Goal: Task Accomplishment & Management: Manage account settings

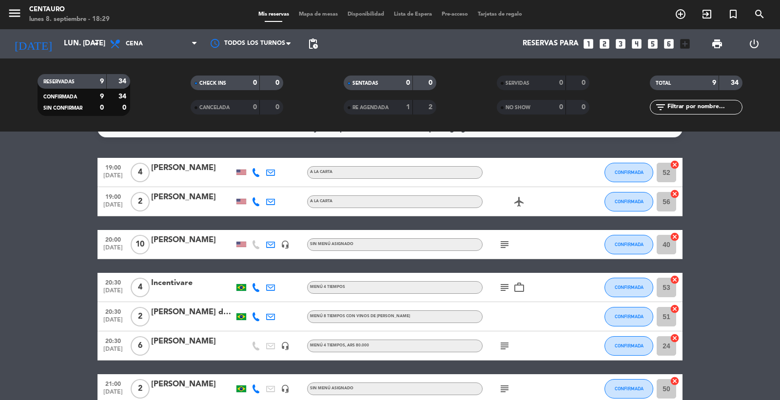
drag, startPoint x: 415, startPoint y: 265, endPoint x: 421, endPoint y: 261, distance: 7.2
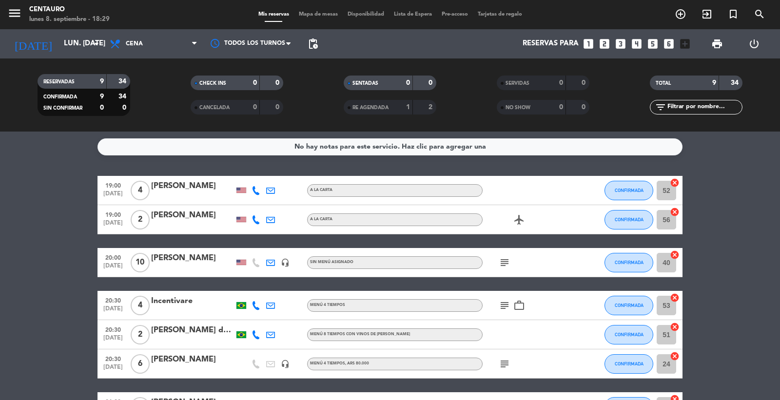
click at [562, 217] on div "airplanemode_active" at bounding box center [526, 219] width 88 height 29
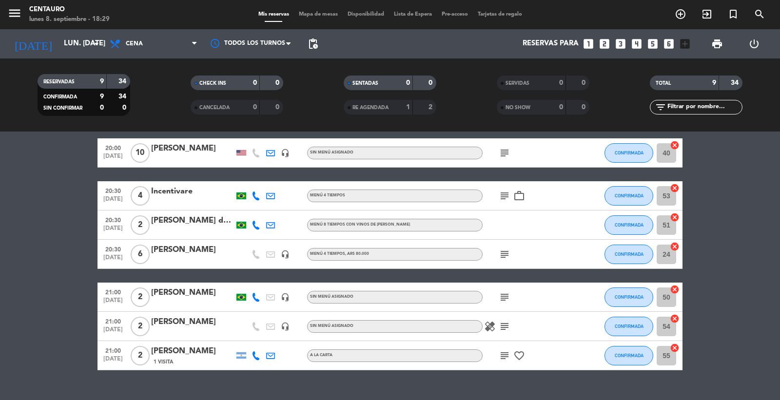
scroll to position [129, 0]
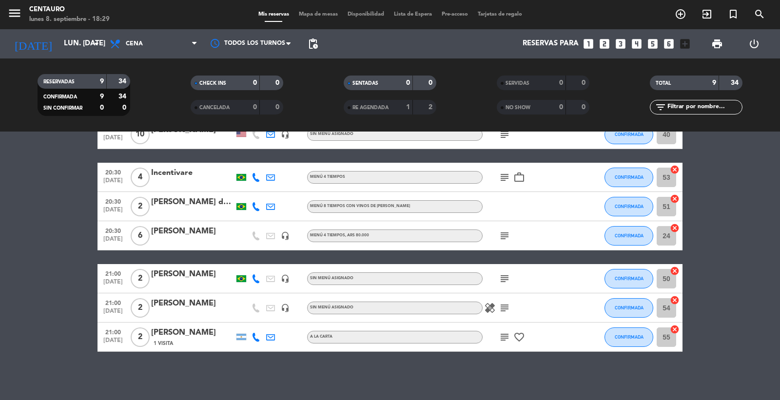
click at [503, 240] on icon "subject" at bounding box center [505, 236] width 12 height 12
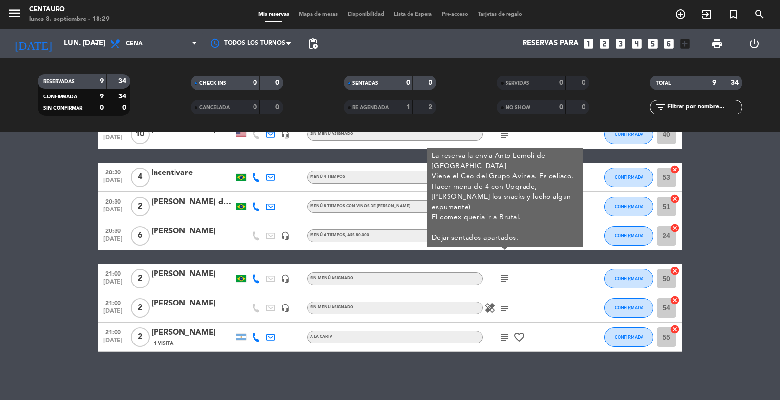
click at [523, 239] on div "subject La reserva la envía Anto Lemoli de [GEOGRAPHIC_DATA]. Viene el Ceo del …" at bounding box center [526, 235] width 88 height 29
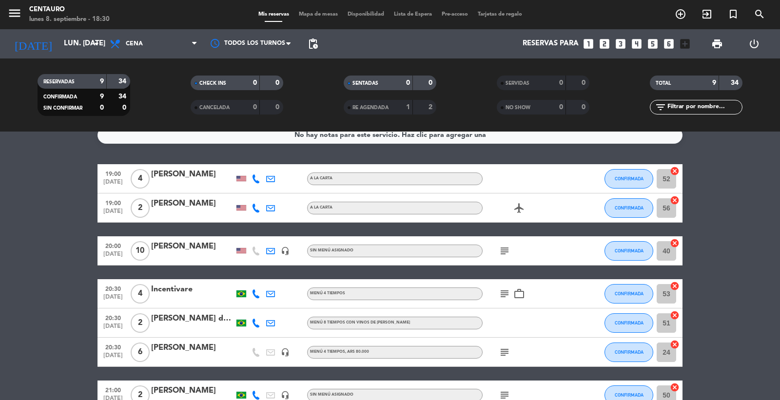
scroll to position [0, 0]
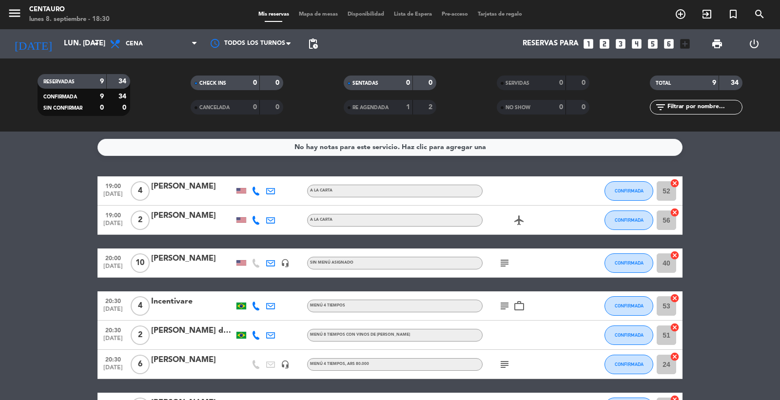
click at [507, 264] on icon "subject" at bounding box center [505, 263] width 12 height 12
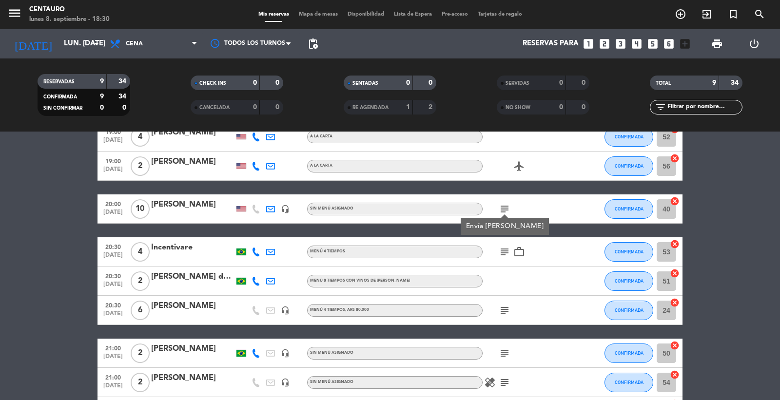
click at [509, 309] on icon "subject" at bounding box center [505, 311] width 12 height 12
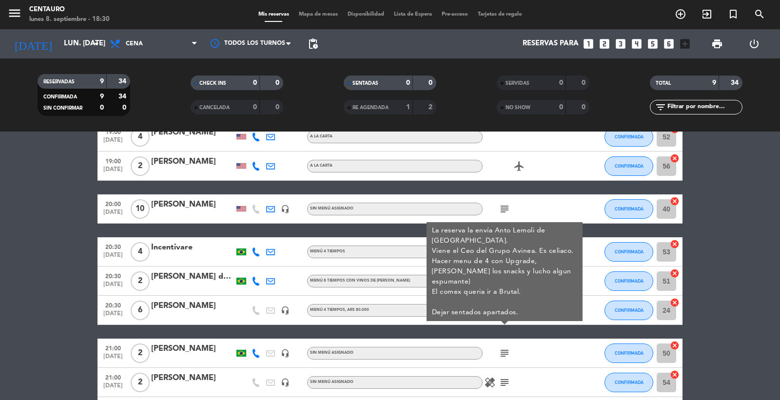
drag, startPoint x: 539, startPoint y: 315, endPoint x: 525, endPoint y: 306, distance: 16.9
click at [539, 314] on div "subject La reserva la envía Anto Lemoli de [GEOGRAPHIC_DATA]. Viene el Ceo del …" at bounding box center [526, 310] width 88 height 29
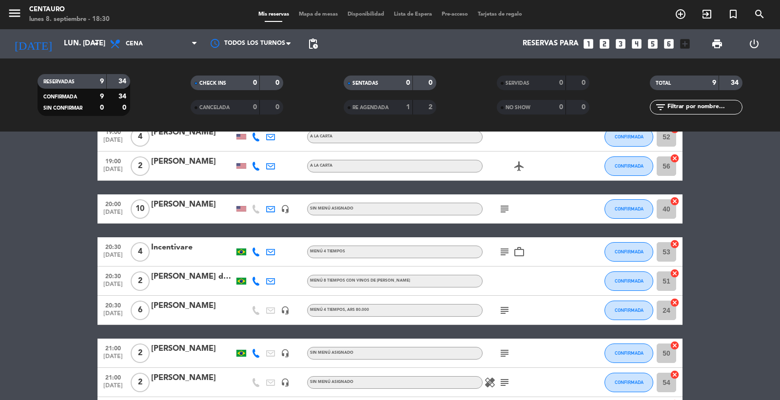
click at [509, 250] on icon "subject" at bounding box center [505, 252] width 12 height 12
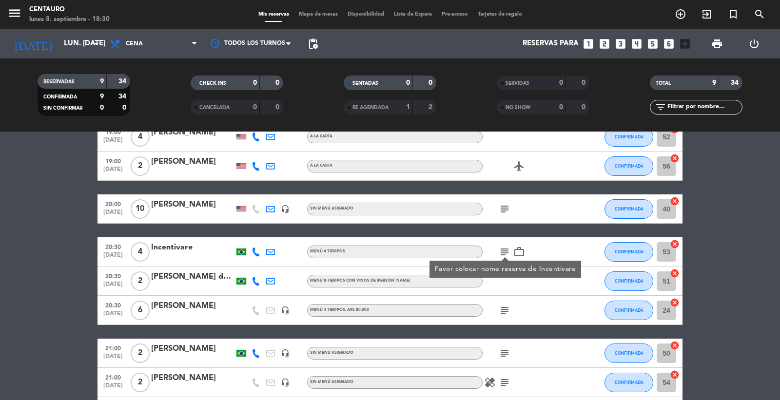
click at [527, 301] on div "subject" at bounding box center [526, 310] width 88 height 29
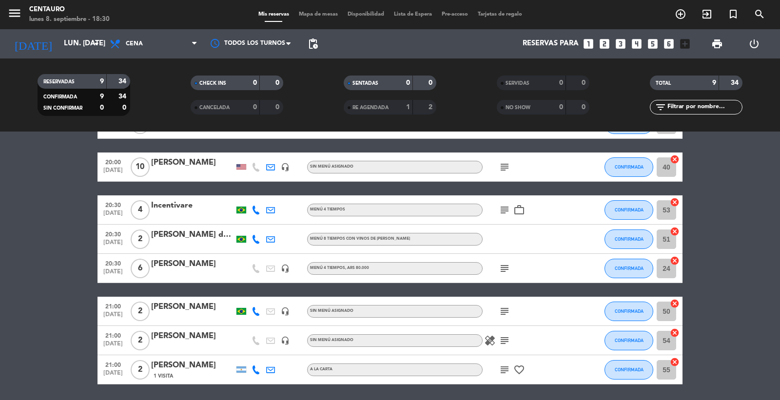
scroll to position [108, 0]
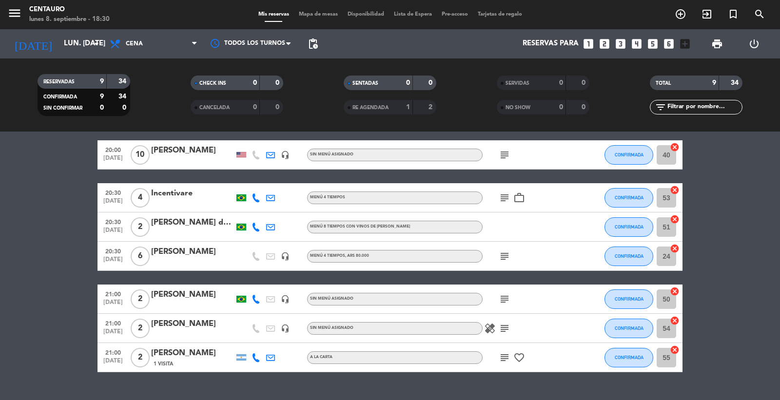
click at [490, 324] on icon "healing" at bounding box center [490, 329] width 12 height 12
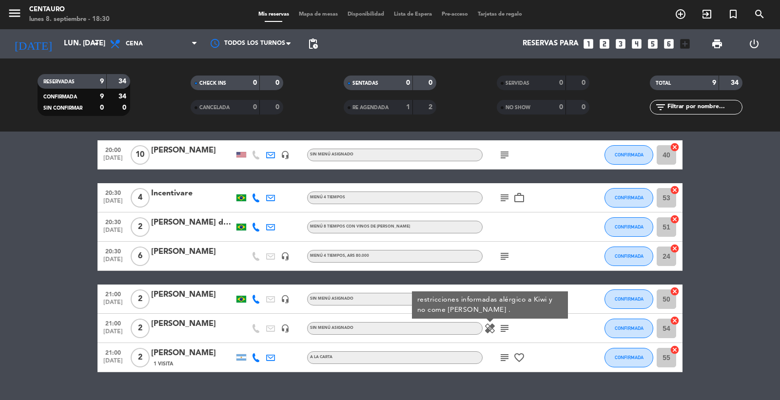
click at [508, 358] on icon "subject" at bounding box center [505, 358] width 12 height 12
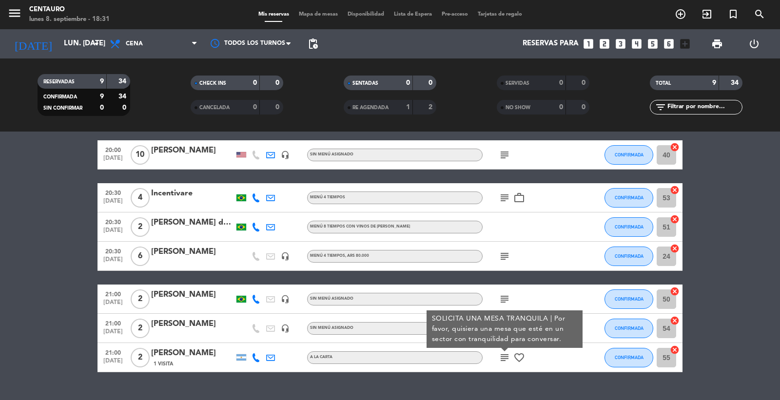
scroll to position [54, 0]
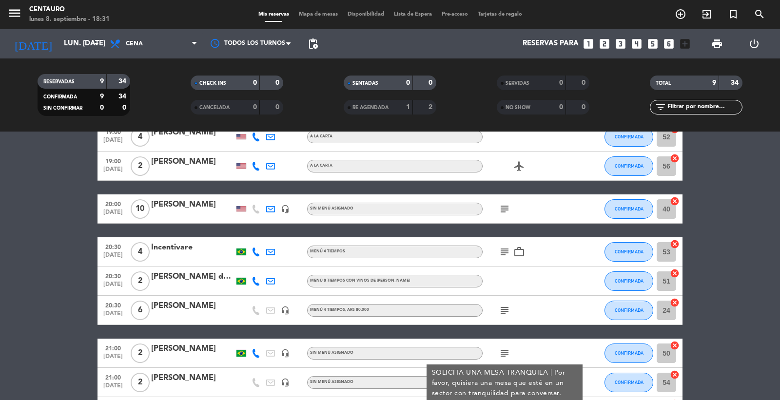
click at [505, 308] on icon "subject" at bounding box center [505, 311] width 12 height 12
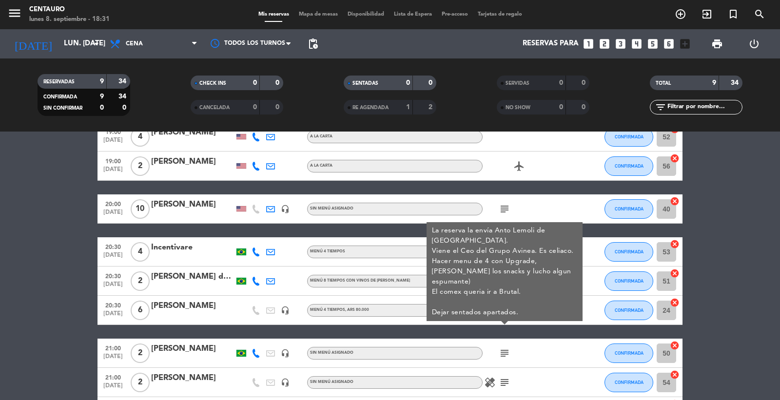
click at [566, 314] on div "subject La reserva la envía Anto Lemoli de [GEOGRAPHIC_DATA]. Viene el Ceo del …" at bounding box center [526, 310] width 88 height 29
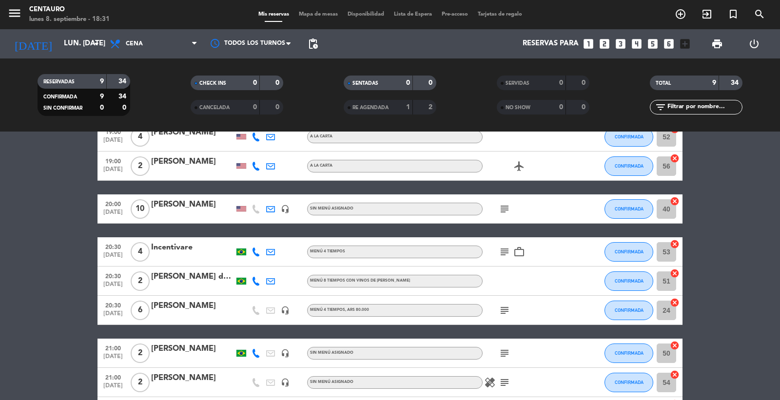
click at [504, 251] on icon "subject" at bounding box center [505, 252] width 12 height 12
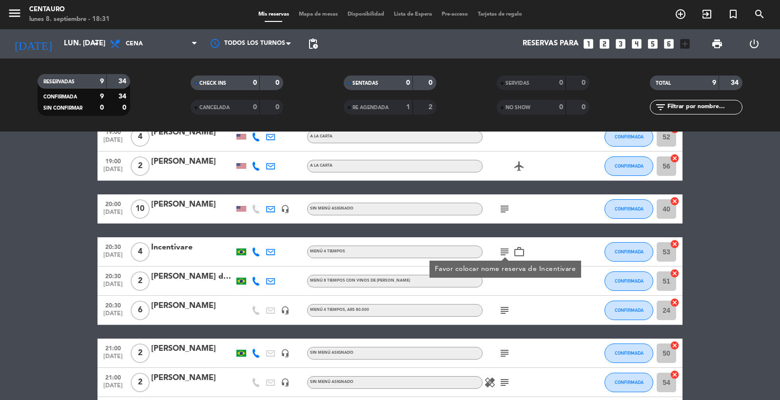
click at [521, 294] on div at bounding box center [526, 281] width 88 height 29
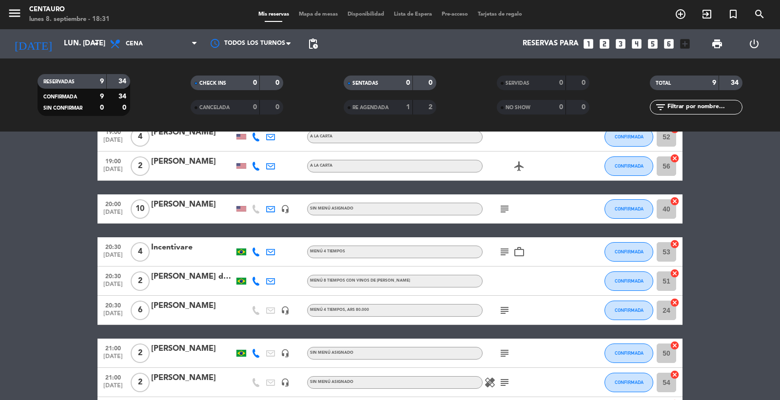
click at [501, 211] on icon "subject" at bounding box center [505, 209] width 12 height 12
click at [534, 285] on div at bounding box center [526, 281] width 88 height 29
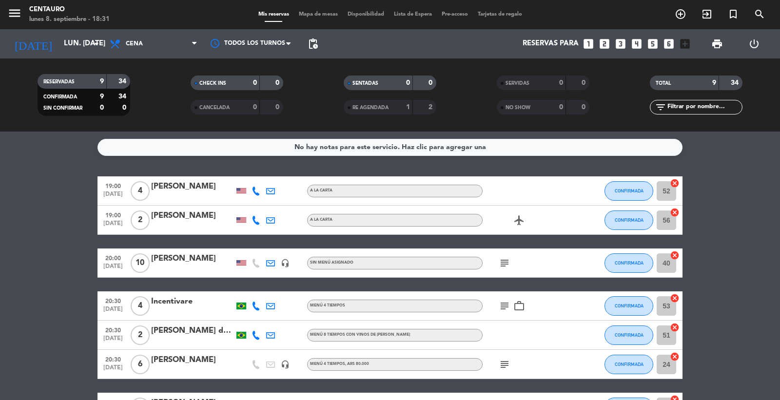
click at [300, 12] on span "Mapa de mesas" at bounding box center [318, 14] width 49 height 5
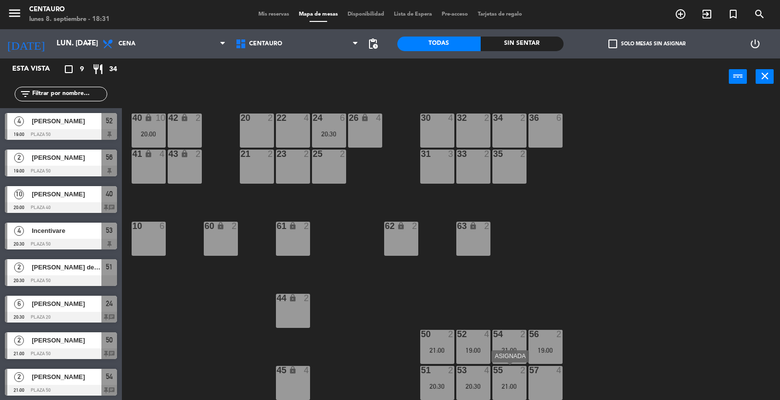
click at [509, 381] on div "55 2 21:00" at bounding box center [509, 383] width 34 height 34
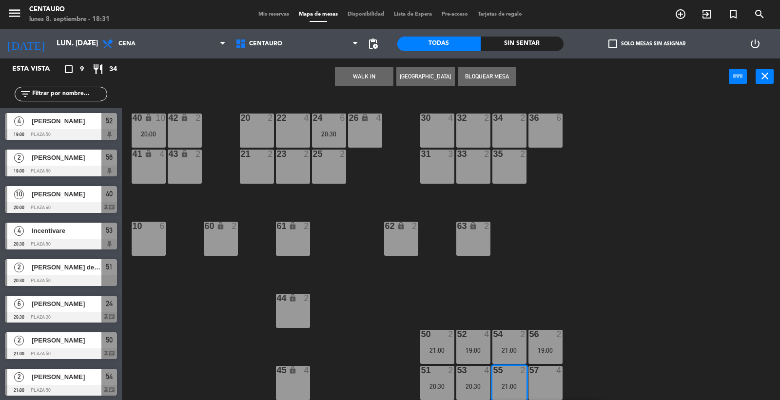
click at [267, 125] on div "20 2" at bounding box center [257, 131] width 34 height 34
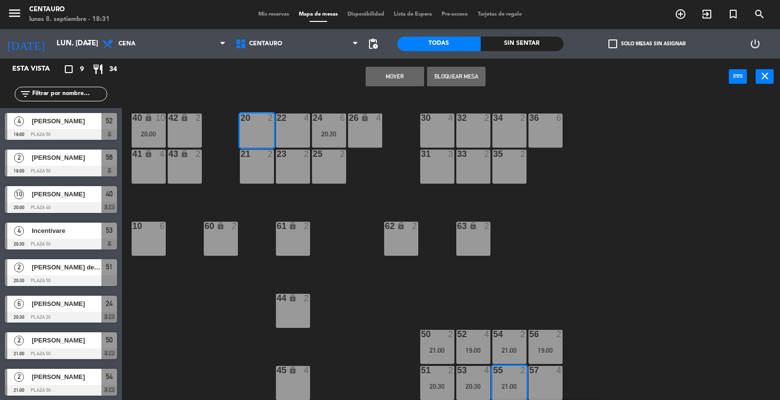
click at [371, 87] on div "Mover Bloquear Mesa power_input close" at bounding box center [425, 76] width 607 height 37
click at [385, 79] on button "Mover" at bounding box center [394, 76] width 58 height 19
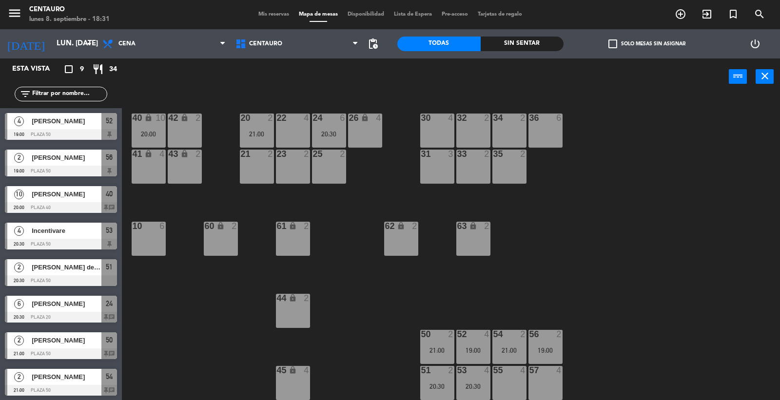
click at [335, 121] on div at bounding box center [329, 118] width 16 height 9
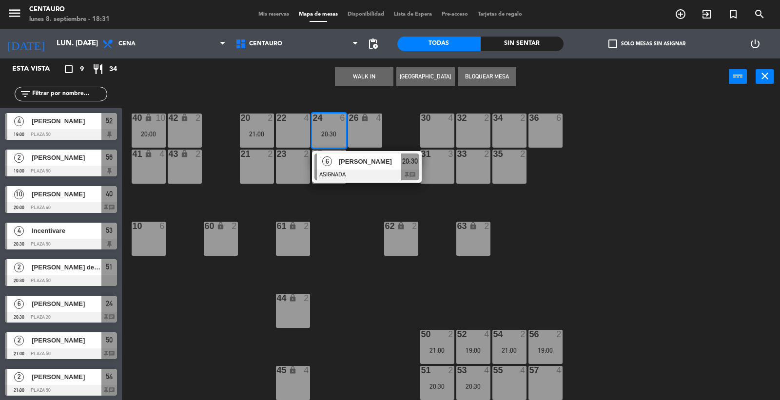
click at [148, 229] on div at bounding box center [148, 226] width 16 height 9
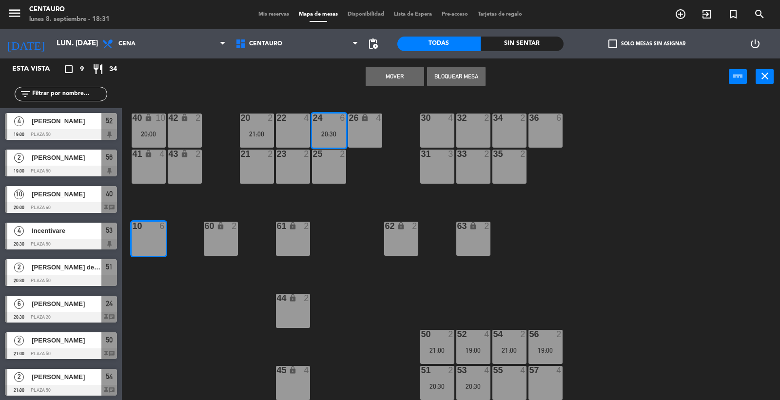
click at [395, 80] on button "Mover" at bounding box center [394, 76] width 58 height 19
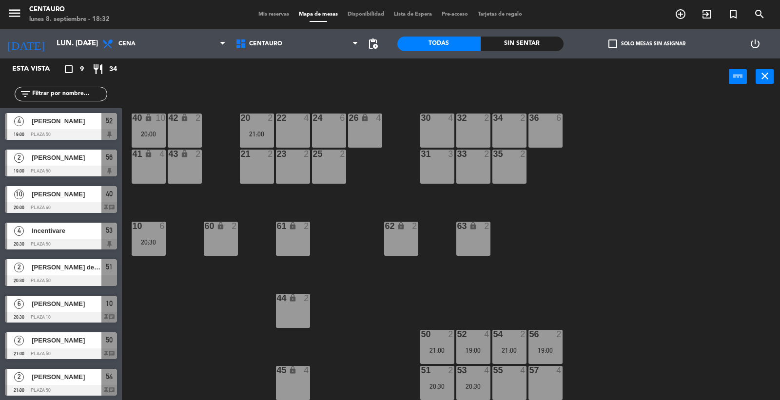
click at [135, 218] on div "20 2 21:00 22 4 24 6 26 lock 4 40 lock 10 20:00 42 lock 2 30 4 34 2 32 2 36 6 2…" at bounding box center [455, 248] width 650 height 305
click at [133, 223] on div "10" at bounding box center [133, 226] width 0 height 9
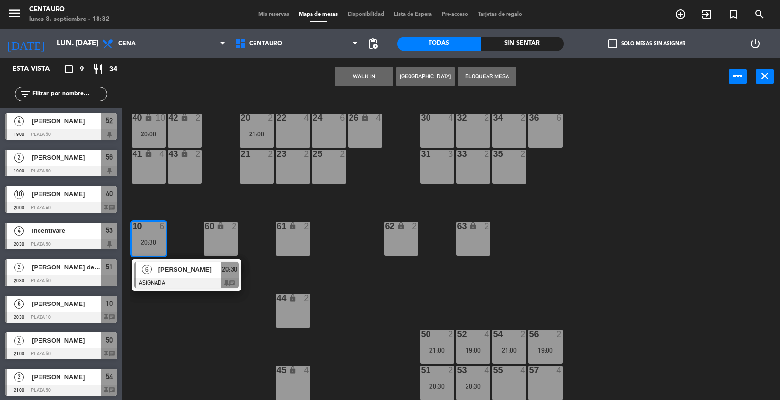
click at [154, 256] on div "10 6 20:30 6 [PERSON_NAME] ASIGNADA 20:30 chat" at bounding box center [149, 239] width 34 height 34
drag, startPoint x: 159, startPoint y: 278, endPoint x: 148, endPoint y: 274, distance: 11.7
click at [156, 277] on div "6 [PERSON_NAME] ASIGNADA 20:30 chat" at bounding box center [186, 275] width 124 height 32
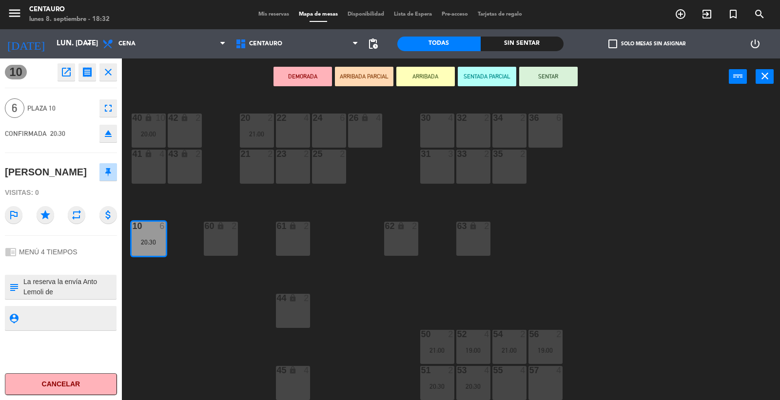
click at [198, 289] on div "20 2 21:00 22 4 24 6 26 lock 4 40 lock 10 20:00 42 lock 2 30 4 34 2 32 2 36 6 2…" at bounding box center [455, 248] width 650 height 305
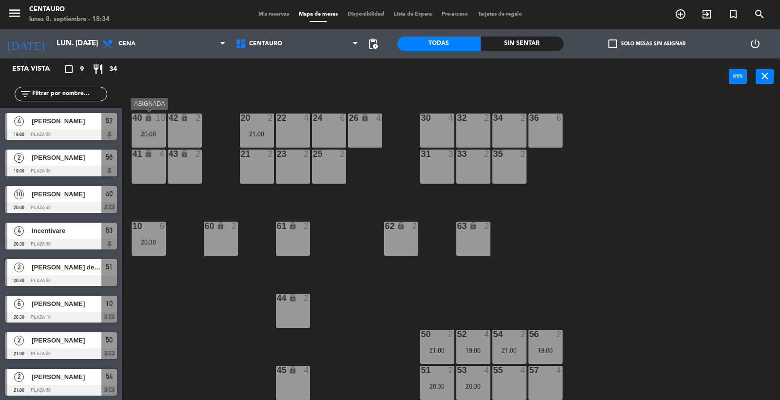
click at [152, 138] on div "40 lock 10 20:00" at bounding box center [149, 131] width 34 height 34
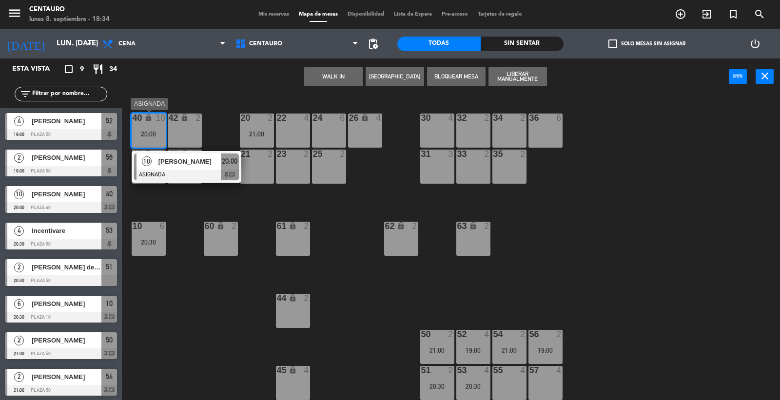
click at [168, 167] on div "[PERSON_NAME]" at bounding box center [188, 162] width 63 height 16
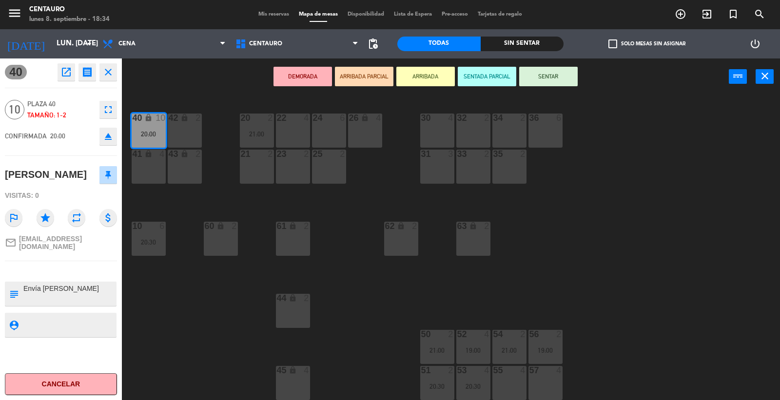
click at [162, 319] on div "20 2 21:00 22 4 24 6 26 lock 4 40 lock 10 20:00 42 lock 2 30 4 34 2 32 2 36 6 2…" at bounding box center [455, 248] width 650 height 305
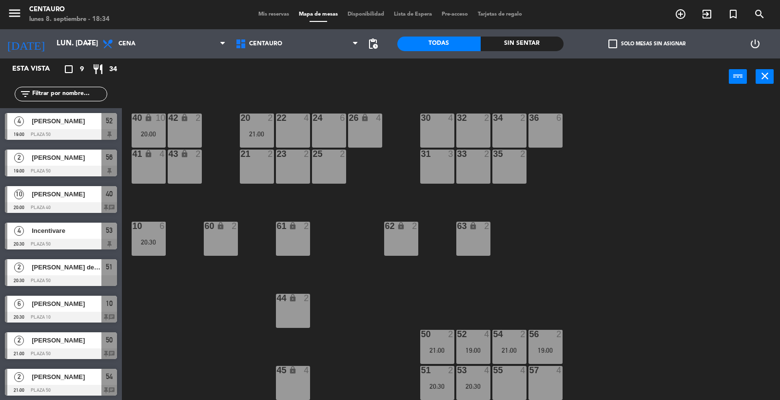
click at [247, 126] on div "20 2 21:00" at bounding box center [257, 131] width 34 height 34
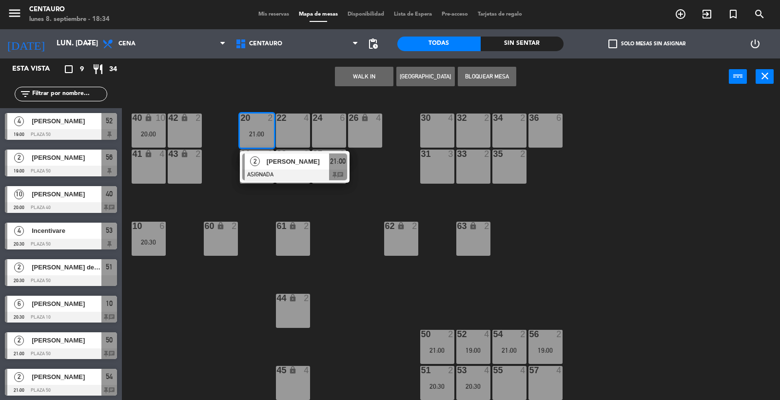
click at [361, 223] on div "20 2 21:00 2 [PERSON_NAME] ASIGNADA 21:00 chat 22 4 24 6 26 lock 4 40 lock 10 2…" at bounding box center [455, 248] width 650 height 305
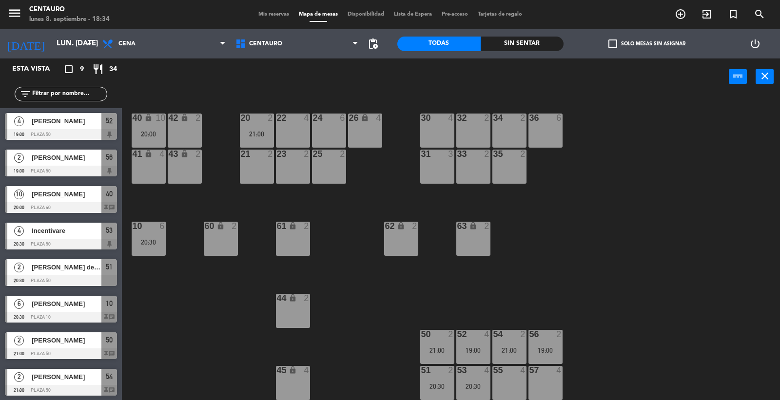
click at [470, 330] on div at bounding box center [473, 334] width 16 height 9
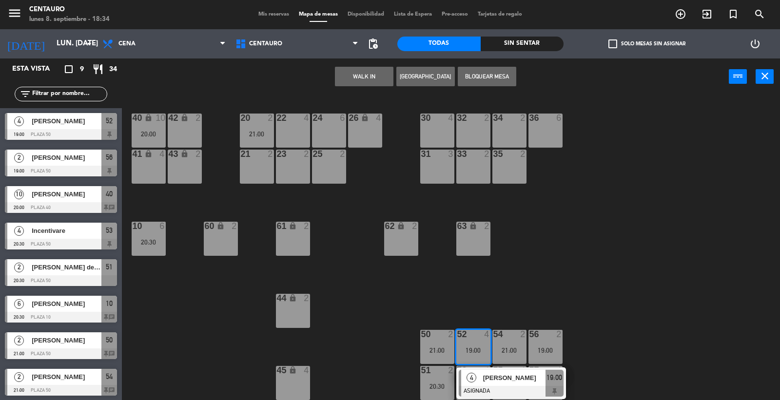
click at [512, 380] on span "[PERSON_NAME]" at bounding box center [514, 378] width 62 height 10
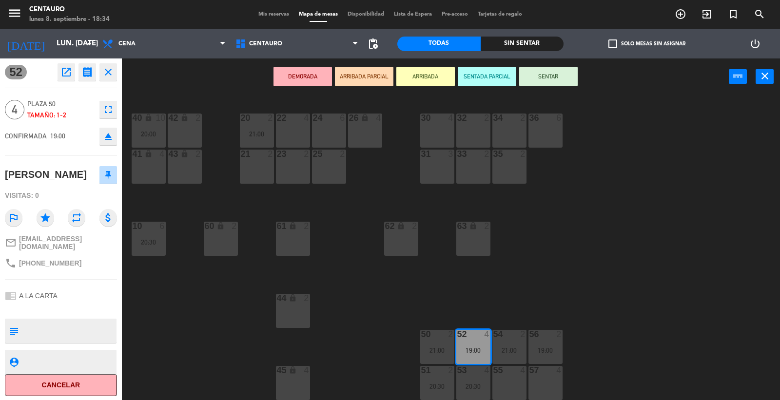
drag, startPoint x: 572, startPoint y: 303, endPoint x: 566, endPoint y: 305, distance: 5.9
click at [568, 303] on div "20 2 21:00 22 4 24 6 26 lock 4 40 lock 10 20:00 42 lock 2 30 4 34 2 32 2 36 6 2…" at bounding box center [455, 248] width 650 height 305
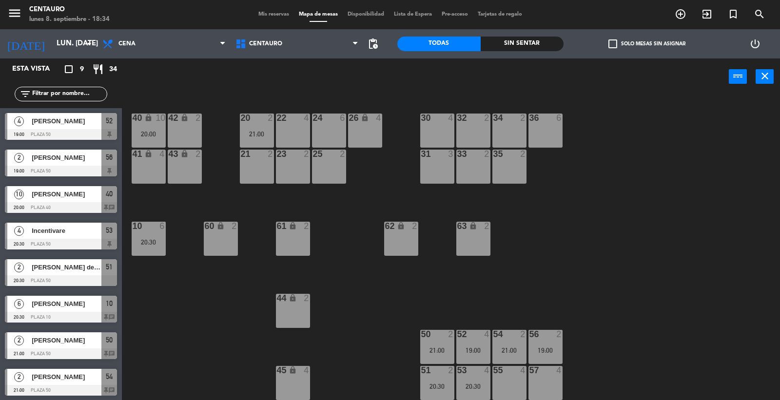
drag, startPoint x: 538, startPoint y: 342, endPoint x: 534, endPoint y: 349, distance: 8.5
click at [537, 342] on div "56 2 19:00" at bounding box center [545, 347] width 34 height 34
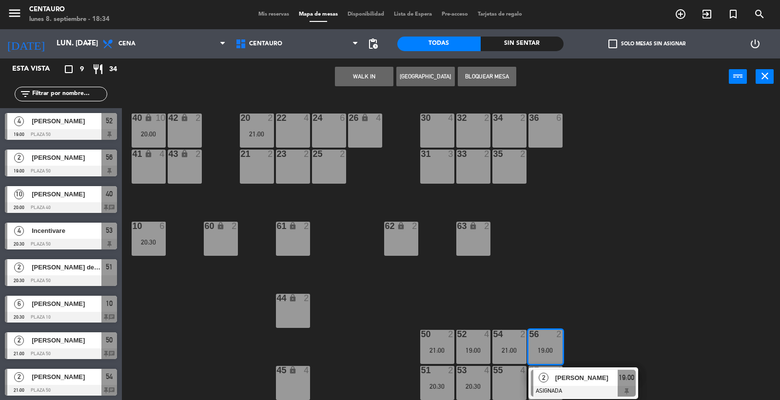
click at [590, 370] on div "2 [PERSON_NAME] ASIGNADA 19:00" at bounding box center [583, 383] width 124 height 32
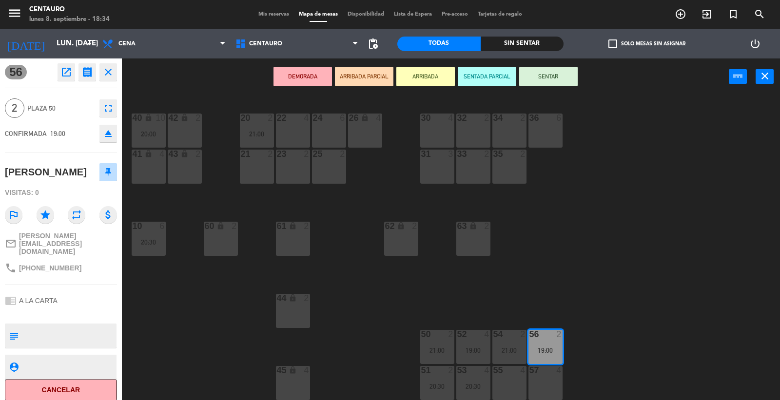
click at [538, 274] on div "20 2 21:00 22 4 24 6 26 lock 4 40 lock 10 20:00 42 lock 2 30 4 34 2 32 2 36 6 2…" at bounding box center [455, 248] width 650 height 305
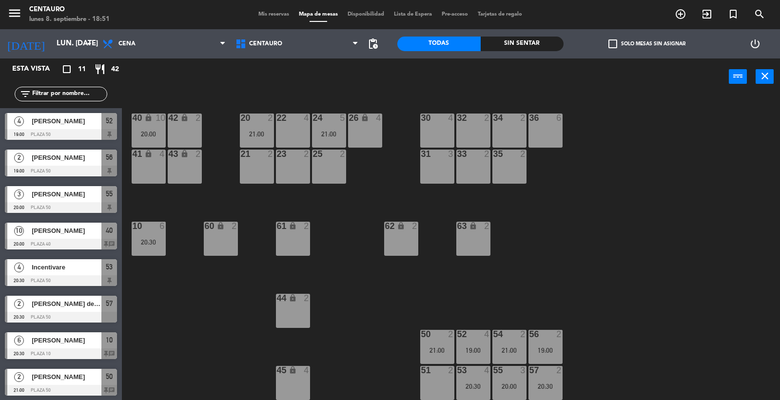
click at [647, 295] on div "20 2 21:00 22 4 24 5 21:00 26 lock 4 40 lock 10 20:00 42 lock 2 30 4 34 2 32 2 …" at bounding box center [455, 248] width 650 height 305
click at [480, 374] on div "53 4" at bounding box center [473, 371] width 34 height 10
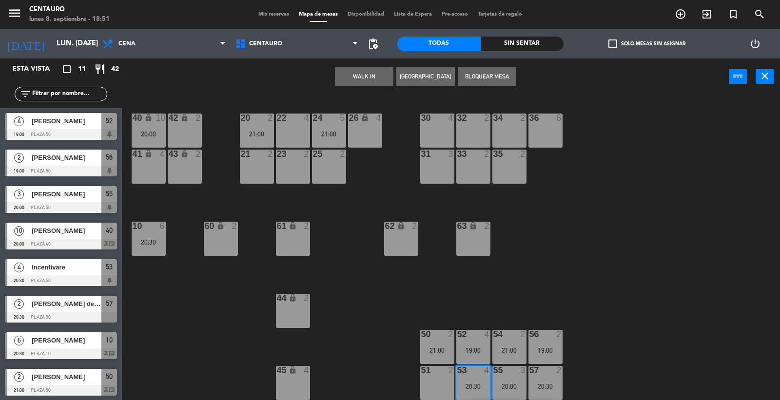
scroll to position [33, 0]
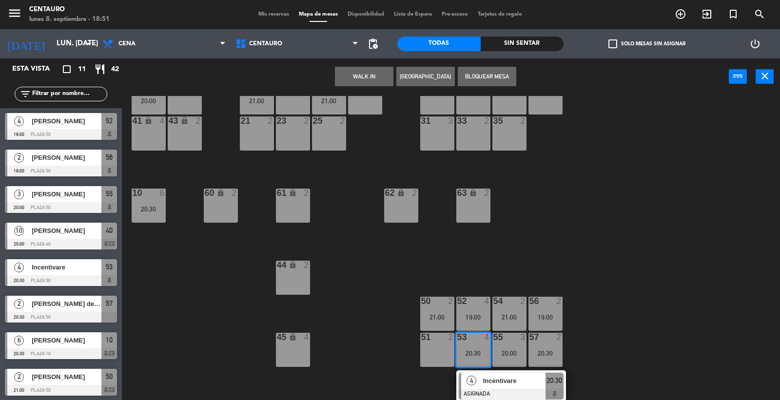
drag, startPoint x: 502, startPoint y: 253, endPoint x: 463, endPoint y: 316, distance: 73.8
click at [502, 254] on div "20 2 21:00 22 4 24 5 21:00 26 lock 4 40 lock 10 20:00 42 lock 2 30 4 34 2 32 2 …" at bounding box center [455, 248] width 650 height 305
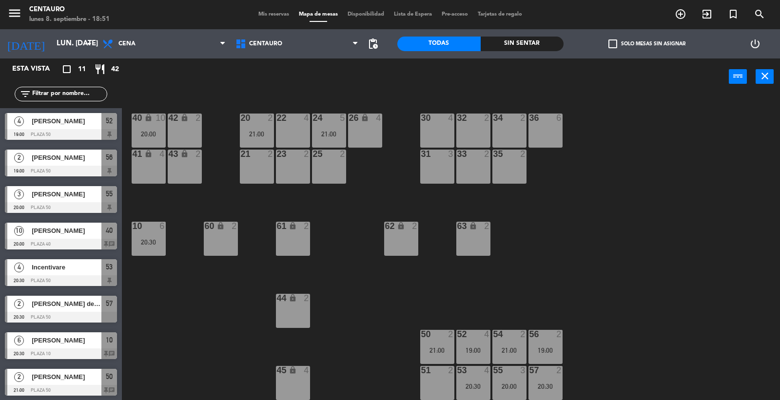
scroll to position [0, 0]
drag, startPoint x: 519, startPoint y: 275, endPoint x: 514, endPoint y: 328, distance: 53.4
click at [519, 276] on div "20 2 21:00 22 4 24 5 21:00 26 lock 4 40 lock 10 20:00 42 lock 2 30 4 34 2 32 2 …" at bounding box center [455, 248] width 650 height 305
click at [274, 12] on span "Mis reservas" at bounding box center [273, 14] width 40 height 5
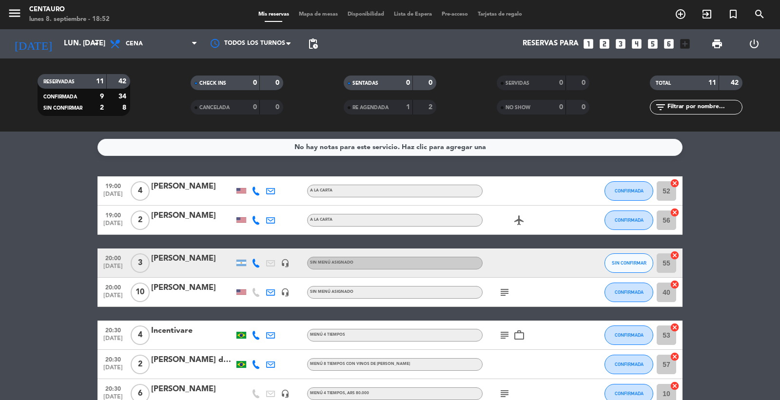
click at [111, 187] on span "19:00" at bounding box center [113, 185] width 24 height 11
click at [164, 182] on div "[PERSON_NAME]" at bounding box center [192, 186] width 83 height 13
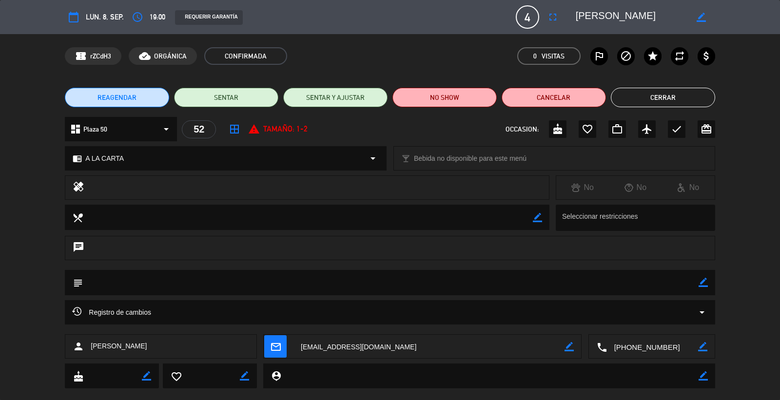
click at [149, 9] on div "access_time 19:00" at bounding box center [147, 17] width 37 height 18
click at [154, 15] on span "19:00" at bounding box center [158, 17] width 16 height 12
click at [135, 17] on icon "access_time" at bounding box center [138, 17] width 12 height 12
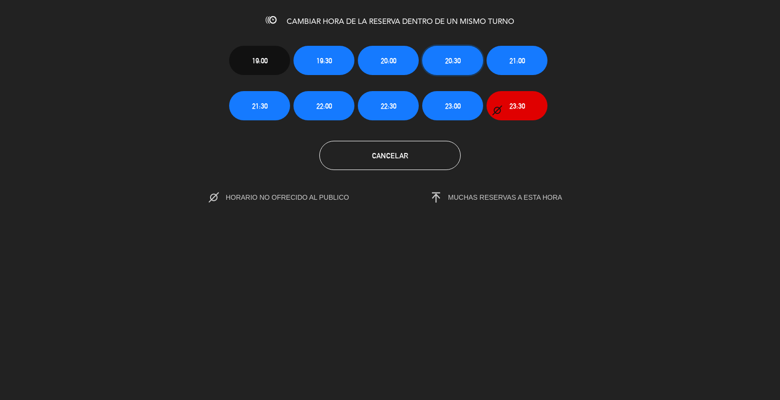
click at [453, 51] on button "20:30" at bounding box center [452, 60] width 61 height 29
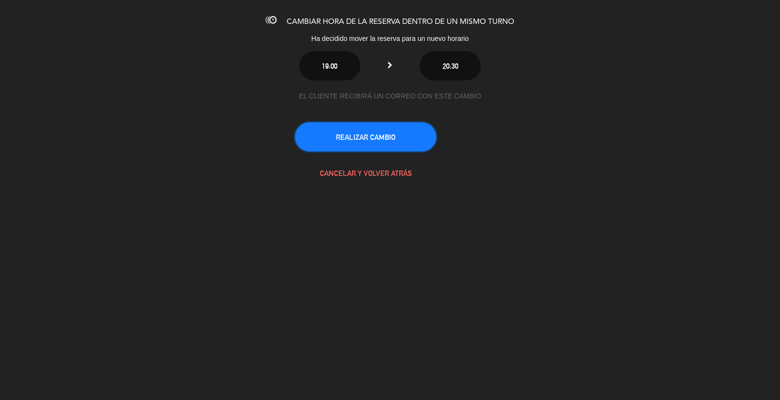
click at [415, 137] on button "REALIZAR CAMBIO" at bounding box center [365, 136] width 141 height 29
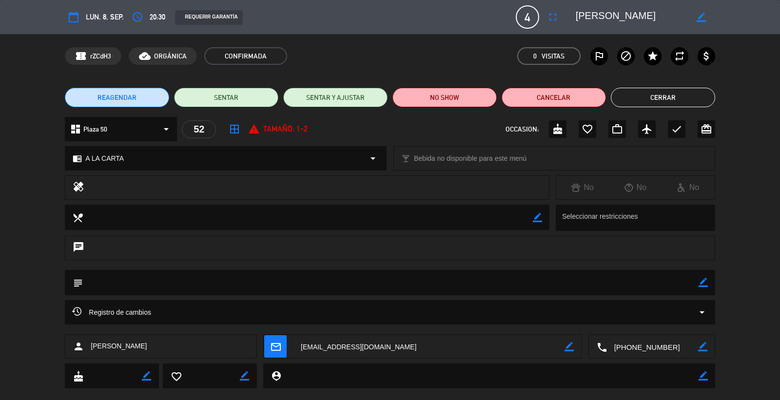
click at [684, 99] on button "Cerrar" at bounding box center [663, 97] width 104 height 19
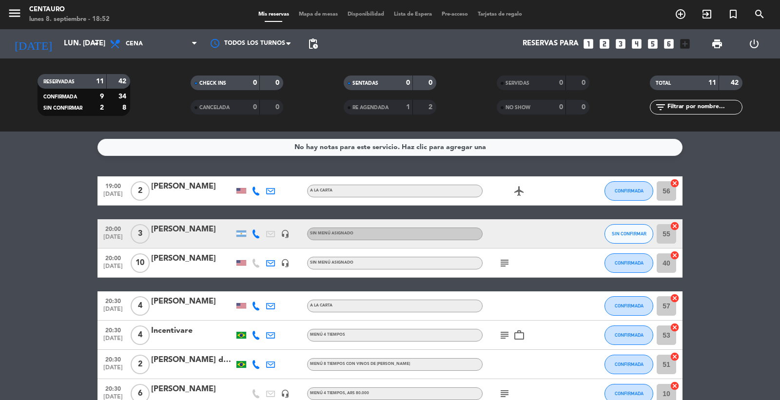
drag, startPoint x: 315, startPoint y: 9, endPoint x: 320, endPoint y: 16, distance: 8.4
click at [316, 11] on div "menu Centauro lunes 8. septiembre - 18:52 Mis reservas Mapa de mesas Disponibil…" at bounding box center [390, 14] width 780 height 29
click at [322, 16] on span "Mapa de mesas" at bounding box center [318, 14] width 49 height 5
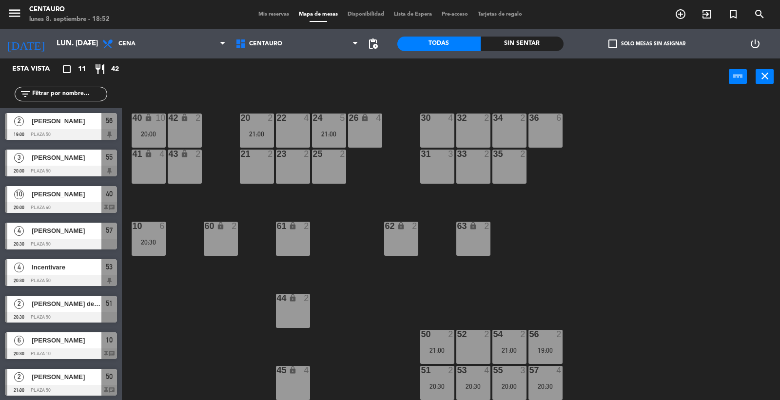
click at [651, 287] on div "20 2 21:00 22 4 24 5 21:00 26 lock 4 40 lock 10 20:00 42 lock 2 30 4 34 2 32 2 …" at bounding box center [455, 248] width 650 height 305
click at [315, 126] on div "24 5 21:00" at bounding box center [329, 131] width 34 height 34
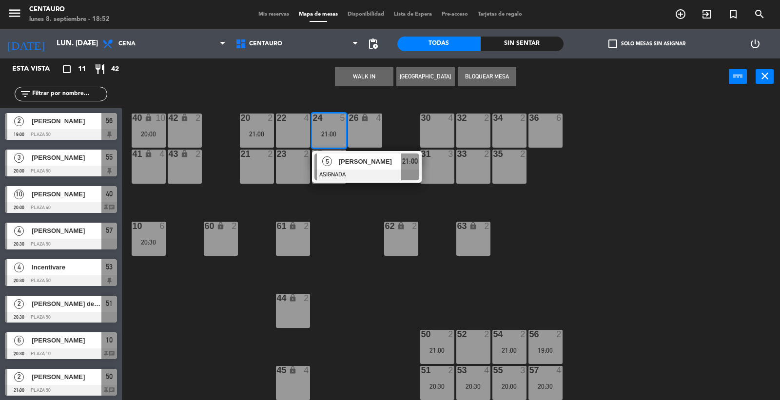
click at [332, 161] on div "5" at bounding box center [327, 162] width 21 height 16
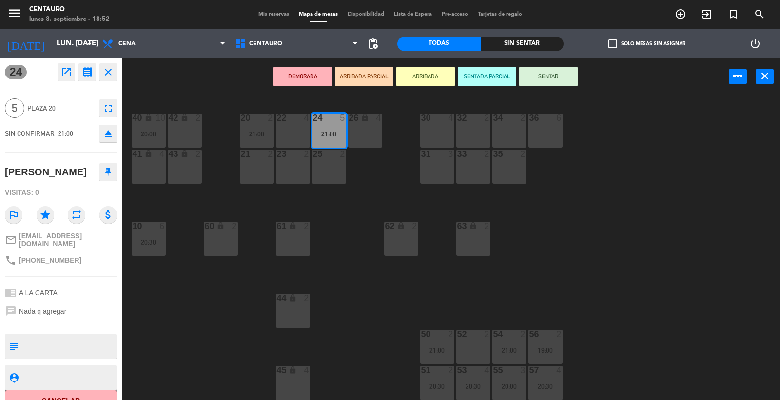
click at [627, 228] on div "20 2 21:00 22 4 24 5 21:00 26 lock 4 40 lock 10 20:00 42 lock 2 30 4 34 2 32 2 …" at bounding box center [455, 248] width 650 height 305
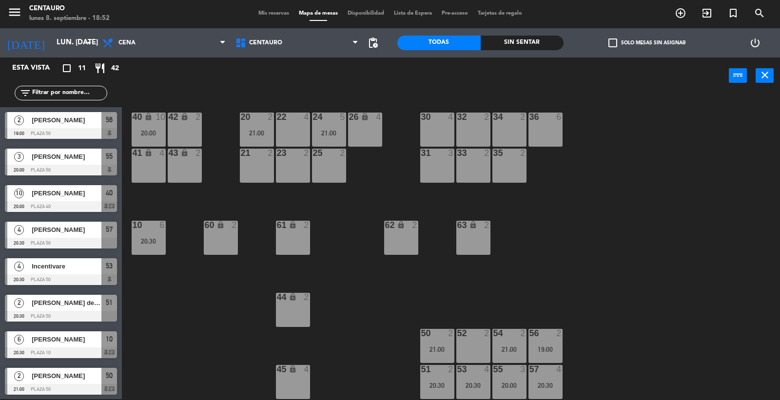
scroll to position [35, 0]
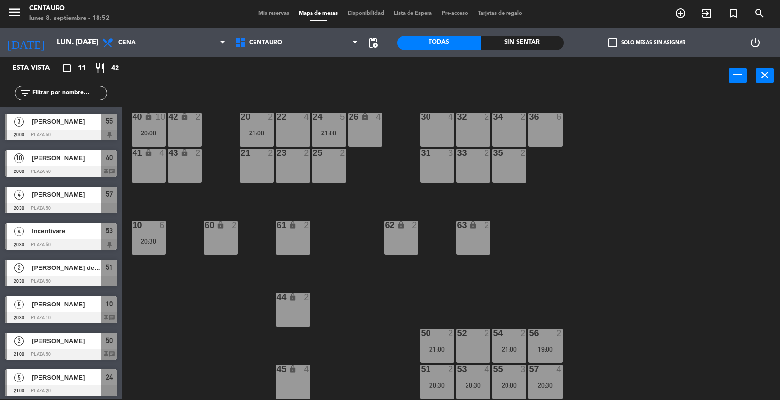
click at [520, 383] on div "20:00" at bounding box center [509, 385] width 34 height 7
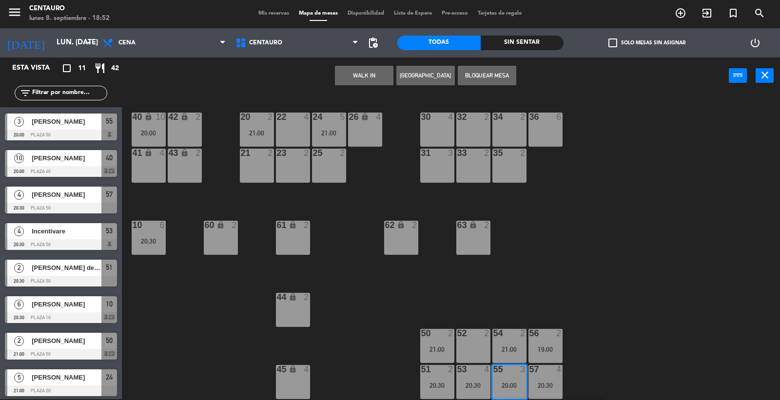
click at [291, 122] on div "22 4" at bounding box center [293, 118] width 34 height 10
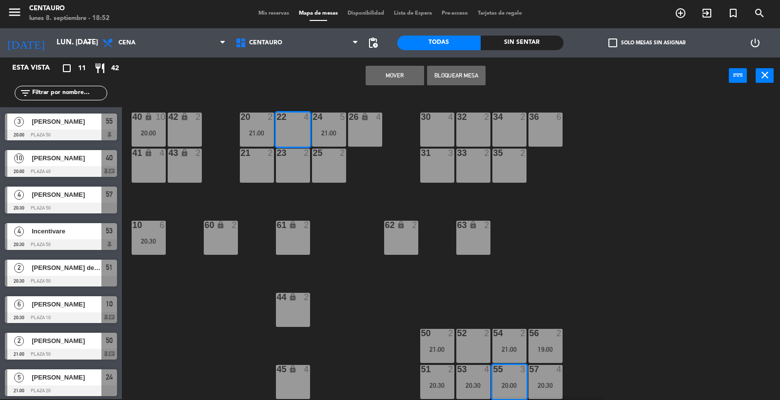
click at [378, 78] on button "Mover" at bounding box center [394, 75] width 58 height 19
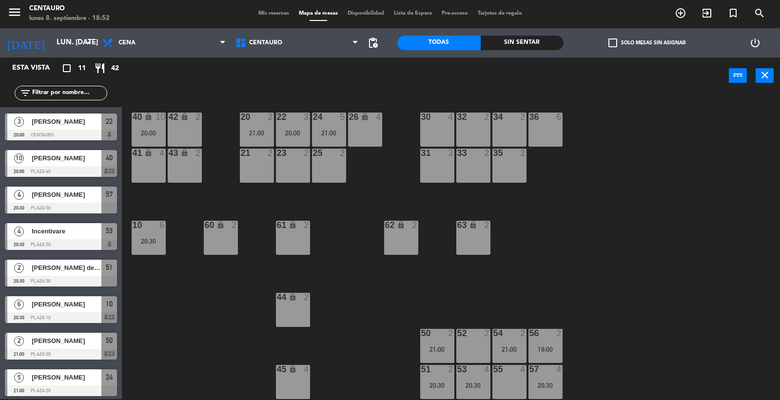
click at [577, 228] on div "20 2 21:00 22 3 20:00 24 5 21:00 26 lock 4 40 lock 10 20:00 42 lock 2 30 4 34 2…" at bounding box center [455, 247] width 650 height 305
click at [542, 382] on div "20:30" at bounding box center [545, 385] width 34 height 7
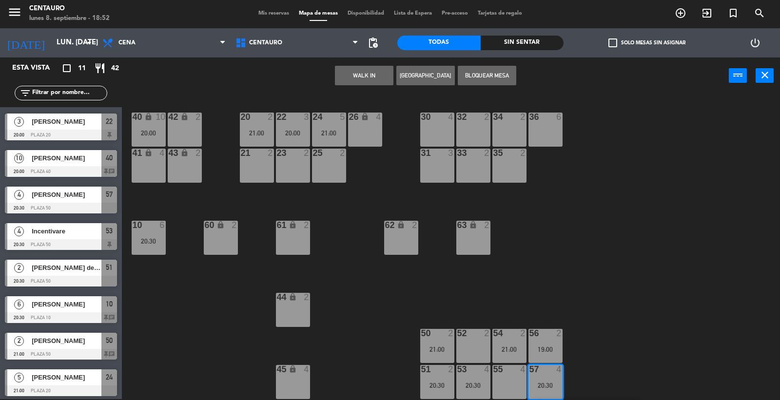
click at [503, 378] on div "55 4" at bounding box center [509, 382] width 34 height 34
click at [344, 72] on button "Mover" at bounding box center [333, 75] width 58 height 19
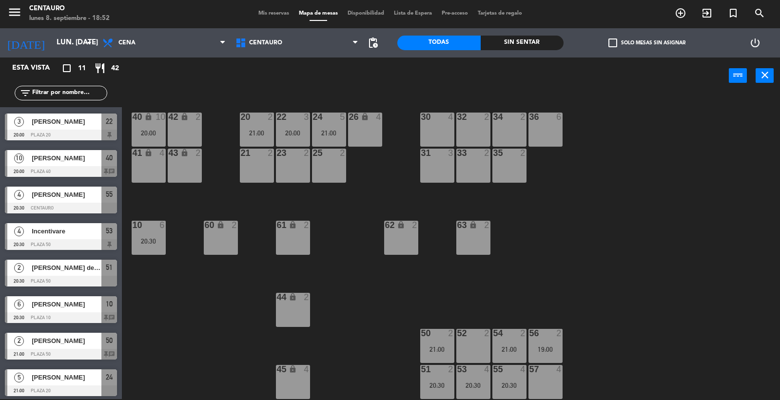
click at [608, 291] on div "20 2 21:00 22 3 20:00 24 5 21:00 26 lock 4 40 lock 10 20:00 42 lock 2 30 4 34 2…" at bounding box center [455, 247] width 650 height 305
click at [268, 129] on div "21:00" at bounding box center [257, 132] width 34 height 7
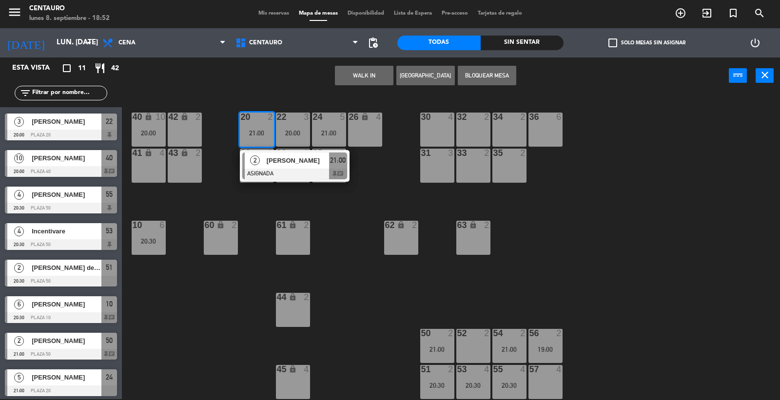
click at [468, 330] on div at bounding box center [473, 333] width 16 height 9
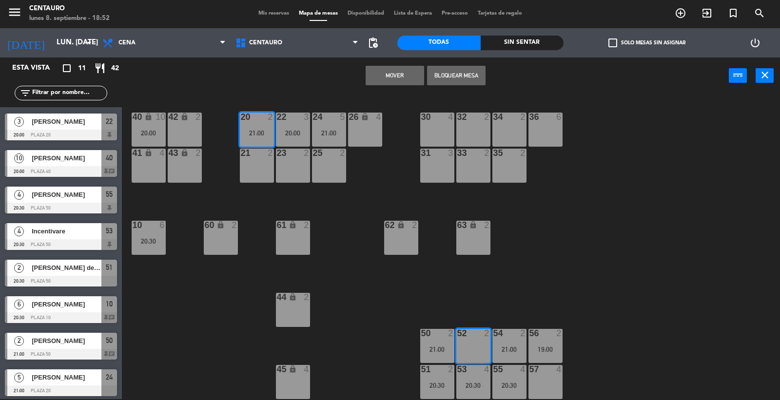
click at [393, 70] on button "Mover" at bounding box center [394, 75] width 58 height 19
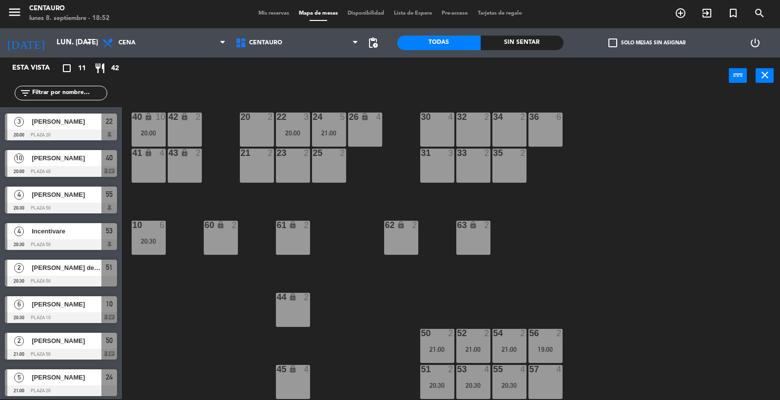
click at [589, 300] on div "20 2 22 3 20:00 24 5 21:00 26 lock 4 40 lock 10 20:00 42 lock 2 30 4 34 2 32 2 …" at bounding box center [455, 247] width 650 height 305
click at [485, 248] on div "63 lock 2" at bounding box center [473, 238] width 34 height 34
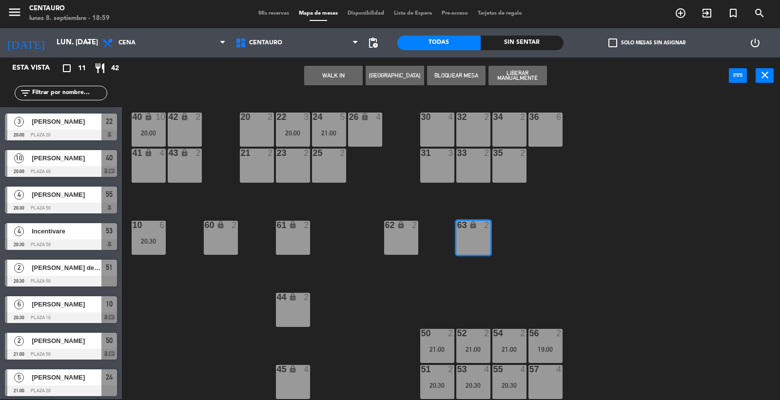
click at [582, 294] on div "20 2 22 3 20:00 24 5 21:00 26 lock 4 40 lock 10 20:00 42 lock 2 30 4 34 2 32 2 …" at bounding box center [455, 247] width 650 height 305
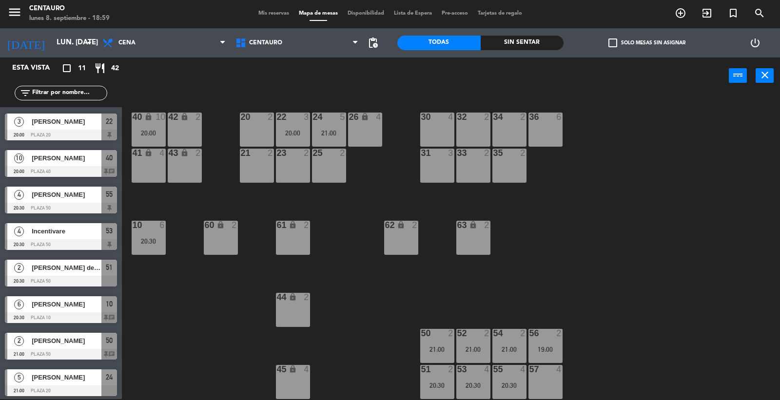
click at [591, 276] on div "20 2 22 3 20:00 24 5 21:00 26 lock 4 40 lock 10 20:00 42 lock 2 30 4 34 2 32 2 …" at bounding box center [455, 247] width 650 height 305
click at [580, 274] on div "20 2 22 3 20:00 24 5 21:00 26 lock 4 40 lock 10 20:00 42 lock 2 30 4 34 2 32 2 …" at bounding box center [455, 247] width 650 height 305
click at [274, 9] on div "Mis reservas Mapa de mesas Disponibilidad Lista de Espera Pre-acceso Tarjetas d…" at bounding box center [389, 13] width 273 height 9
click at [273, 12] on span "Mis reservas" at bounding box center [273, 13] width 40 height 5
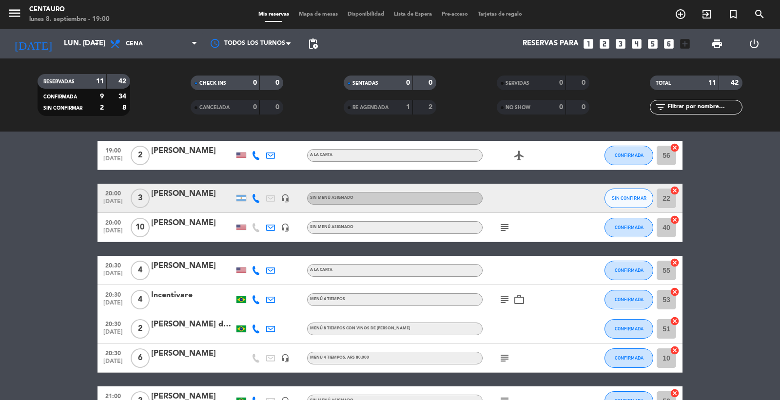
scroll to position [54, 0]
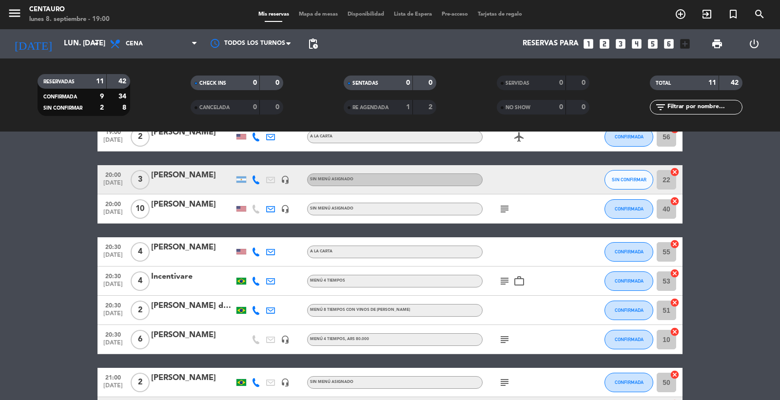
click at [505, 283] on icon "subject" at bounding box center [505, 281] width 12 height 12
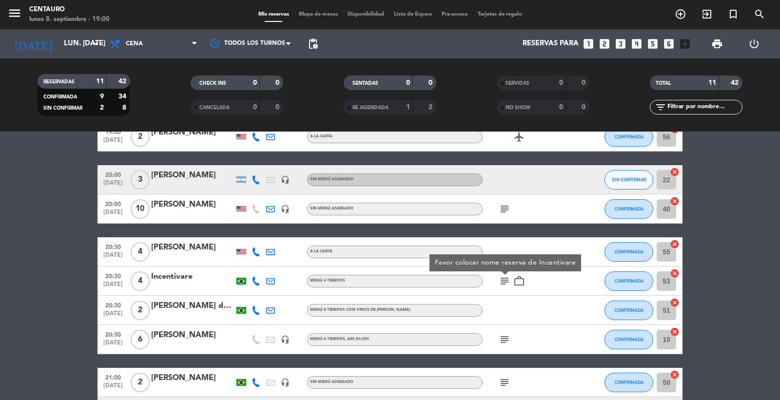
click at [514, 293] on div "subject Favor colocar nome reserva de Incentivare work_outline" at bounding box center [526, 281] width 88 height 29
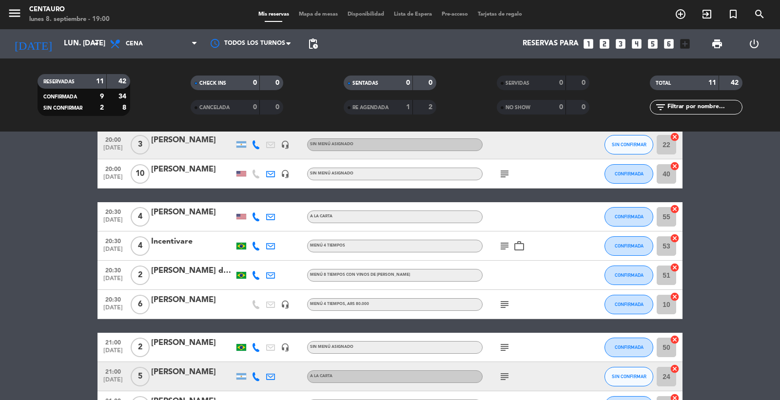
scroll to position [108, 0]
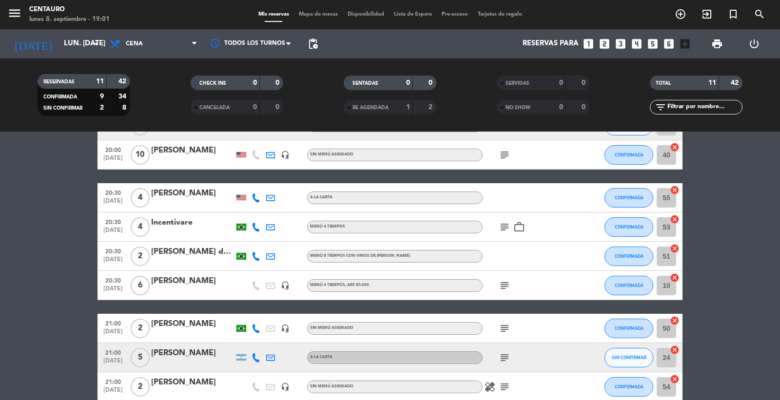
click at [507, 286] on icon "subject" at bounding box center [505, 286] width 12 height 12
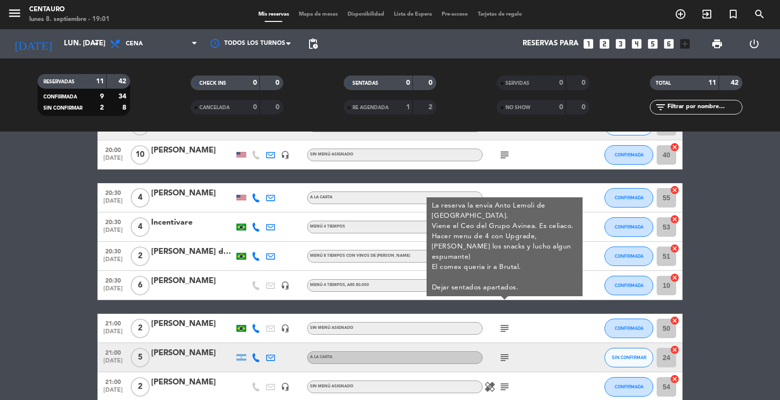
click at [513, 288] on div "subject La reserva la envía Anto Lemoli de [GEOGRAPHIC_DATA]. Viene el Ceo del …" at bounding box center [526, 285] width 88 height 29
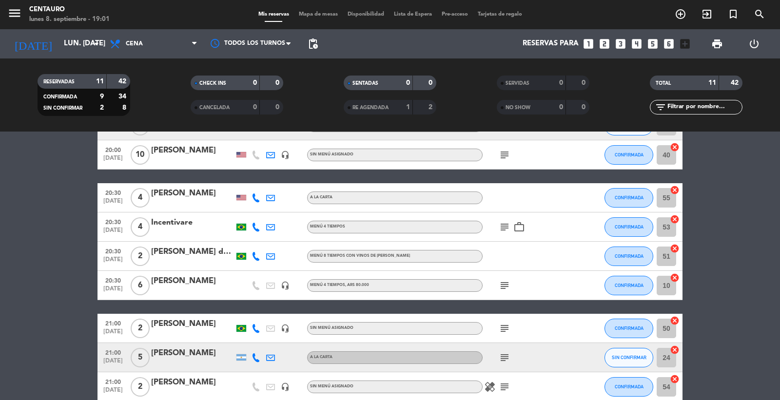
drag, startPoint x: 509, startPoint y: 217, endPoint x: 508, endPoint y: 226, distance: 9.3
click at [508, 223] on div "subject work_outline" at bounding box center [526, 226] width 88 height 29
click at [508, 226] on icon "subject" at bounding box center [505, 227] width 12 height 12
click at [516, 240] on div "subject Favor colocar nome reserva de Incentivare work_outline" at bounding box center [526, 226] width 88 height 29
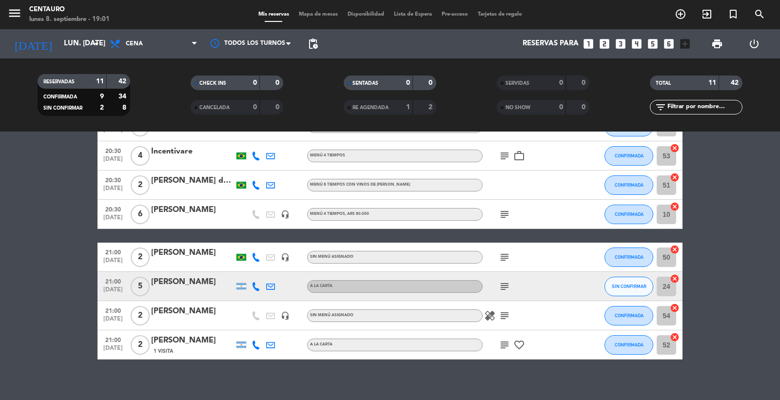
scroll to position [187, 0]
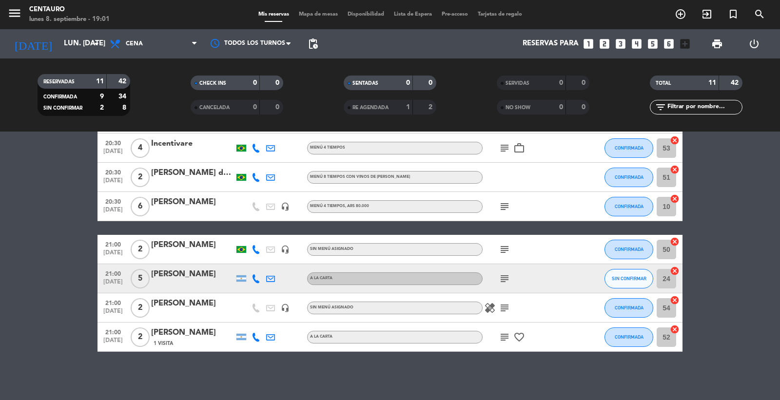
click at [501, 250] on icon "subject" at bounding box center [505, 250] width 12 height 12
click at [500, 278] on icon "subject" at bounding box center [505, 279] width 12 height 12
click at [505, 304] on icon "subject" at bounding box center [505, 308] width 12 height 12
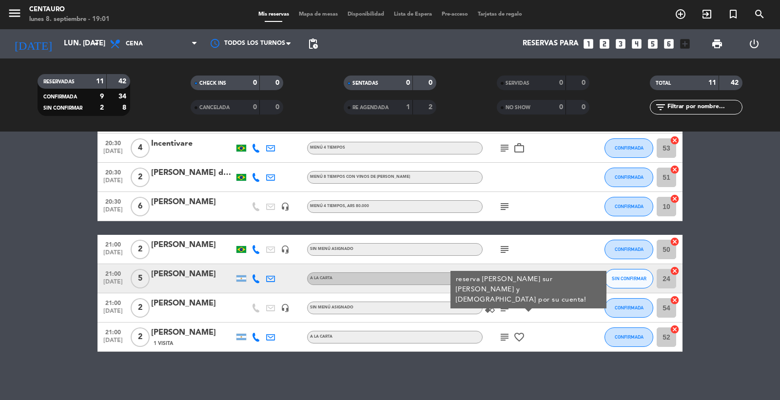
click at [507, 334] on icon "subject" at bounding box center [505, 337] width 12 height 12
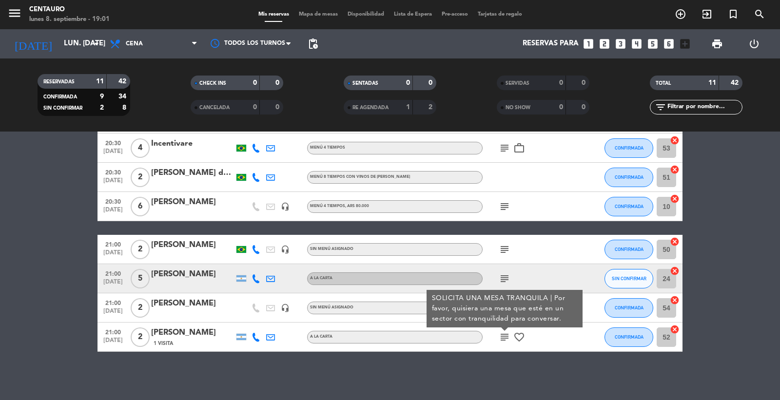
click at [523, 278] on div "subject" at bounding box center [526, 278] width 88 height 29
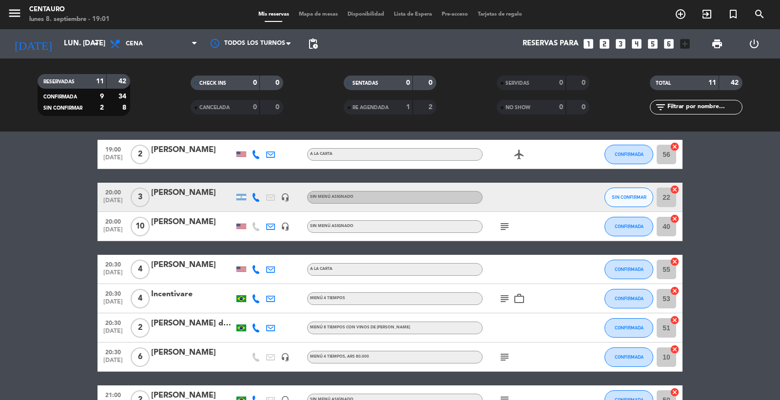
scroll to position [25, 0]
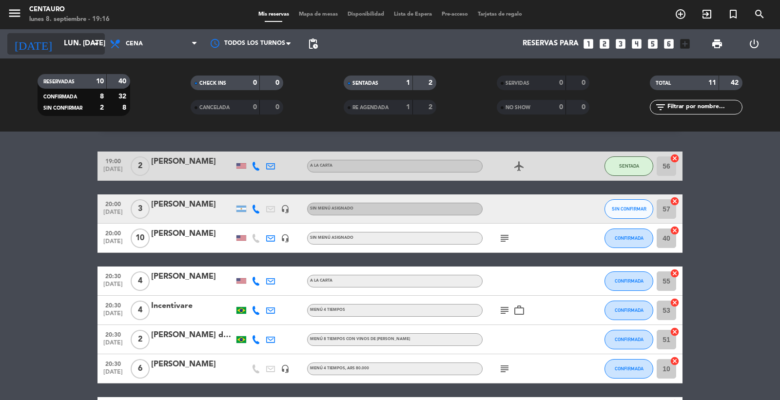
click at [59, 51] on input "lun. [DATE]" at bounding box center [106, 44] width 94 height 19
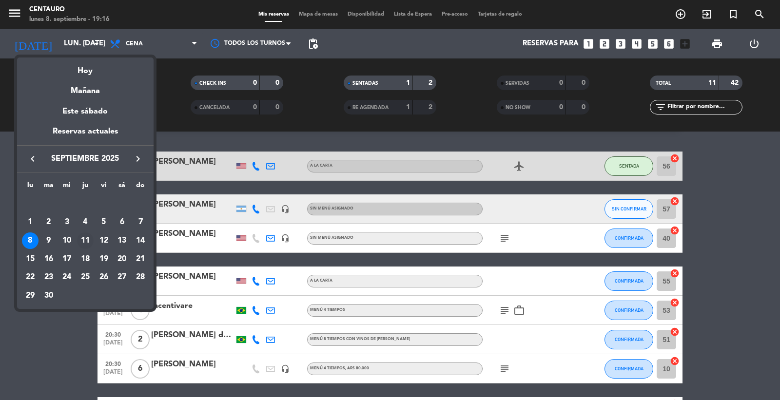
click at [85, 238] on div "11" at bounding box center [85, 240] width 17 height 17
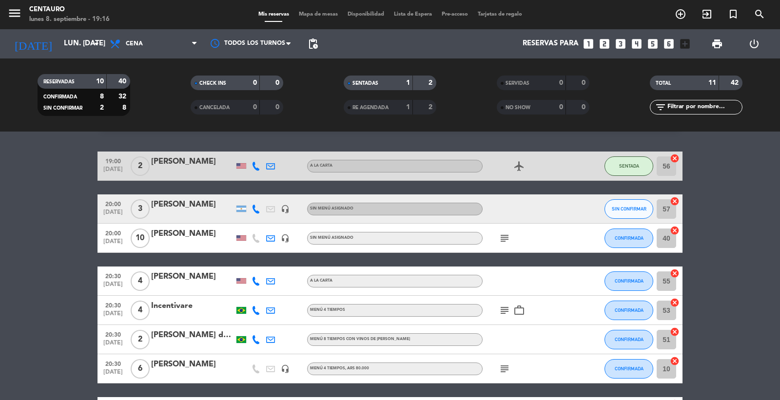
type input "[DEMOGRAPHIC_DATA] [DATE]"
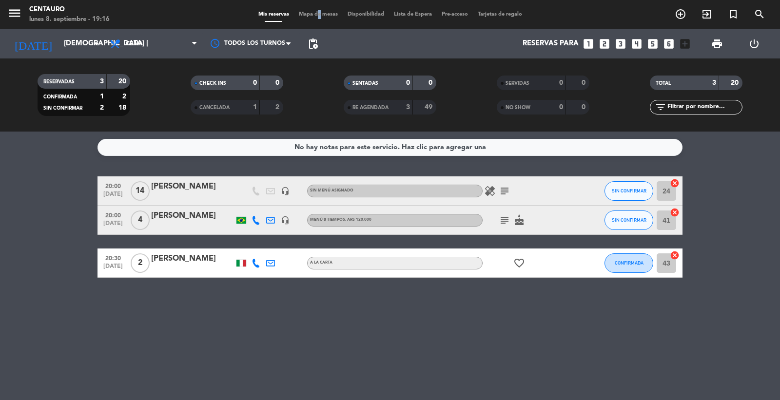
click at [313, 10] on div "Mis reservas Mapa de mesas Disponibilidad Lista de Espera Pre-acceso Tarjetas d…" at bounding box center [389, 14] width 273 height 9
click at [314, 13] on span "Mapa de mesas" at bounding box center [318, 14] width 49 height 5
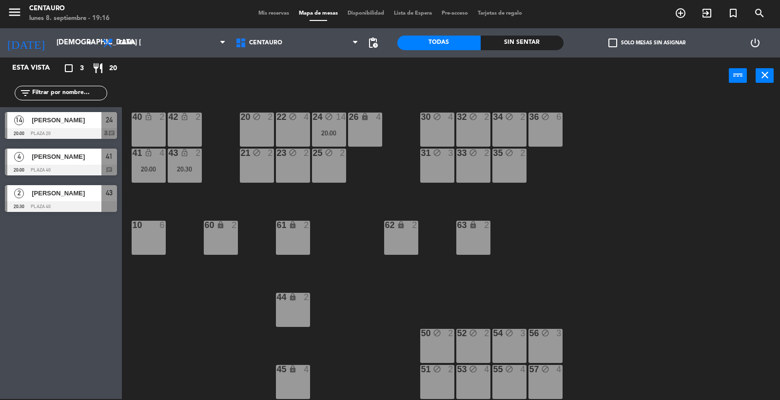
drag, startPoint x: 630, startPoint y: 283, endPoint x: 590, endPoint y: 260, distance: 45.8
click at [615, 275] on div "20 block 2 22 block 4 24 block 14 20:00 26 lock 4 40 lock_open 2 42 lock_open 2…" at bounding box center [455, 247] width 650 height 305
click at [329, 118] on icon "block" at bounding box center [329, 117] width 8 height 8
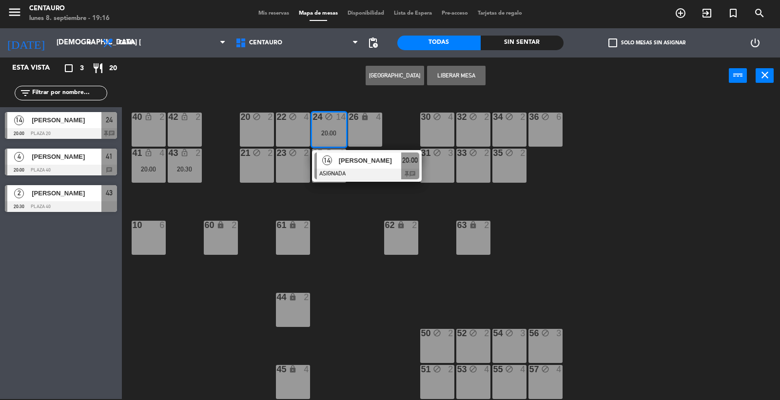
click at [352, 161] on span "[PERSON_NAME]" at bounding box center [370, 160] width 62 height 10
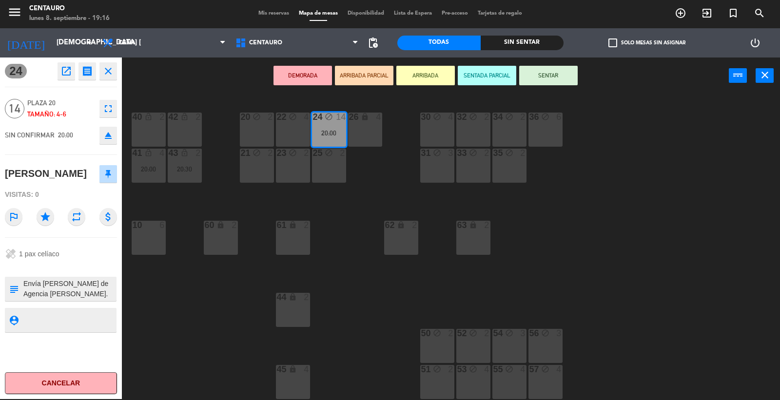
click at [361, 251] on div "20 block 2 22 block 4 24 block 14 20:00 26 lock 4 40 lock_open 2 42 lock_open 2…" at bounding box center [455, 247] width 650 height 305
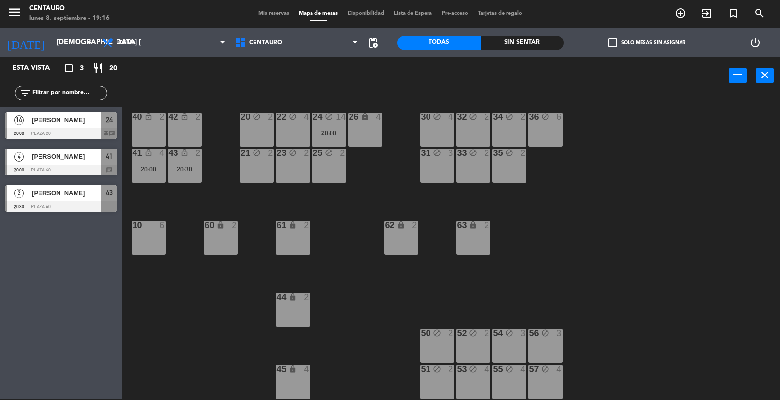
click at [144, 123] on div "40 lock_open 2" at bounding box center [149, 130] width 34 height 34
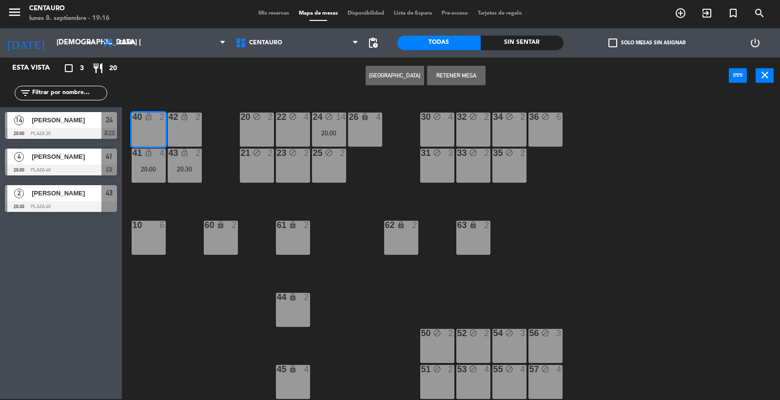
click at [395, 73] on button "[GEOGRAPHIC_DATA]" at bounding box center [394, 75] width 58 height 19
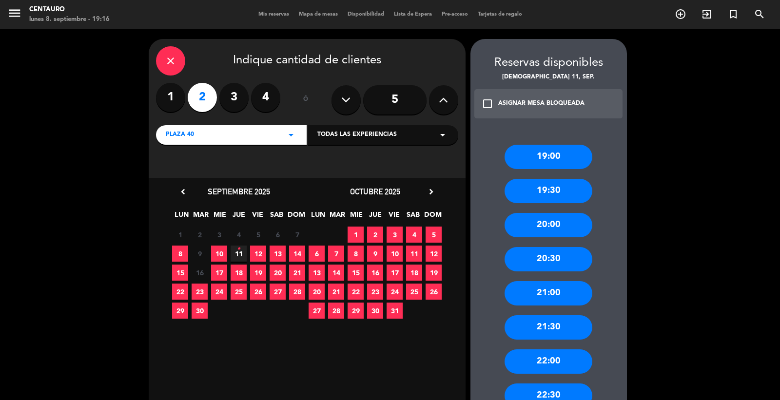
click at [566, 260] on div "20:30" at bounding box center [548, 259] width 88 height 24
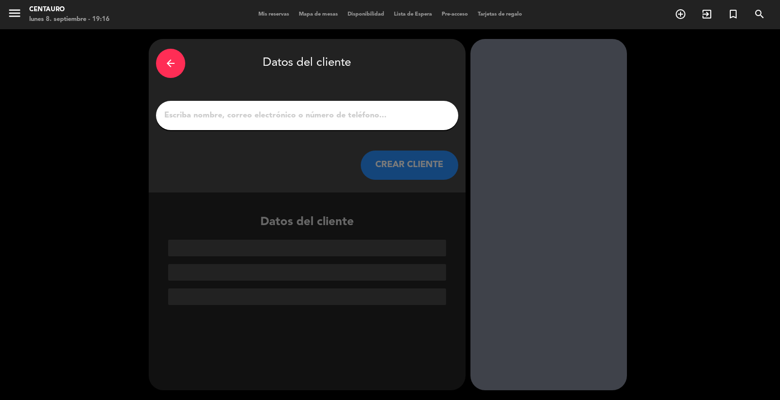
click at [289, 115] on input "1" at bounding box center [307, 116] width 288 height 14
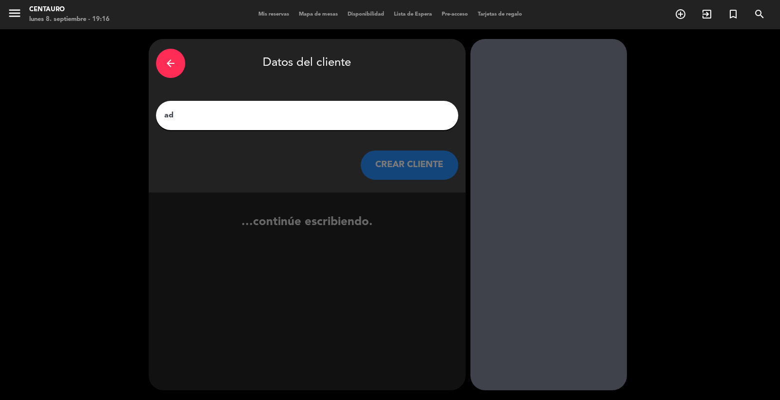
type input "a"
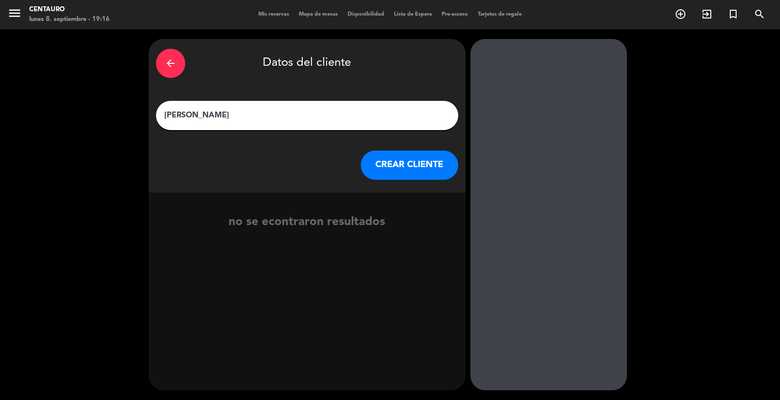
type input "[PERSON_NAME]"
click at [403, 163] on button "CREAR CLIENTE" at bounding box center [409, 165] width 97 height 29
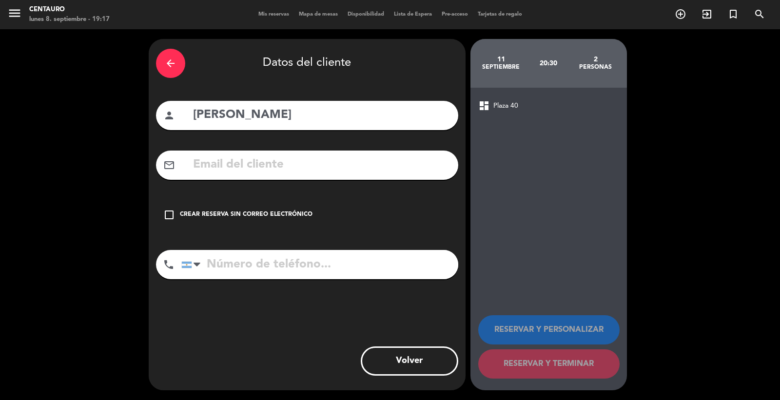
click at [211, 208] on div "check_box_outline_blank Crear reserva sin correo electrónico" at bounding box center [307, 214] width 302 height 29
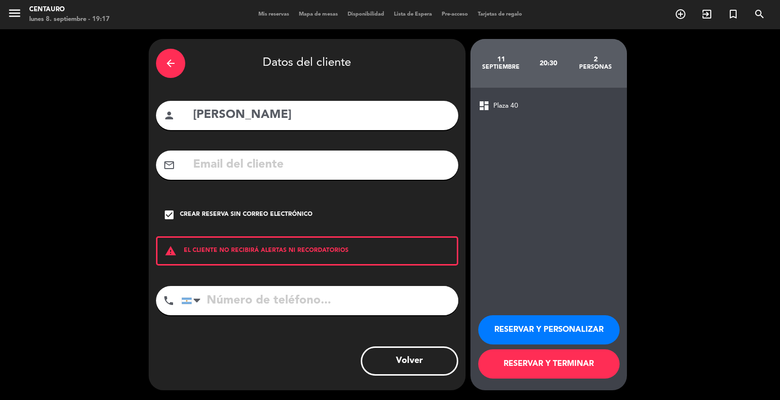
click at [273, 294] on input "tel" at bounding box center [319, 300] width 277 height 29
type input "[PHONE_NUMBER]"
click at [390, 214] on div "check_box Crear reserva sin correo electrónico" at bounding box center [307, 214] width 302 height 29
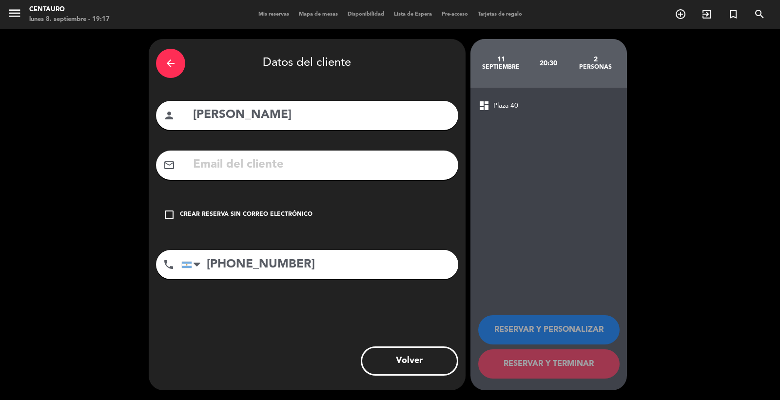
click at [235, 218] on div "Crear reserva sin correo electrónico" at bounding box center [246, 215] width 133 height 10
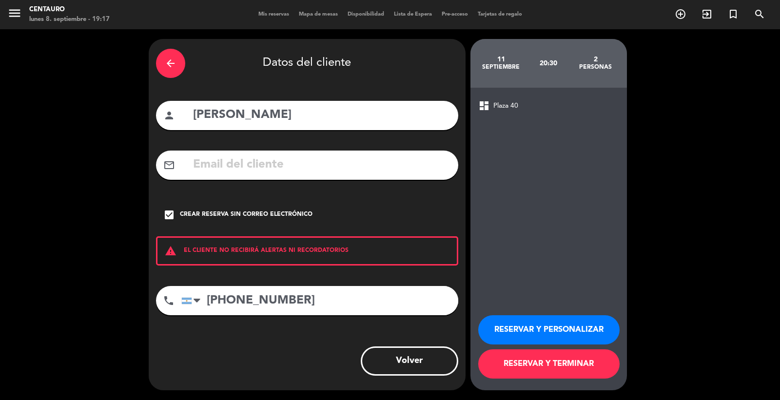
click at [597, 328] on button "RESERVAR Y PERSONALIZAR" at bounding box center [548, 329] width 141 height 29
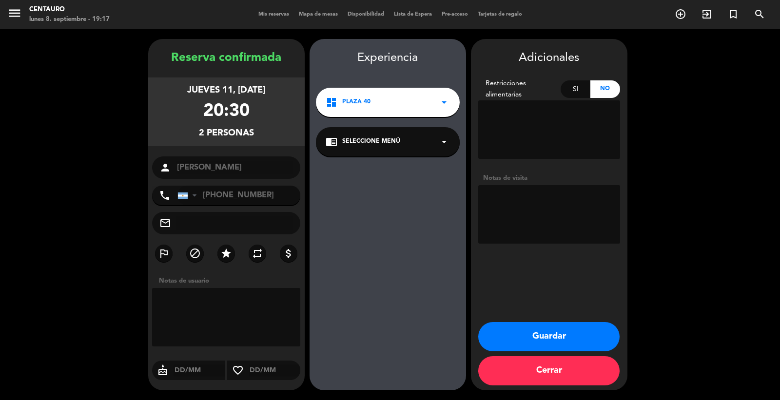
click at [541, 199] on textarea at bounding box center [549, 214] width 142 height 58
click at [563, 92] on div "Si" at bounding box center [575, 89] width 30 height 18
click at [553, 115] on textarea at bounding box center [549, 129] width 142 height 58
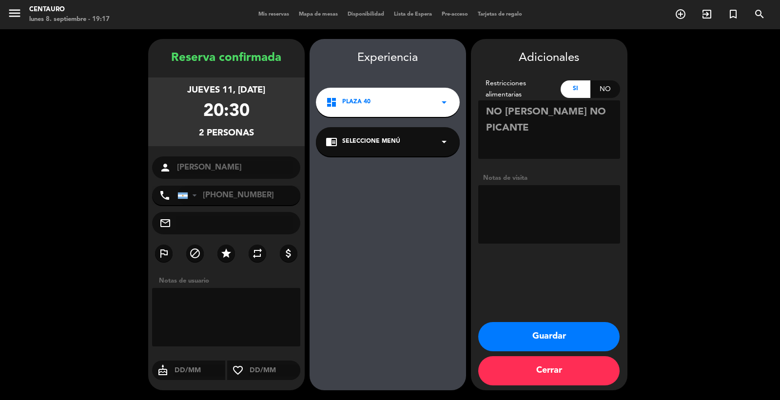
type textarea "NO [PERSON_NAME] NO PICANTE"
click at [388, 134] on div "chrome_reader_mode Seleccione Menú arrow_drop_down" at bounding box center [388, 141] width 144 height 29
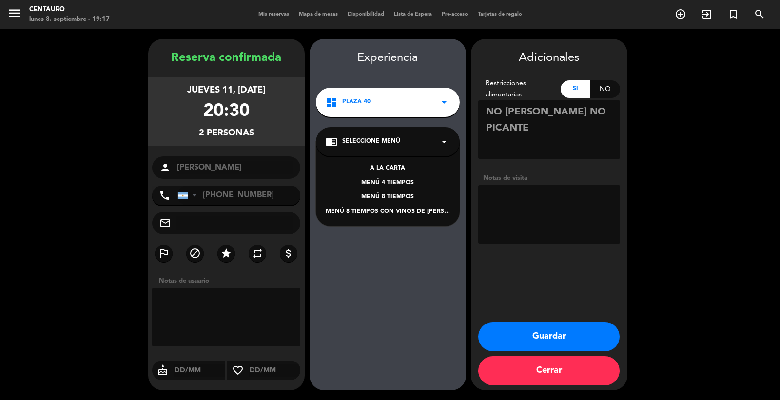
click at [407, 180] on div "MENÚ 4 TIEMPOS" at bounding box center [388, 183] width 124 height 10
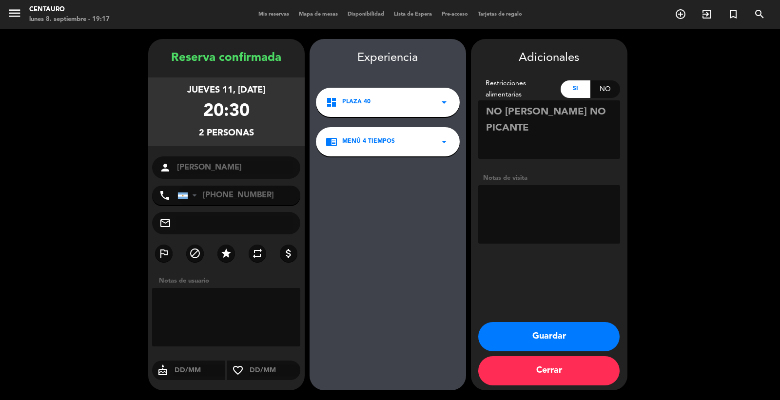
click at [552, 207] on textarea at bounding box center [549, 214] width 142 height 58
type textarea "TIENEN VOUCHER DE AGENCIA SAKX2"
click at [532, 332] on button "Guardar" at bounding box center [548, 336] width 141 height 29
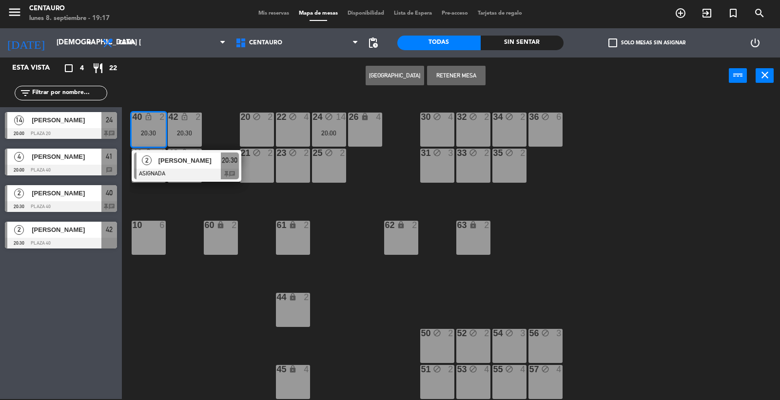
click at [627, 283] on div "20 block 2 22 block 4 24 block 14 20:00 26 lock 4 40 lock_open 2 20:30 2 [PERSO…" at bounding box center [455, 247] width 650 height 305
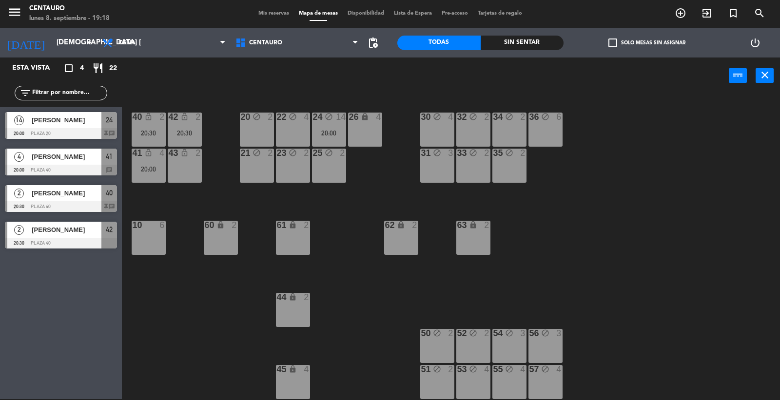
click at [270, 11] on span "Mis reservas" at bounding box center [273, 13] width 40 height 5
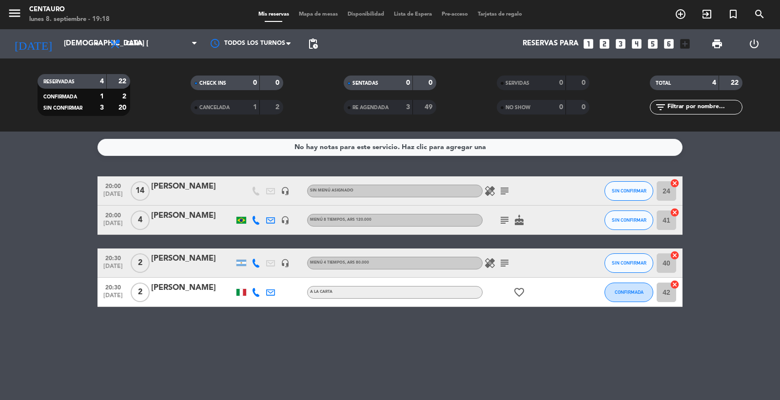
click at [715, 277] on bookings-row "20:00 [DATE] [PERSON_NAME] headset_mic Sin menú asignado healing subject SIN CO…" at bounding box center [390, 241] width 780 height 131
click at [59, 42] on input "[DEMOGRAPHIC_DATA] [DATE]" at bounding box center [106, 44] width 94 height 19
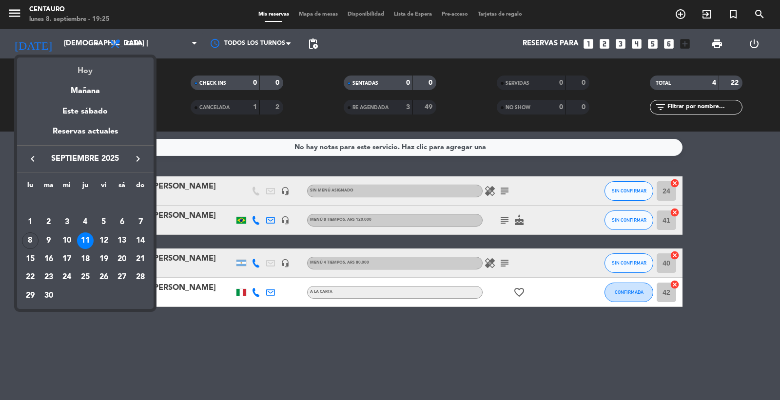
click at [74, 74] on div "Hoy" at bounding box center [85, 68] width 136 height 20
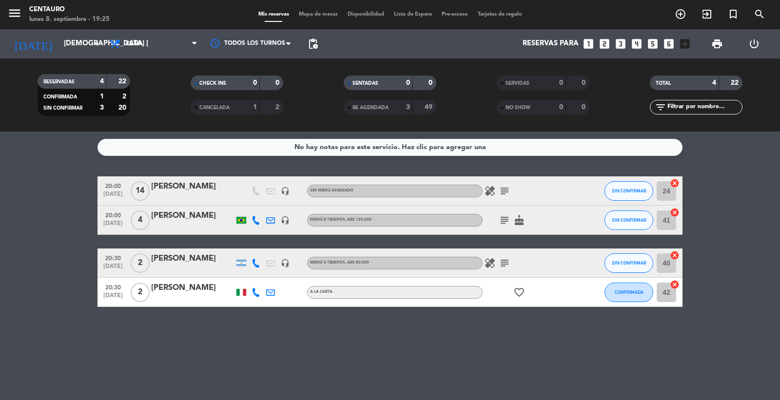
type input "lun. [DATE]"
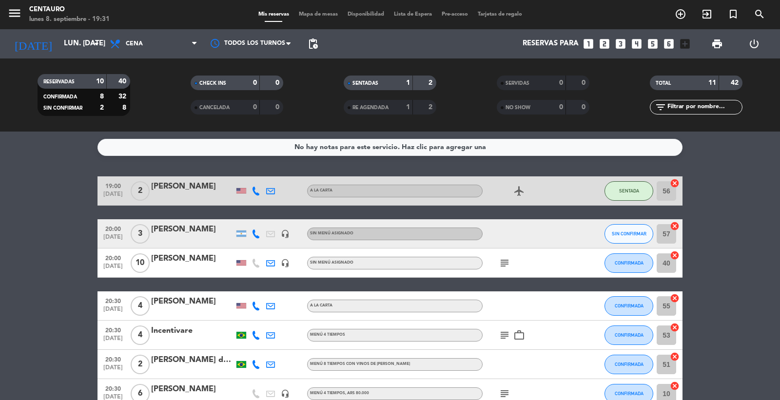
click at [296, 14] on span "Mapa de mesas" at bounding box center [318, 14] width 49 height 5
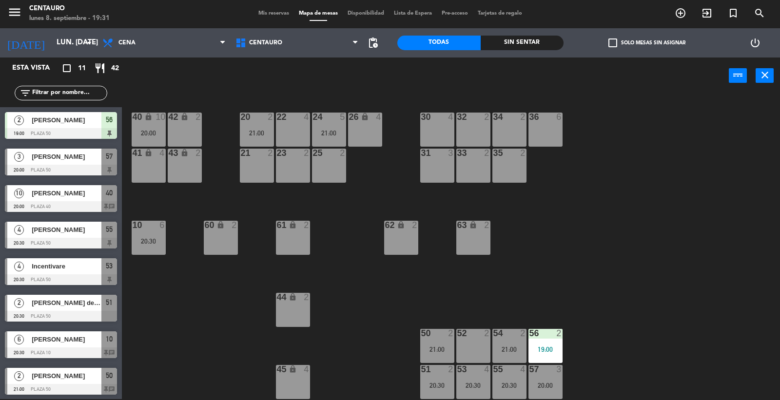
click at [639, 311] on div "20 2 21:00 22 4 24 5 21:00 26 lock 4 40 lock 10 20:00 42 lock 2 30 4 34 2 32 2 …" at bounding box center [455, 247] width 650 height 305
click at [237, 130] on div "20 2 21:00 22 4 24 5 21:00 26 lock 4 40 lock 10 20:00 42 lock 2 30 4 34 2 32 2 …" at bounding box center [455, 247] width 650 height 305
click at [251, 124] on div "20 2 21:00" at bounding box center [257, 130] width 34 height 34
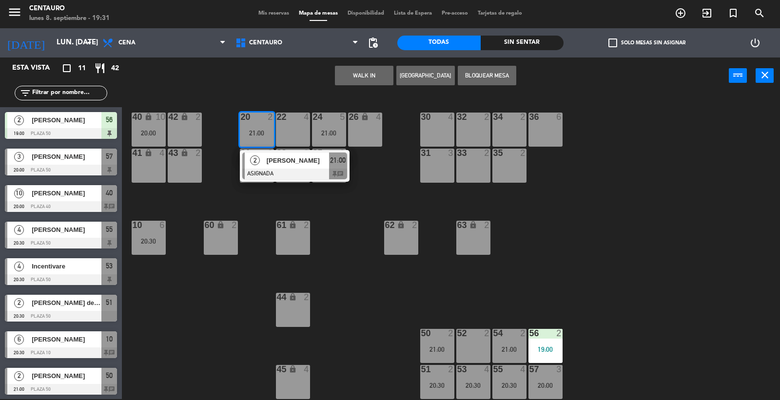
click at [267, 158] on span "[PERSON_NAME]" at bounding box center [298, 160] width 62 height 10
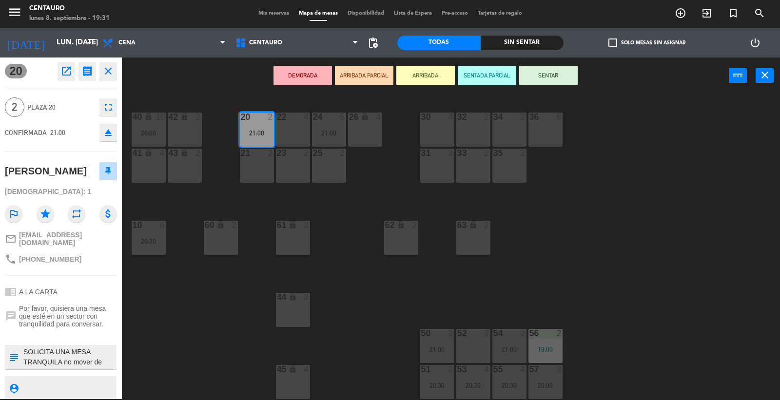
click at [357, 220] on div "20 2 21:00 22 4 24 5 21:00 26 lock 4 40 lock 10 20:00 42 lock 2 30 4 34 2 32 2 …" at bounding box center [455, 247] width 650 height 305
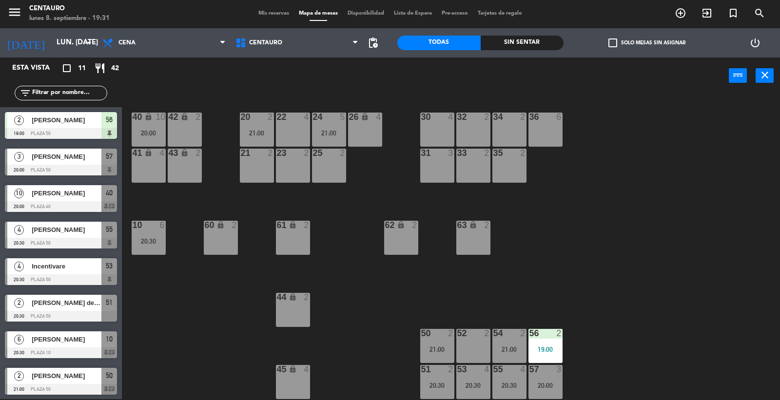
scroll to position [108, 0]
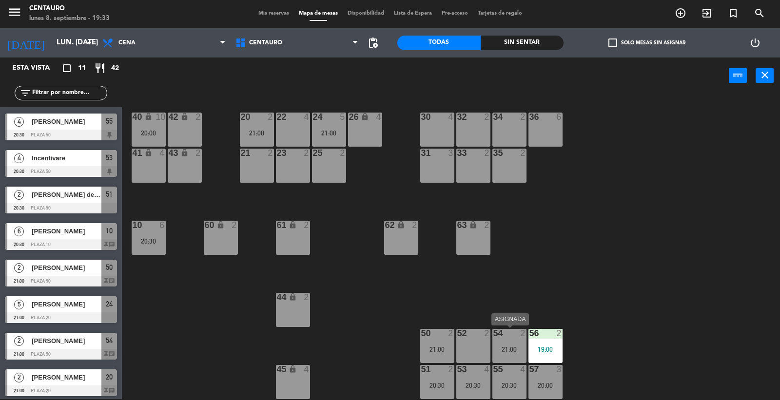
drag, startPoint x: 514, startPoint y: 336, endPoint x: 646, endPoint y: 335, distance: 132.6
click at [514, 336] on div at bounding box center [509, 333] width 16 height 9
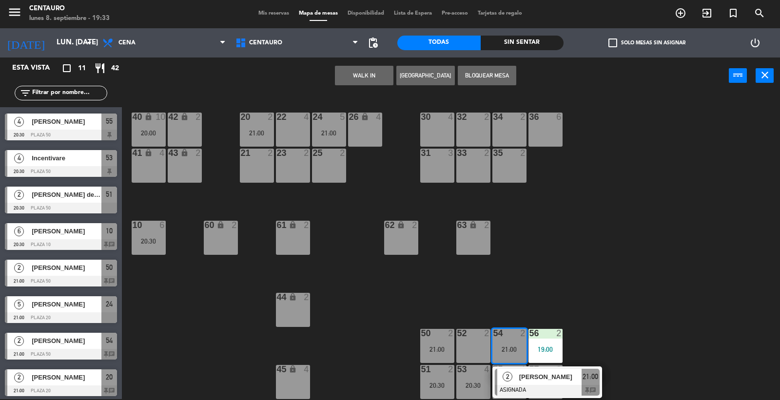
click at [625, 275] on div "20 2 21:00 22 4 24 5 21:00 26 lock 4 40 lock 10 20:00 42 lock 2 30 4 34 2 32 2 …" at bounding box center [455, 247] width 650 height 305
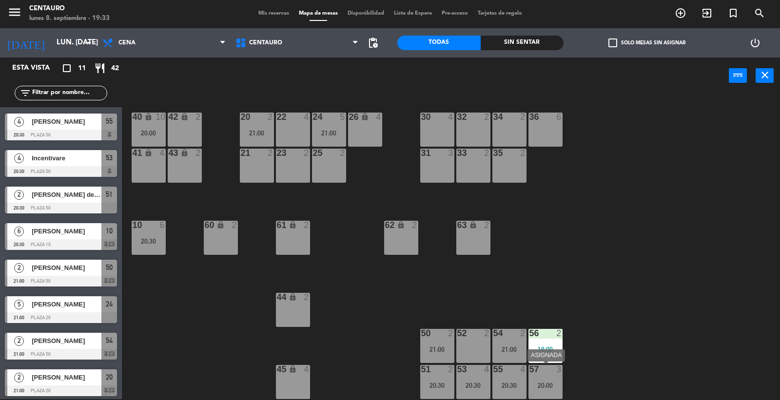
click at [556, 382] on div "20:00" at bounding box center [545, 385] width 34 height 7
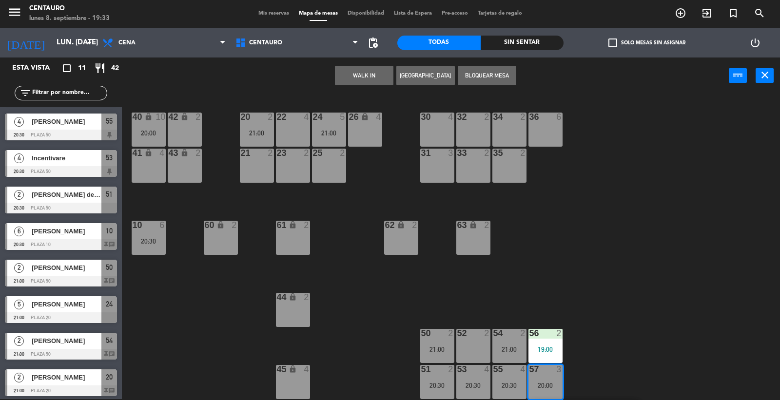
drag, startPoint x: 633, startPoint y: 330, endPoint x: 591, endPoint y: 351, distance: 46.4
click at [632, 330] on div "20 2 21:00 22 4 24 5 21:00 26 lock 4 40 lock 10 20:00 42 lock 2 30 4 34 2 32 2 …" at bounding box center [455, 247] width 650 height 305
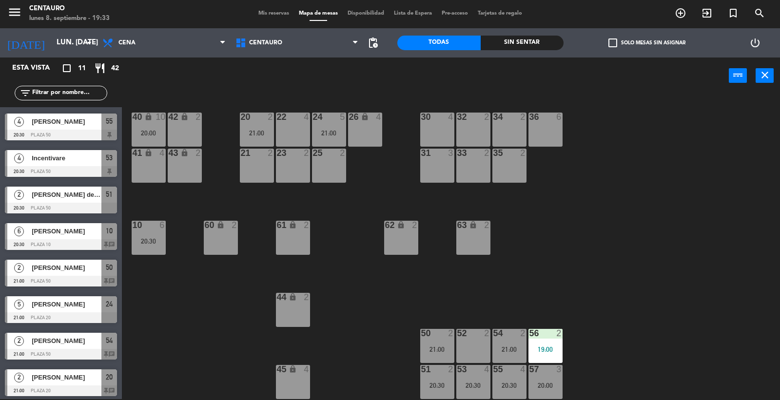
click at [557, 369] on div "3" at bounding box center [559, 369] width 6 height 9
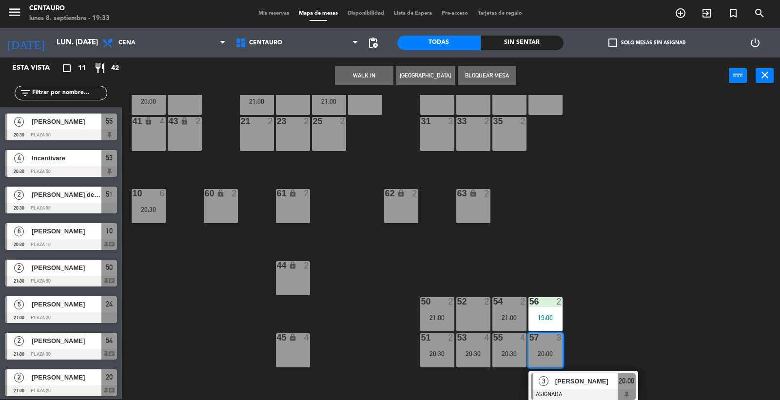
scroll to position [33, 0]
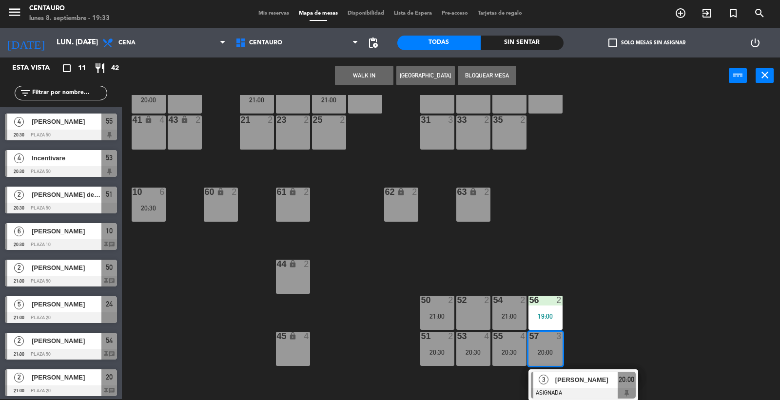
click at [574, 383] on span "[PERSON_NAME]" at bounding box center [586, 380] width 62 height 10
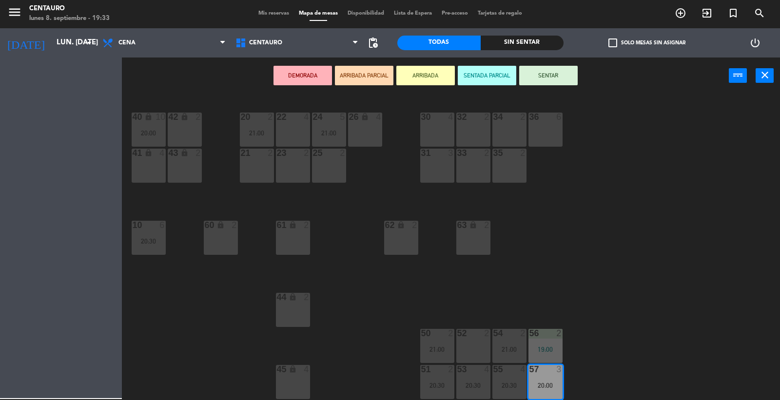
scroll to position [0, 0]
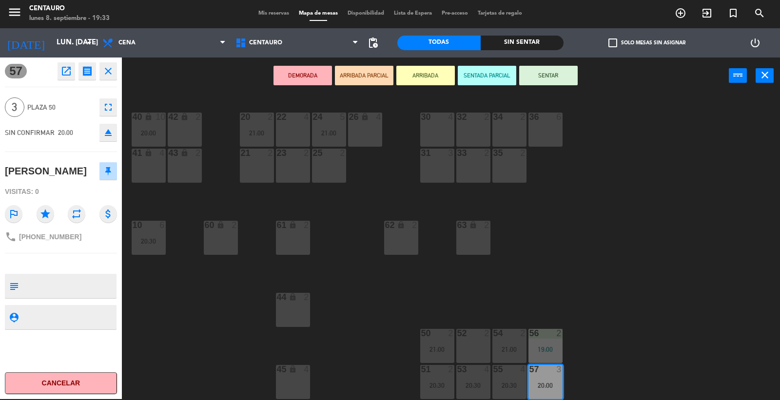
click at [596, 265] on div "20 2 21:00 22 4 24 5 21:00 26 lock 4 40 lock 10 20:00 42 lock 2 30 4 34 2 32 2 …" at bounding box center [455, 247] width 650 height 305
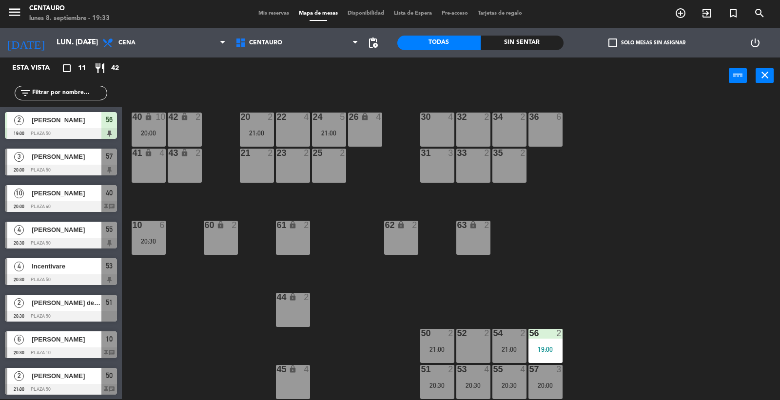
click at [265, 8] on div "menu Centauro lunes 8. septiembre - 19:33 Mis reservas Mapa de mesas Disponibil…" at bounding box center [390, 13] width 780 height 29
click at [267, 11] on span "Mis reservas" at bounding box center [273, 13] width 40 height 5
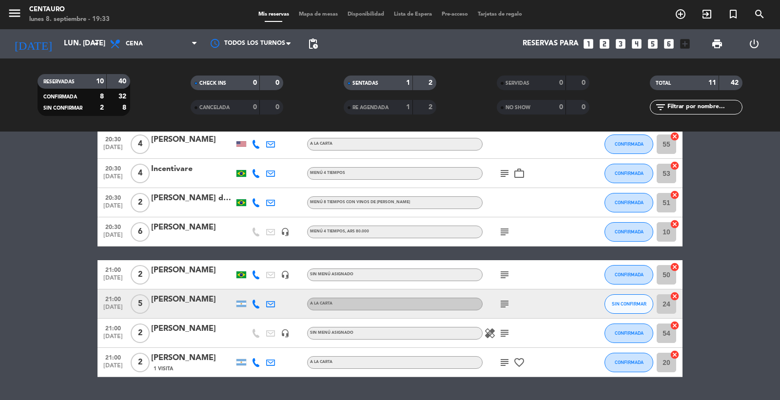
scroll to position [162, 0]
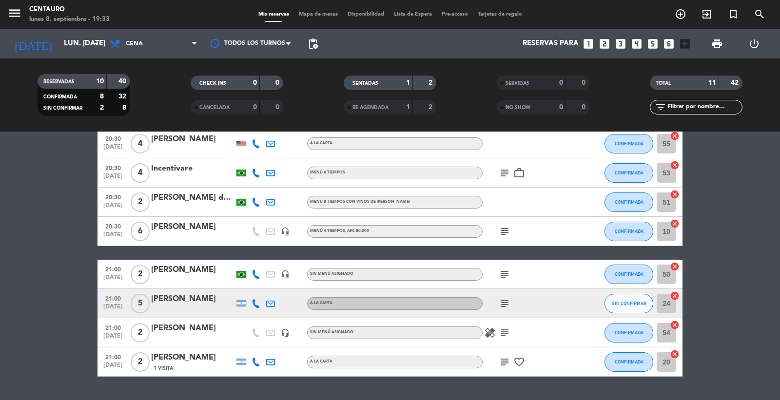
click at [498, 301] on span "subject" at bounding box center [504, 304] width 15 height 12
click at [503, 303] on icon "subject" at bounding box center [505, 304] width 12 height 12
click at [254, 304] on icon at bounding box center [255, 303] width 9 height 9
click at [259, 287] on span "content_paste" at bounding box center [262, 286] width 7 height 7
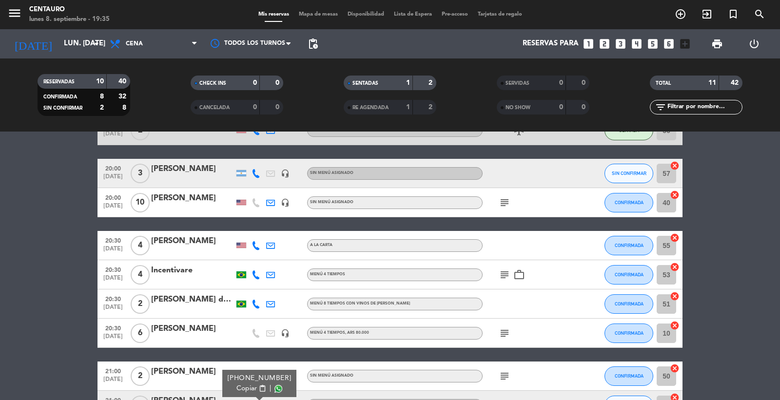
scroll to position [25, 0]
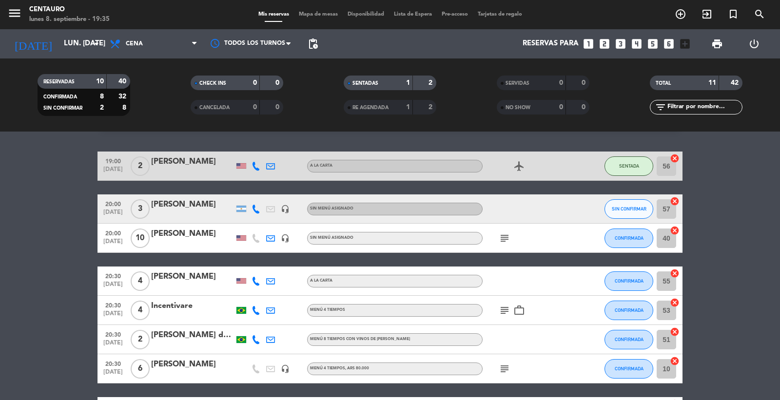
click at [725, 240] on bookings-row "19:00 [DATE] 2 [PERSON_NAME] A [PERSON_NAME] airplanemode_active SENTADA 56 can…" at bounding box center [390, 333] width 780 height 363
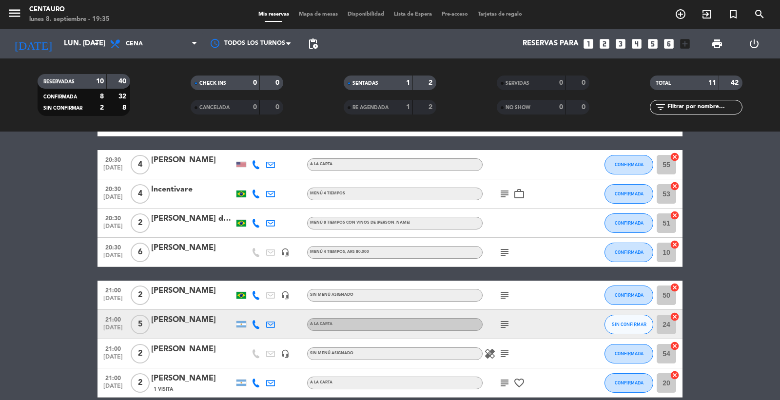
scroll to position [187, 0]
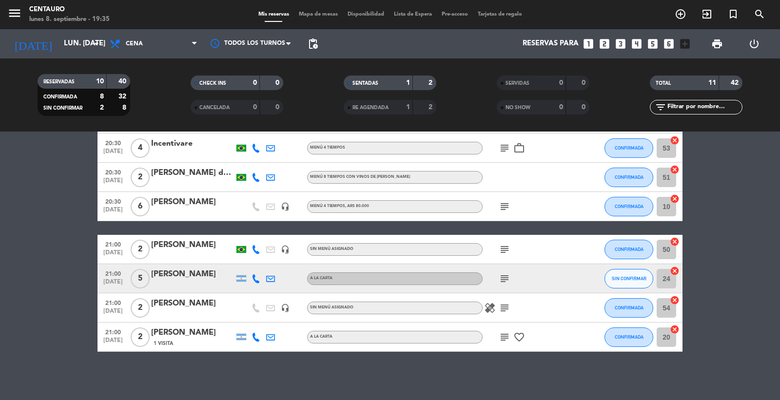
click at [503, 277] on icon "subject" at bounding box center [505, 279] width 12 height 12
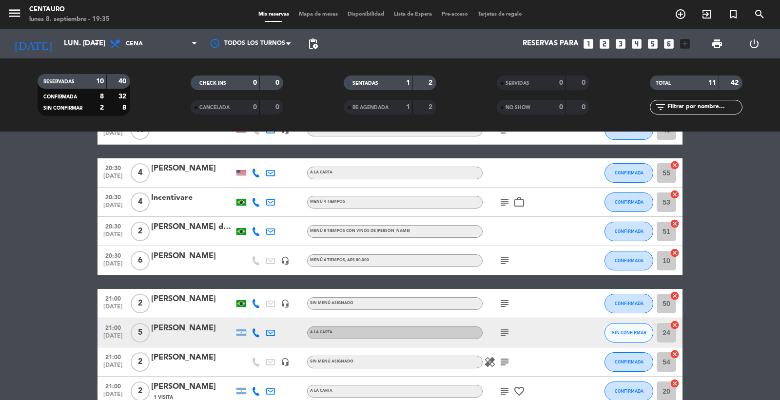
click at [508, 252] on div "subject" at bounding box center [526, 260] width 88 height 29
click at [507, 261] on icon "subject" at bounding box center [505, 261] width 12 height 12
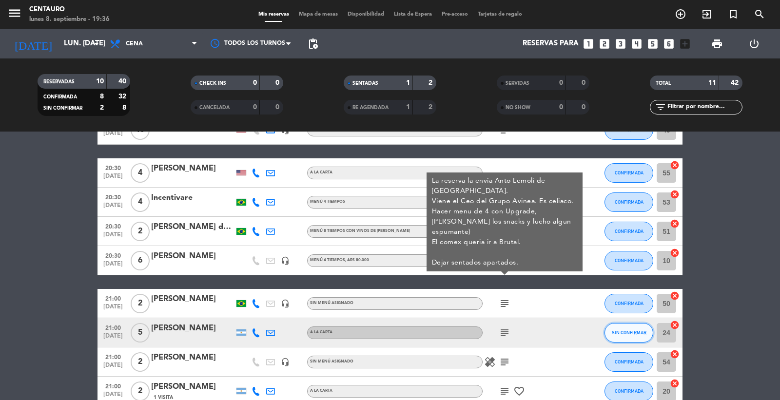
click at [637, 337] on button "SIN CONFIRMAR" at bounding box center [628, 332] width 49 height 19
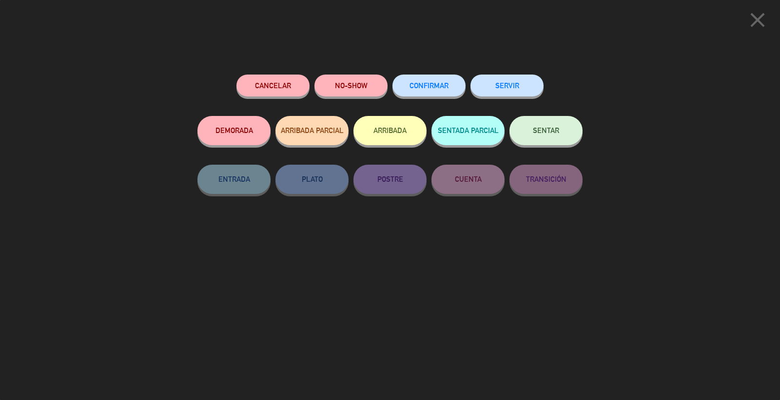
click at [430, 94] on div "CONFIRMAR" at bounding box center [428, 95] width 73 height 41
click at [429, 94] on button "CONFIRMAR" at bounding box center [428, 86] width 73 height 22
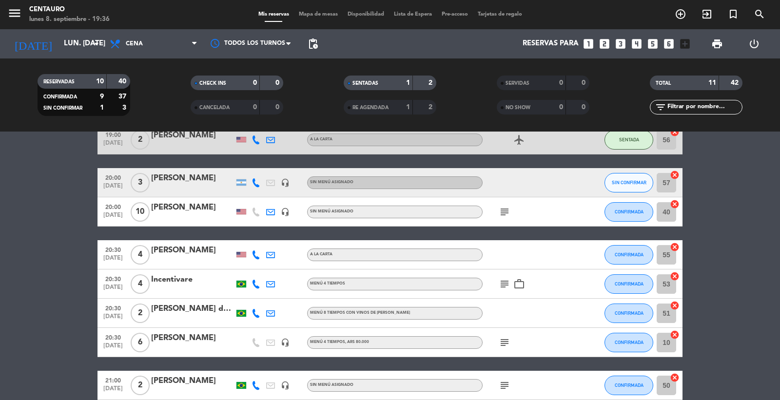
scroll to position [25, 0]
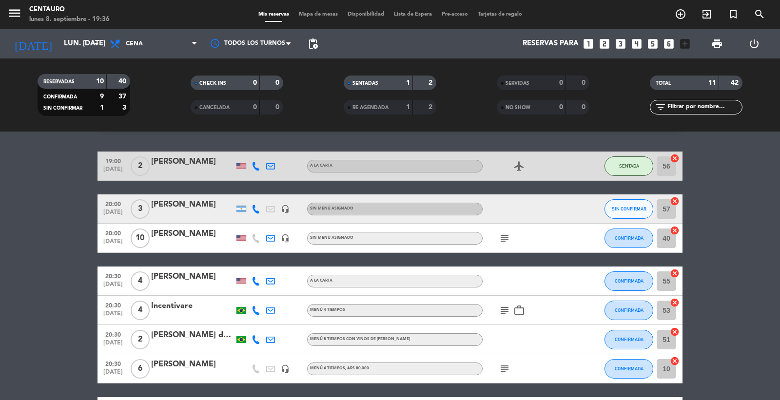
click at [497, 236] on span "subject" at bounding box center [504, 238] width 15 height 12
click at [505, 234] on icon "subject" at bounding box center [505, 238] width 12 height 12
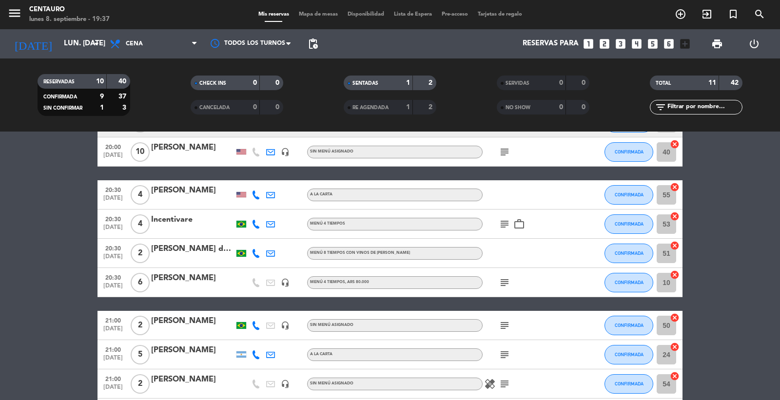
scroll to position [133, 0]
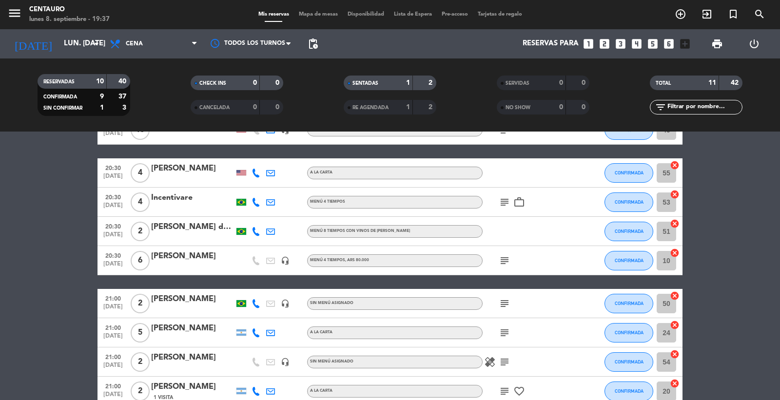
click at [314, 20] on div "menu Centauro lunes 8. septiembre - 19:37 Mis reservas Mapa de mesas Disponibil…" at bounding box center [390, 14] width 780 height 29
click at [314, 11] on div "Mis reservas Mapa de mesas Disponibilidad Lista de Espera Pre-acceso Tarjetas d…" at bounding box center [389, 14] width 273 height 9
click at [317, 13] on span "Mapa de mesas" at bounding box center [318, 14] width 49 height 5
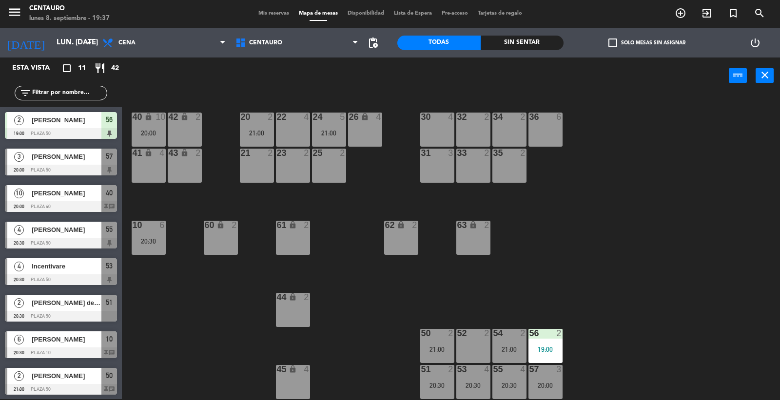
click at [356, 235] on div "20 2 21:00 22 4 24 5 21:00 26 lock 4 40 lock 10 20:00 42 lock 2 30 4 34 2 32 2 …" at bounding box center [455, 247] width 650 height 305
click at [257, 135] on div "21:00" at bounding box center [257, 133] width 34 height 7
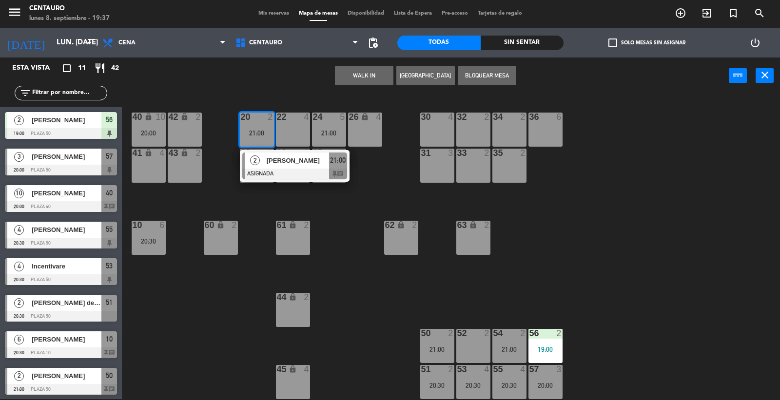
click at [336, 241] on div "20 2 21:00 2 [PERSON_NAME] ASIGNADA 21:00 chat 22 4 24 5 21:00 26 lock 4 40 loc…" at bounding box center [455, 247] width 650 height 305
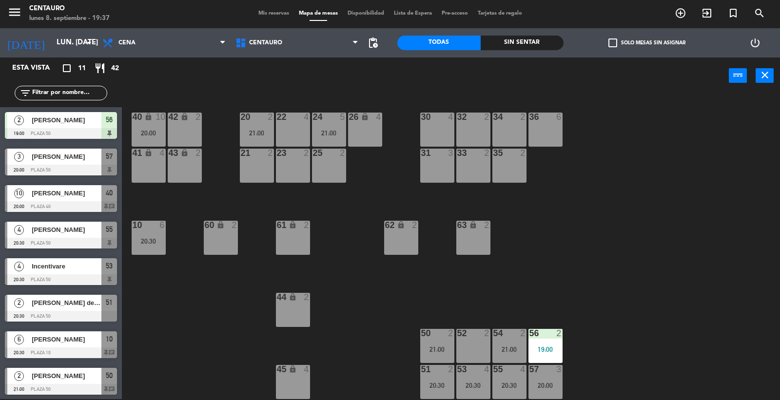
click at [258, 130] on div "21:00" at bounding box center [257, 133] width 34 height 7
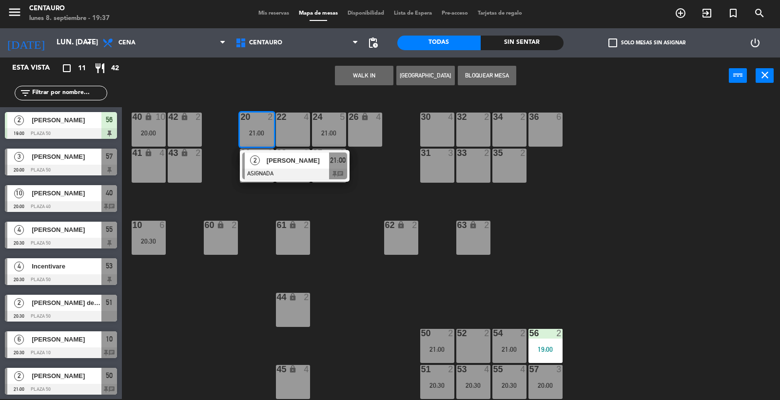
click at [326, 227] on div "20 2 21:00 2 [PERSON_NAME] ASIGNADA 21:00 chat 22 4 24 5 21:00 26 lock 4 40 loc…" at bounding box center [455, 247] width 650 height 305
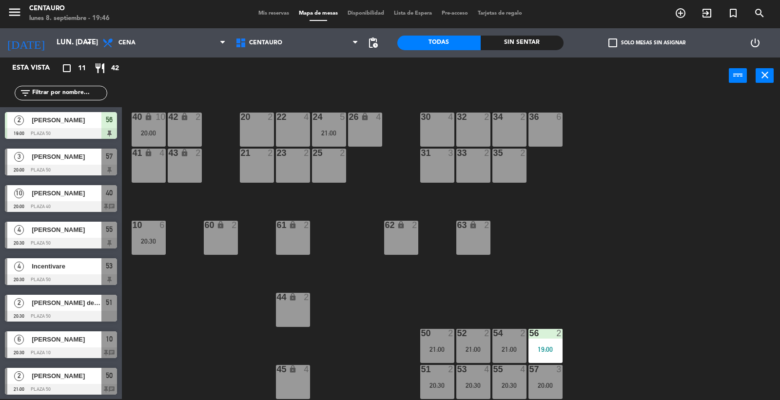
click at [274, 14] on span "Mis reservas" at bounding box center [273, 13] width 40 height 5
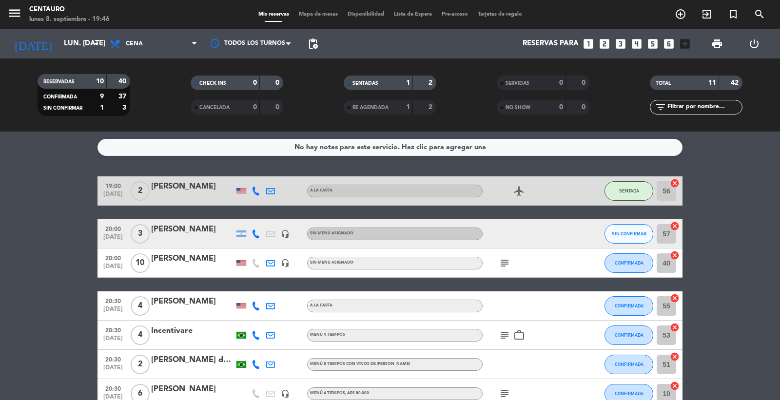
click at [194, 259] on div "[PERSON_NAME]" at bounding box center [192, 258] width 83 height 13
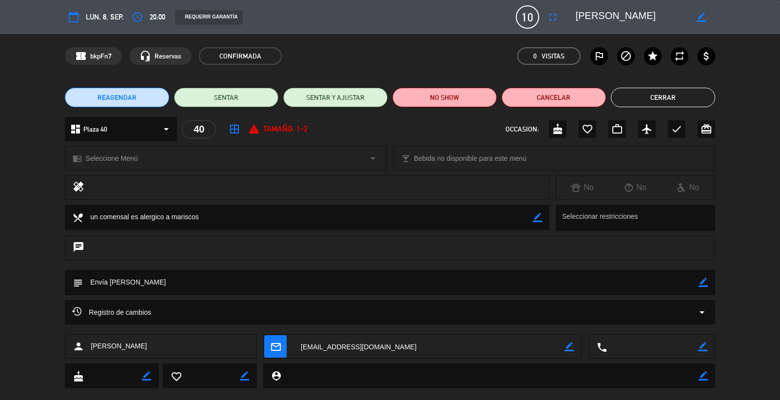
click at [678, 101] on button "Cerrar" at bounding box center [663, 97] width 104 height 19
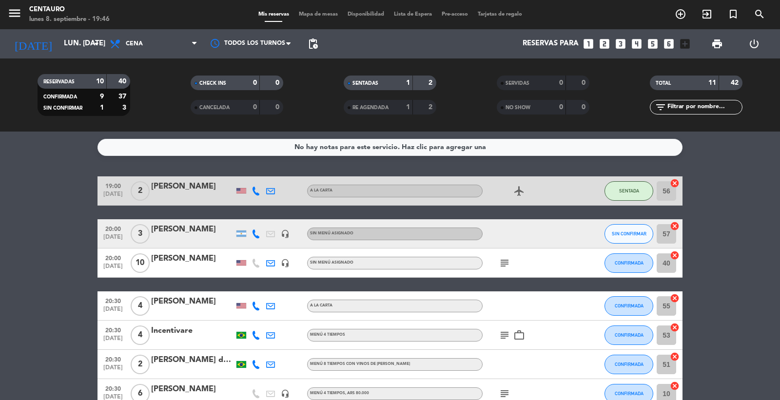
click at [502, 266] on icon "subject" at bounding box center [505, 263] width 12 height 12
click at [252, 305] on icon at bounding box center [255, 306] width 9 height 9
click at [252, 293] on span "Copiar" at bounding box center [250, 289] width 20 height 10
click at [761, 250] on bookings-row "19:00 [DATE] 2 [PERSON_NAME] A [PERSON_NAME] airplanemode_active SENTADA 56 can…" at bounding box center [390, 357] width 780 height 363
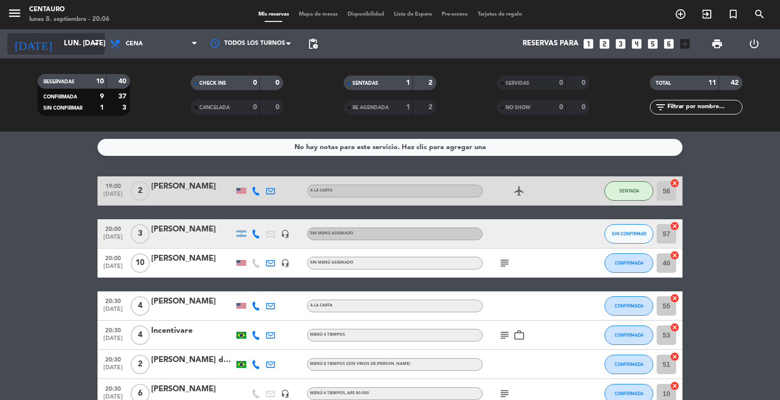
click at [80, 39] on input "lun. [DATE]" at bounding box center [106, 44] width 94 height 19
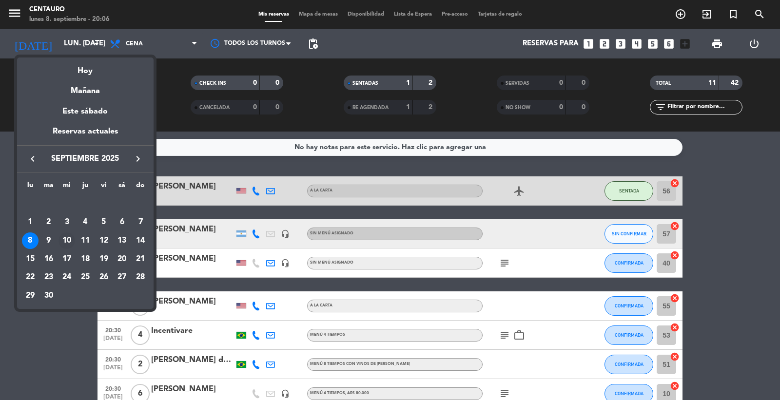
click at [62, 239] on div "10" at bounding box center [66, 240] width 17 height 17
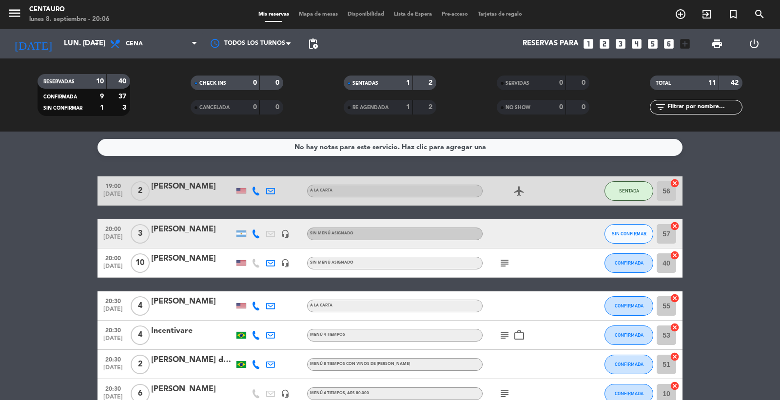
type input "mié. [DATE]"
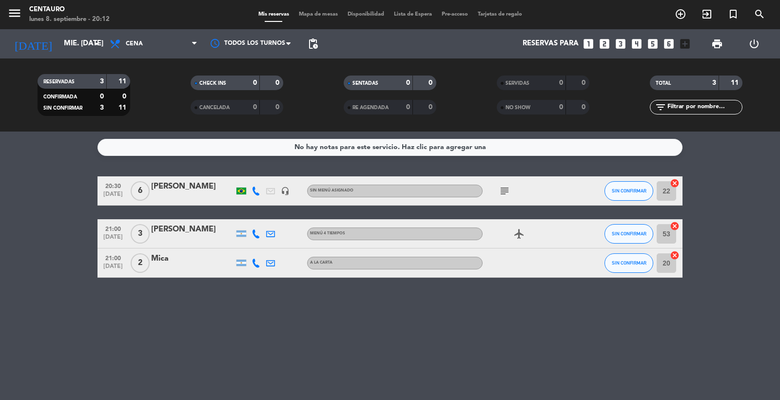
click at [309, 14] on span "Mapa de mesas" at bounding box center [318, 14] width 49 height 5
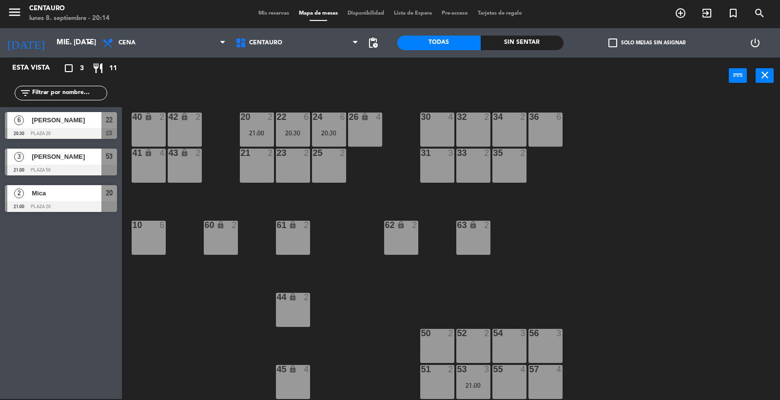
drag, startPoint x: 607, startPoint y: 284, endPoint x: 588, endPoint y: 303, distance: 27.2
click at [607, 284] on div "20 2 21:00 22 6 20:30 24 6 20:30 26 lock 4 40 lock 2 42 lock 2 30 4 34 2 32 2 3…" at bounding box center [455, 247] width 650 height 305
click at [66, 45] on input "mié. [DATE]" at bounding box center [99, 43] width 94 height 19
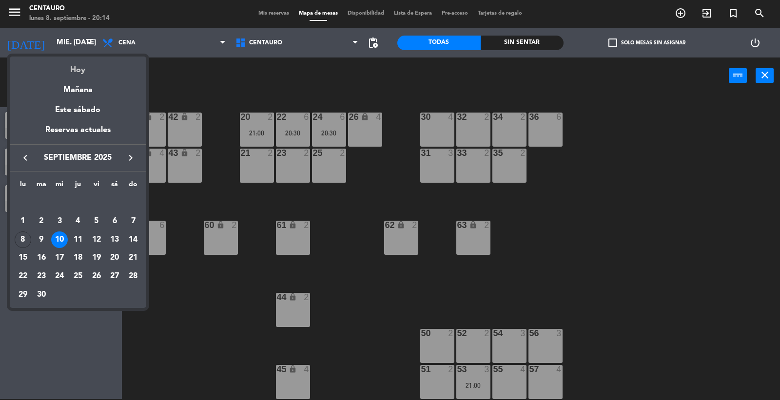
click at [79, 64] on div "Hoy" at bounding box center [78, 67] width 136 height 20
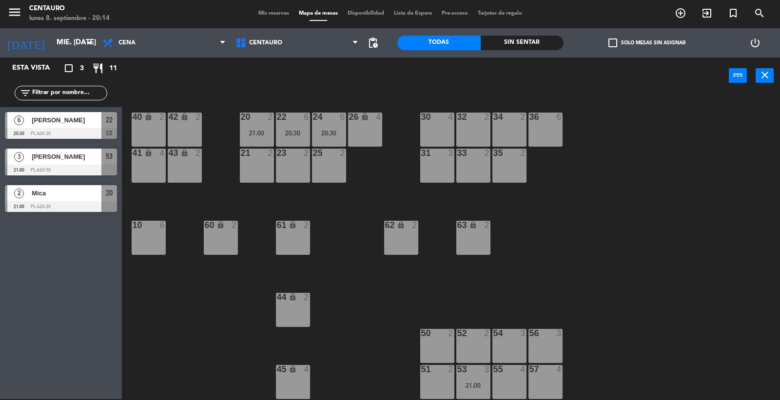
type input "lun. [DATE]"
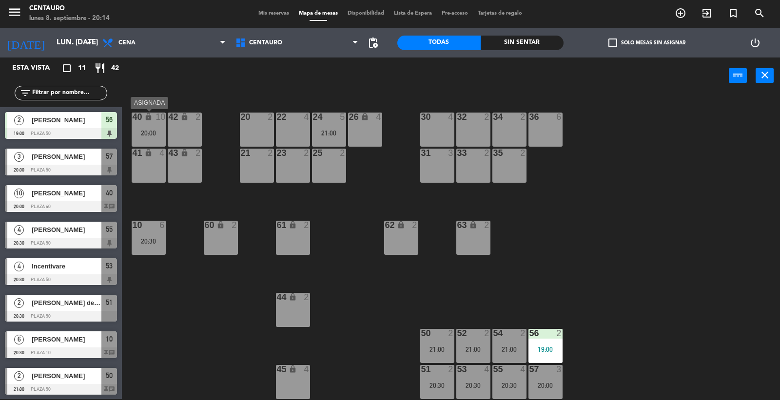
click at [148, 128] on div "40 lock 10 20:00" at bounding box center [149, 130] width 34 height 34
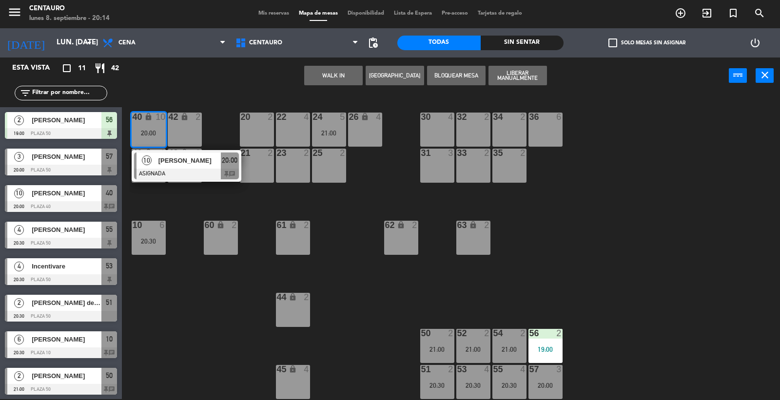
click at [174, 163] on span "[PERSON_NAME]" at bounding box center [189, 160] width 62 height 10
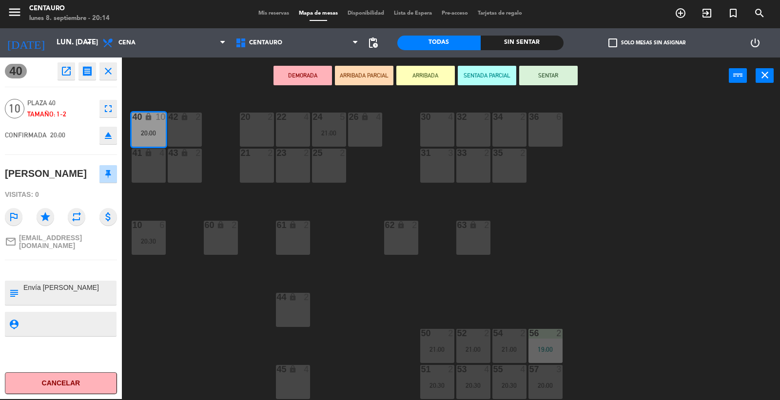
drag, startPoint x: 555, startPoint y: 75, endPoint x: 556, endPoint y: 80, distance: 5.6
click at [556, 75] on button "SENTAR" at bounding box center [548, 75] width 58 height 19
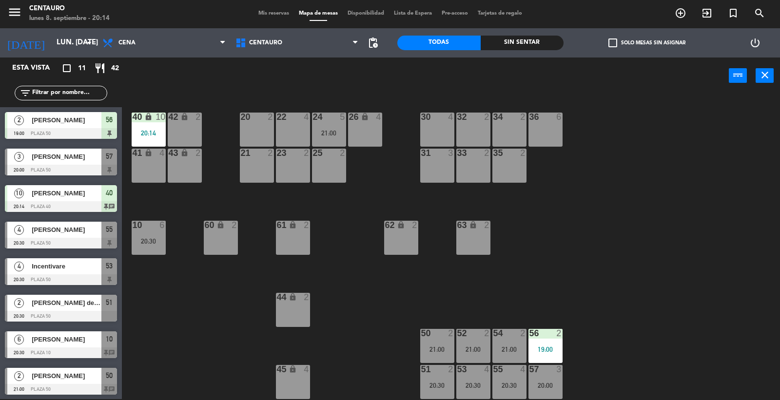
click at [650, 273] on div "20 2 22 4 24 5 21:00 26 lock 4 40 lock 10 20:14 42 lock 2 30 4 34 2 32 2 36 6 2…" at bounding box center [455, 247] width 650 height 305
click at [445, 373] on div "2" at bounding box center [453, 369] width 16 height 9
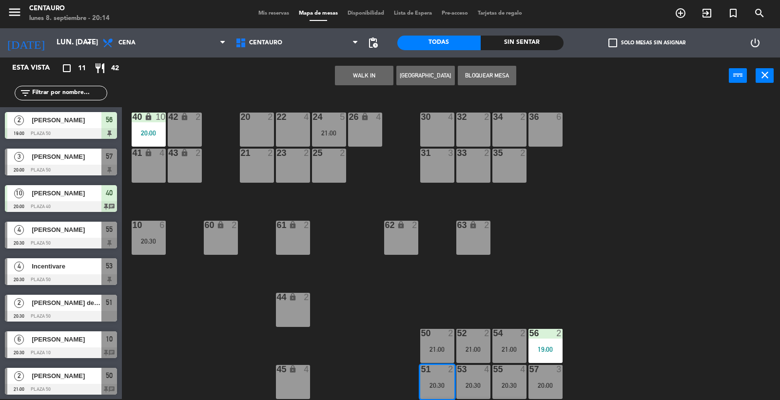
scroll to position [33, 0]
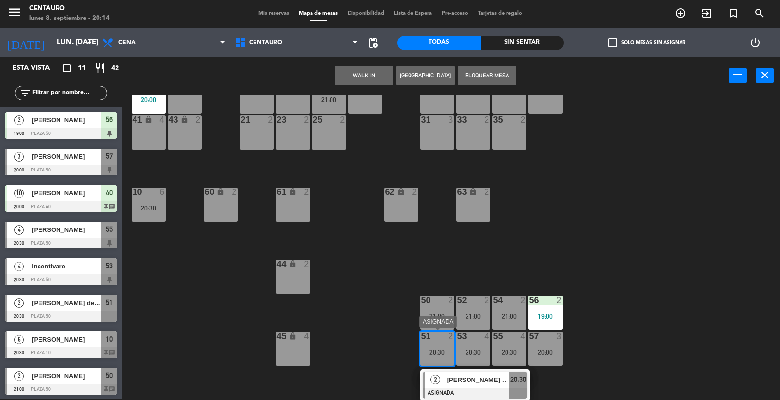
click at [483, 383] on span "[PERSON_NAME] de [PERSON_NAME] MUNDIM" at bounding box center [478, 380] width 62 height 10
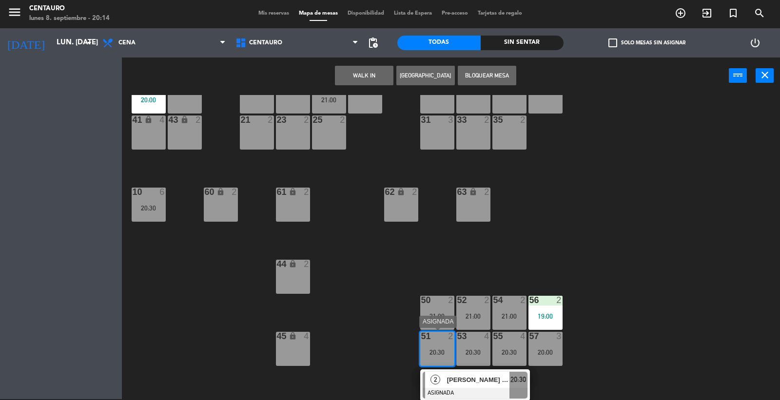
scroll to position [0, 0]
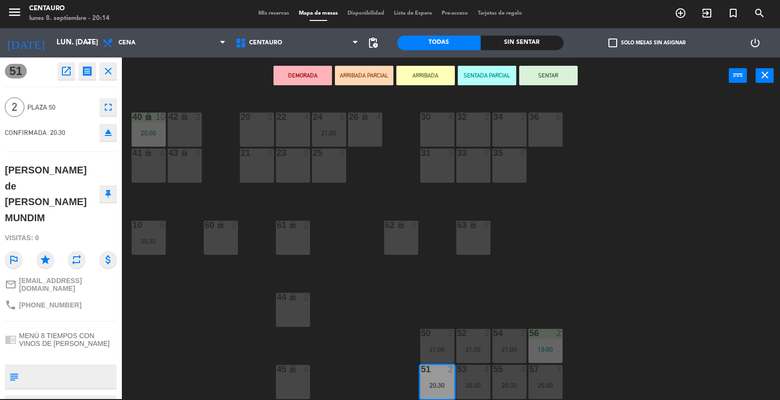
click at [557, 72] on button "SENTAR" at bounding box center [548, 75] width 58 height 19
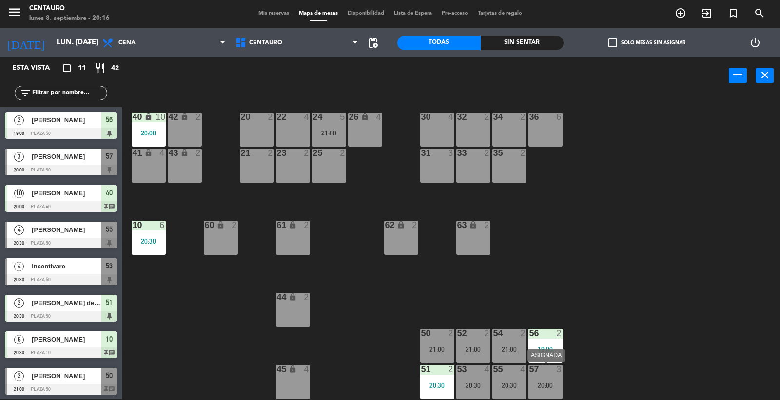
click at [543, 376] on div "57 3 20:00" at bounding box center [545, 382] width 34 height 34
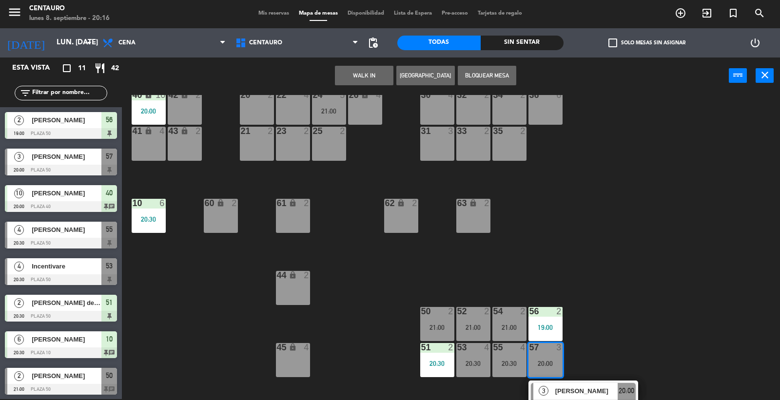
scroll to position [33, 0]
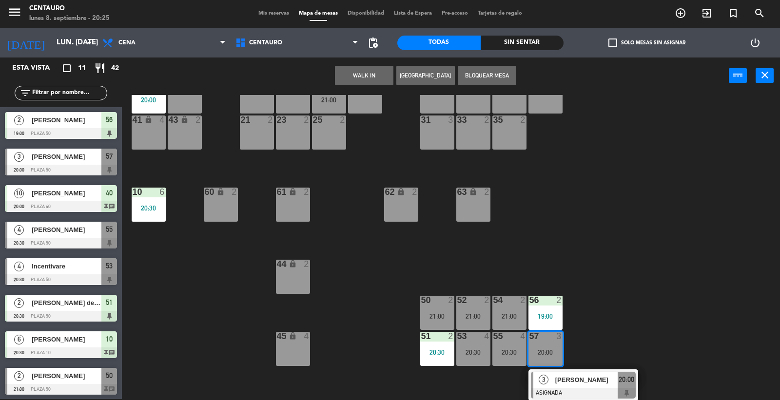
click at [52, 234] on span "[PERSON_NAME]" at bounding box center [67, 230] width 70 height 10
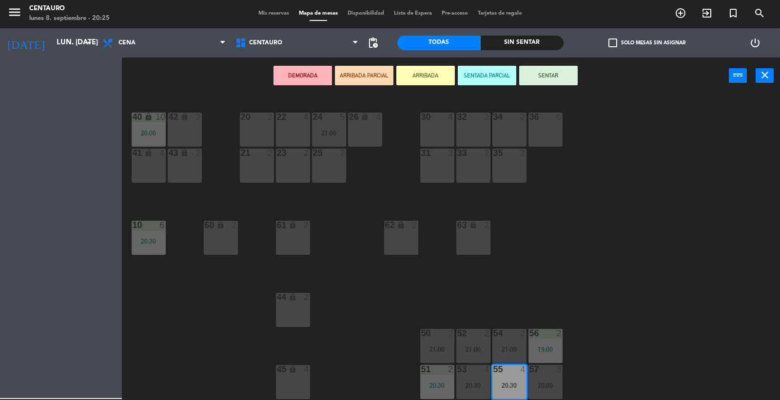
scroll to position [0, 0]
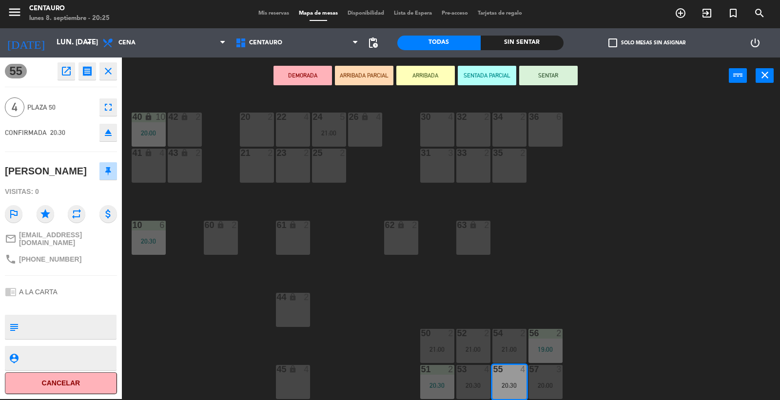
click at [550, 73] on button "SENTAR" at bounding box center [548, 75] width 58 height 19
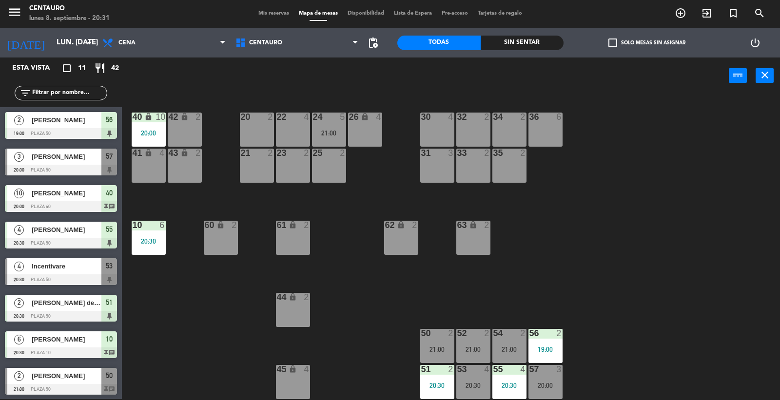
click at [81, 372] on span "[PERSON_NAME]" at bounding box center [67, 376] width 70 height 10
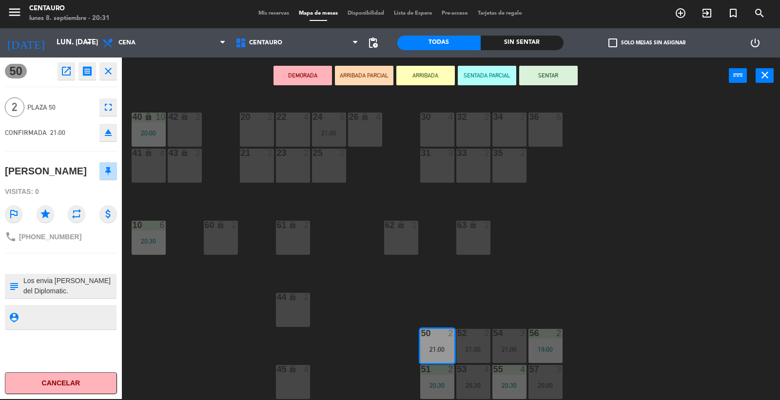
click at [562, 74] on button "SENTAR" at bounding box center [548, 75] width 58 height 19
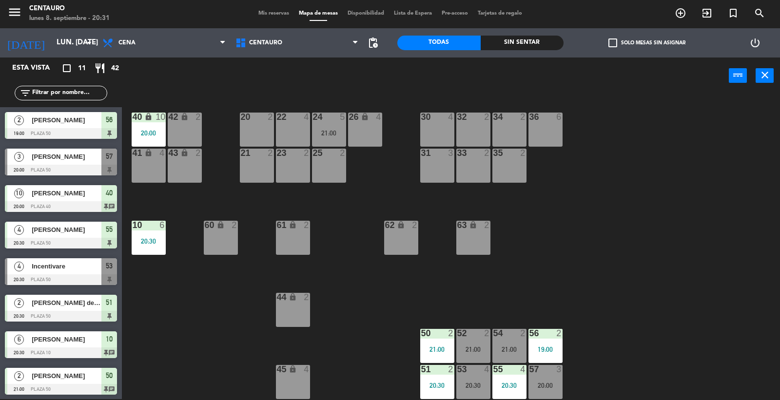
drag, startPoint x: 619, startPoint y: 218, endPoint x: 612, endPoint y: 215, distance: 7.7
click at [612, 215] on div "20 2 22 4 24 5 21:00 26 lock 4 40 lock 10 20:00 42 lock 2 30 4 34 2 32 2 36 6 2…" at bounding box center [455, 247] width 650 height 305
click at [481, 377] on div "53 4 20:30" at bounding box center [473, 382] width 34 height 34
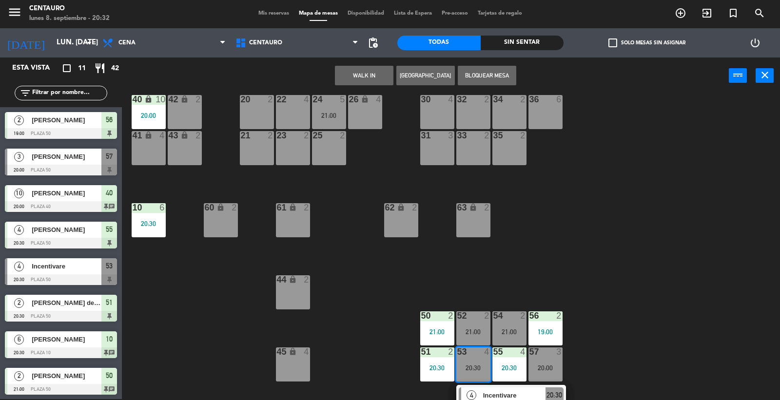
scroll to position [33, 0]
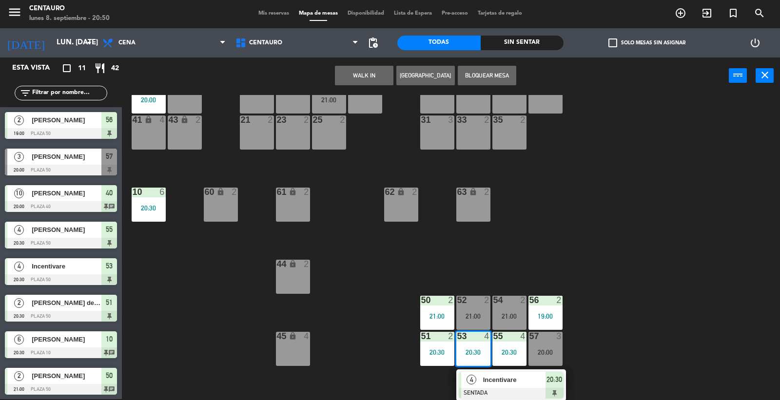
click at [340, 270] on div "20 2 22 4 24 5 21:00 26 lock 4 40 lock 10 20:00 42 lock 2 30 4 34 2 32 2 36 6 2…" at bounding box center [455, 247] width 650 height 305
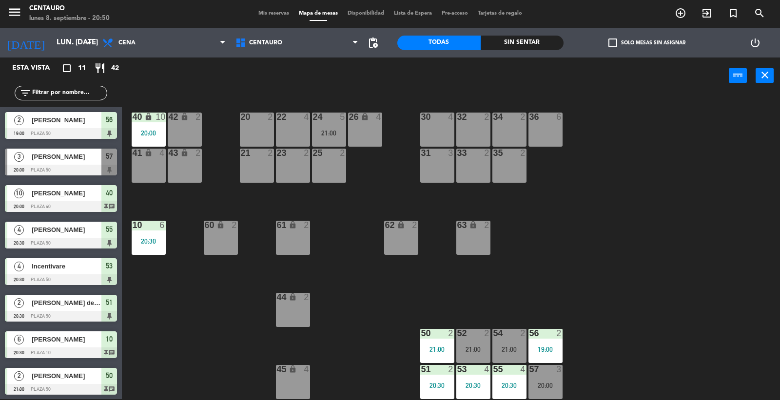
click at [284, 125] on div "22 4" at bounding box center [293, 130] width 34 height 34
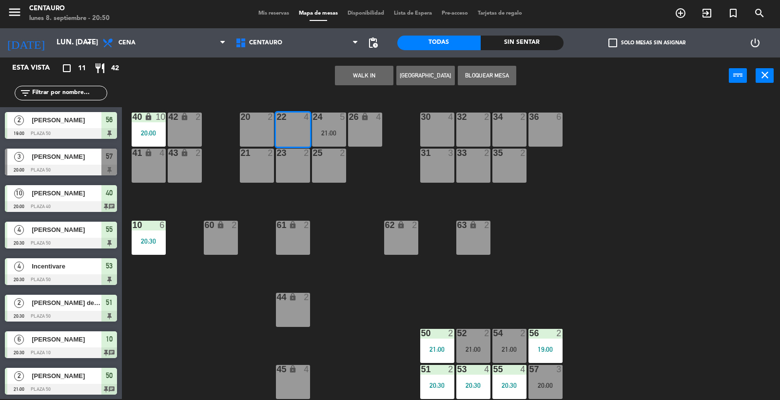
click at [425, 78] on button "[GEOGRAPHIC_DATA]" at bounding box center [425, 75] width 58 height 19
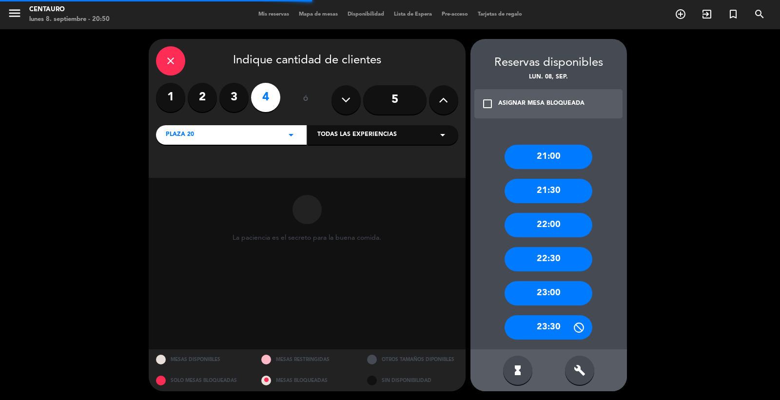
click at [232, 98] on label "3" at bounding box center [233, 97] width 29 height 29
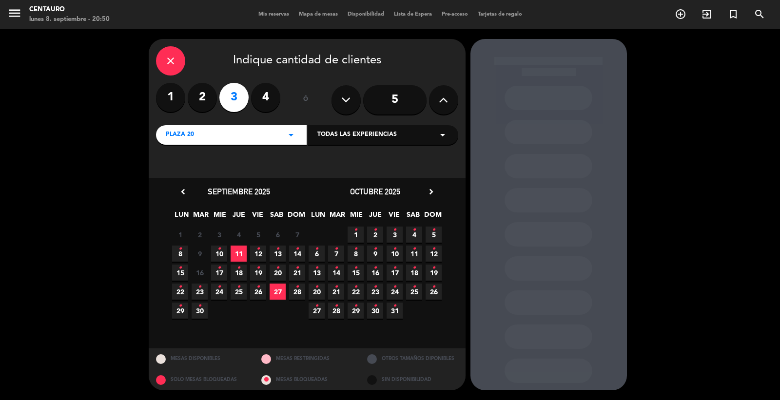
click at [179, 247] on icon "•" at bounding box center [179, 249] width 3 height 16
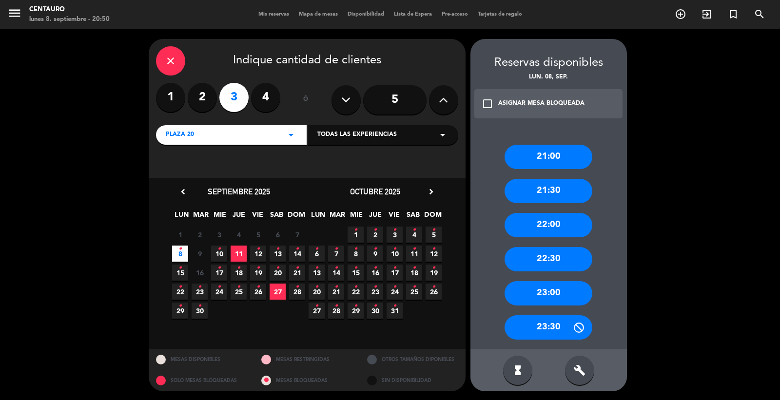
click at [552, 189] on div "21:30" at bounding box center [548, 191] width 88 height 24
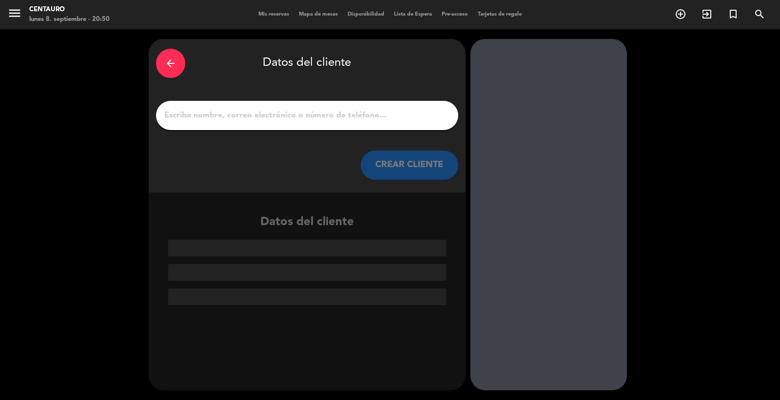
click at [261, 117] on input "1" at bounding box center [307, 116] width 288 height 14
click at [168, 61] on icon "arrow_back" at bounding box center [171, 64] width 12 height 12
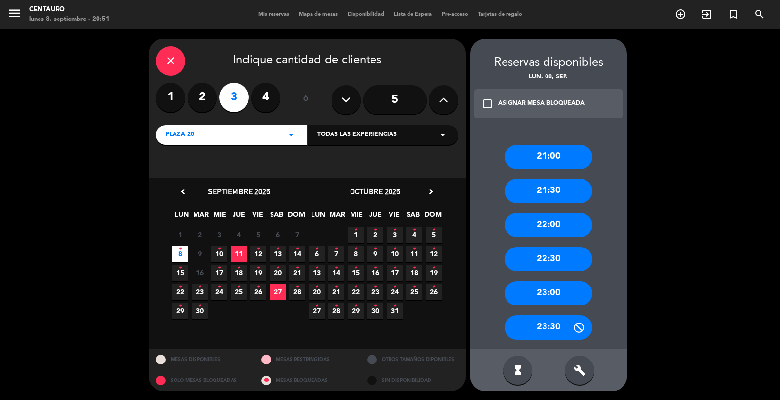
click at [170, 59] on icon "close" at bounding box center [171, 61] width 12 height 12
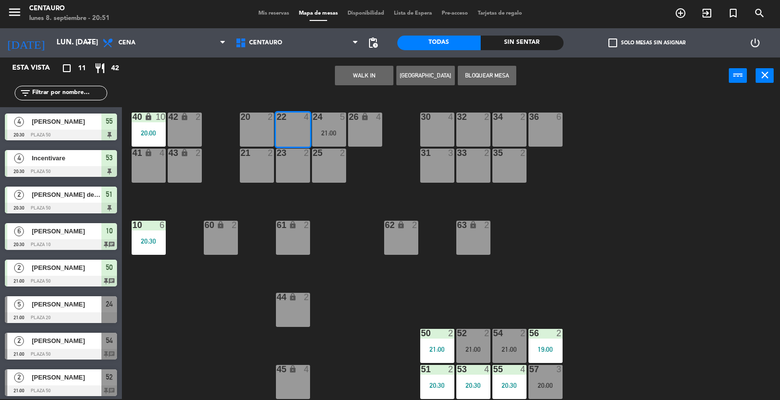
scroll to position [111, 0]
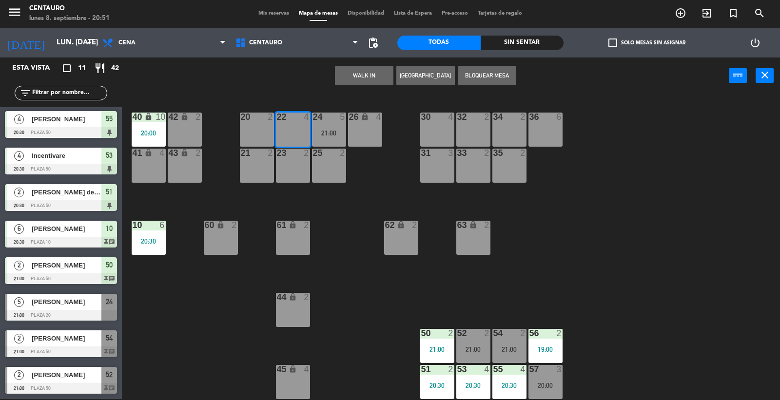
click at [260, 12] on span "Mis reservas" at bounding box center [273, 13] width 40 height 5
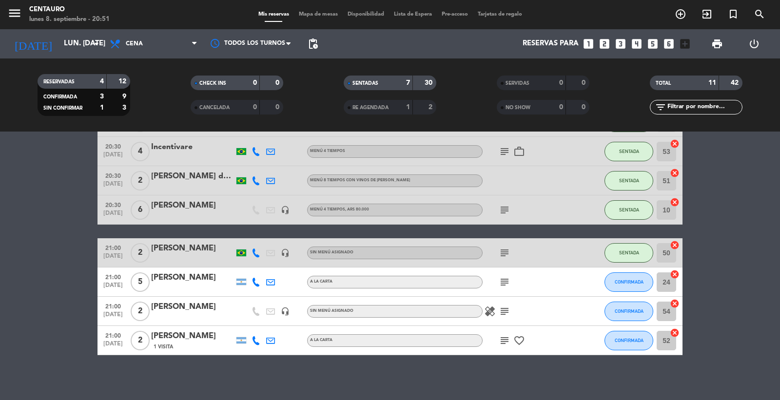
scroll to position [187, 0]
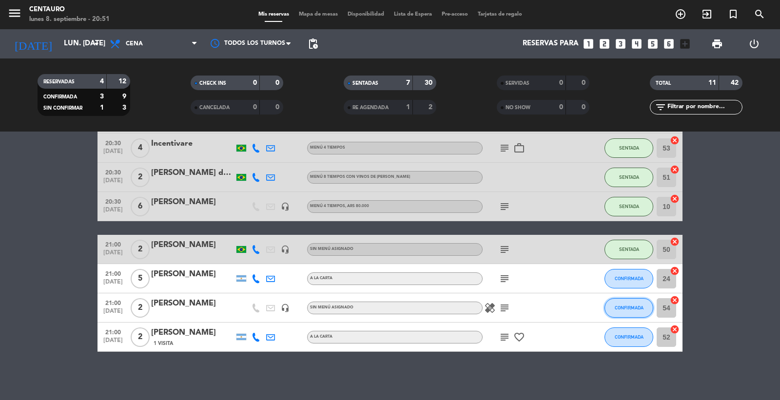
click at [635, 308] on button "CONFIRMADA" at bounding box center [628, 307] width 49 height 19
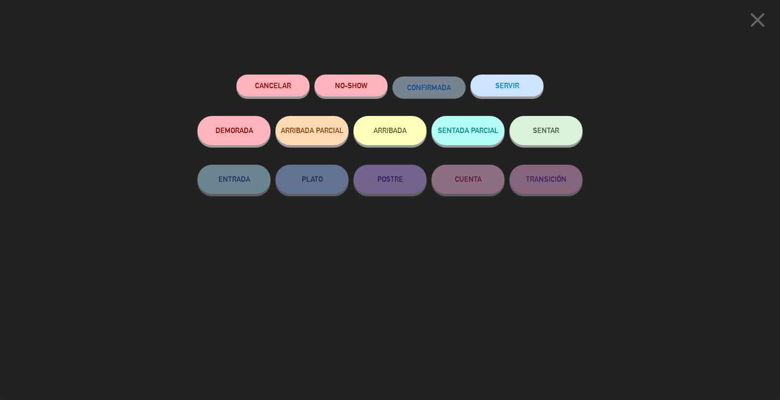
click at [535, 133] on span "SENTAR" at bounding box center [546, 130] width 26 height 8
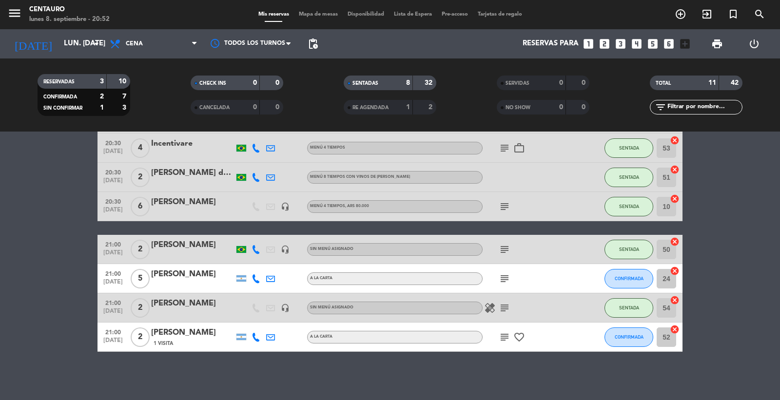
click at [513, 284] on div "subject" at bounding box center [526, 278] width 88 height 29
click at [503, 277] on icon "subject" at bounding box center [505, 279] width 12 height 12
click at [566, 271] on div "subject Nada q agregar" at bounding box center [526, 278] width 88 height 29
click at [317, 11] on div "Mis reservas Mapa de mesas Disponibilidad Lista de Espera Pre-acceso Tarjetas d…" at bounding box center [389, 14] width 273 height 9
click at [317, 16] on span "Mapa de mesas" at bounding box center [318, 14] width 49 height 5
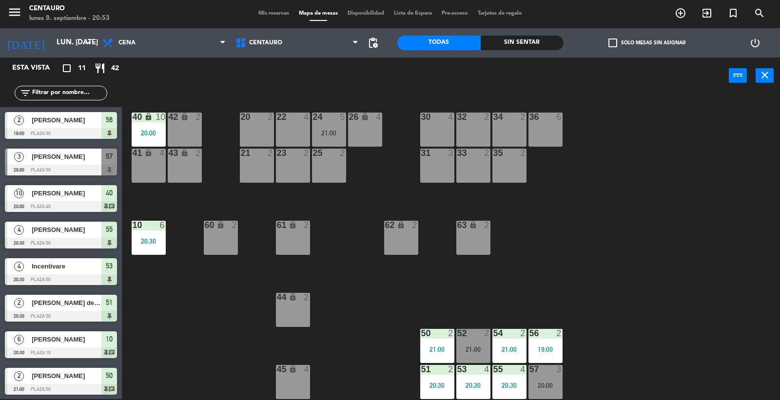
click at [291, 130] on div "22 4" at bounding box center [293, 130] width 34 height 34
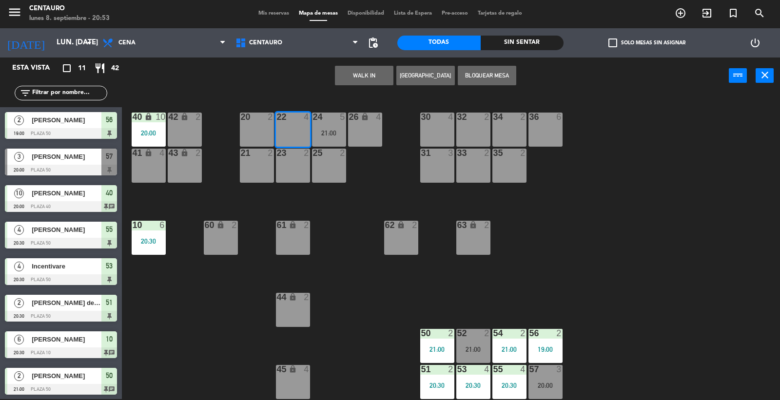
click at [428, 80] on button "[GEOGRAPHIC_DATA]" at bounding box center [425, 75] width 58 height 19
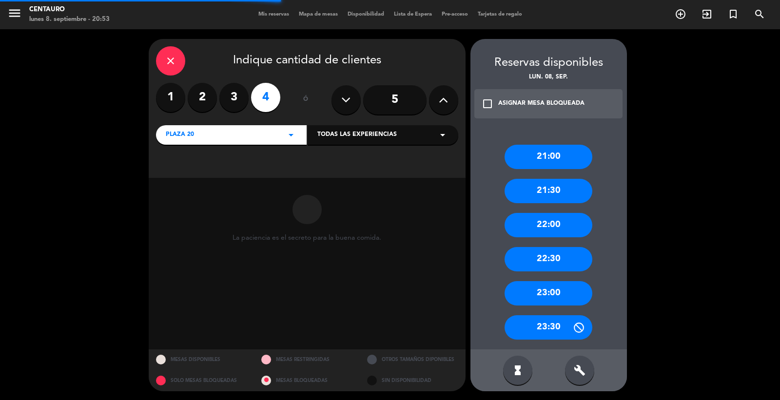
click at [237, 98] on label "3" at bounding box center [233, 97] width 29 height 29
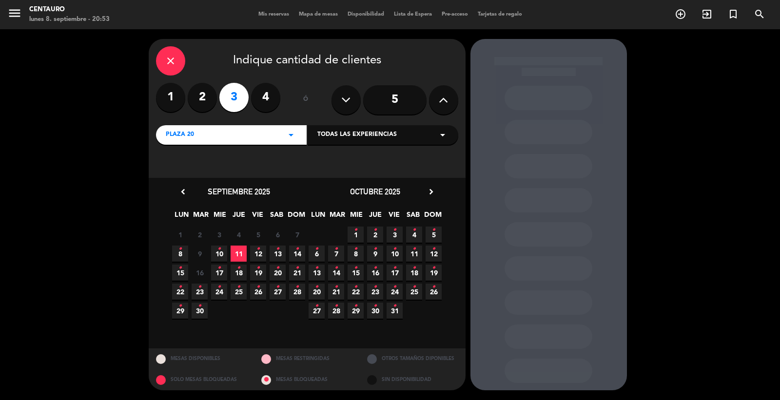
click at [176, 252] on span "8 •" at bounding box center [180, 254] width 16 height 16
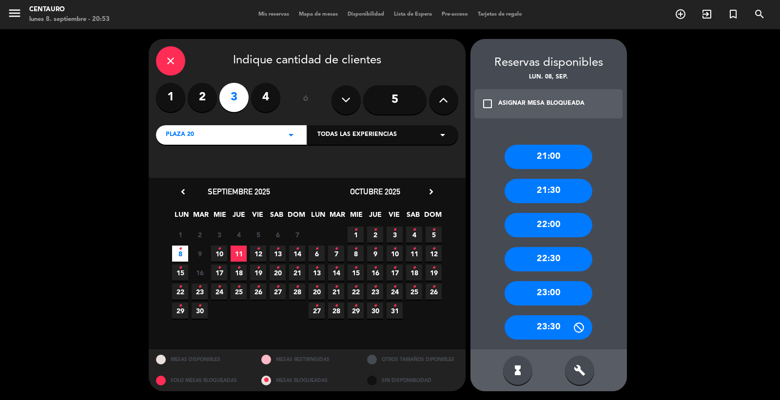
drag, startPoint x: 547, startPoint y: 189, endPoint x: 364, endPoint y: 148, distance: 187.3
click at [531, 186] on div "21:30" at bounding box center [548, 191] width 88 height 24
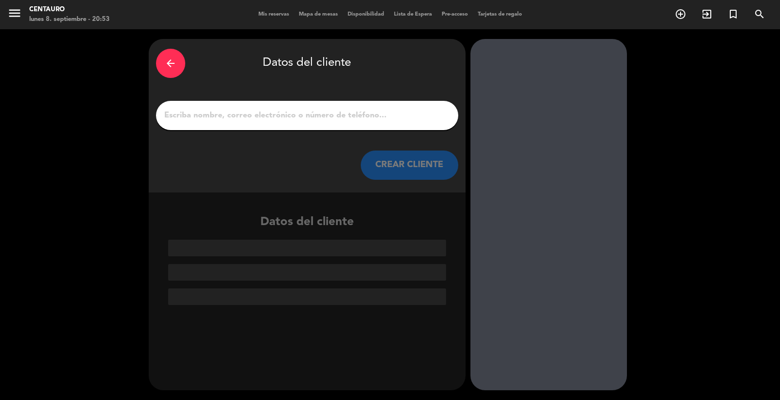
click at [297, 115] on input "1" at bounding box center [307, 116] width 288 height 14
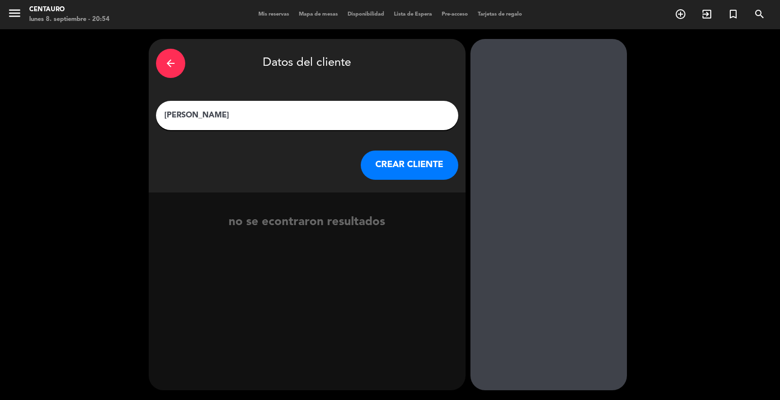
type input "[PERSON_NAME]"
click at [381, 167] on button "CREAR CLIENTE" at bounding box center [409, 165] width 97 height 29
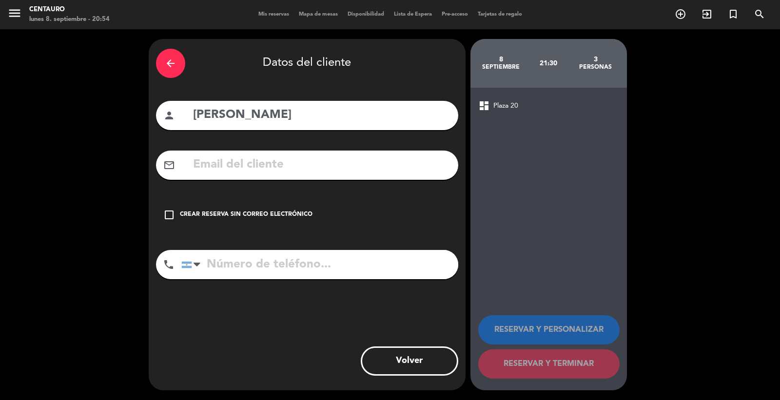
click at [228, 161] on input "text" at bounding box center [321, 165] width 259 height 20
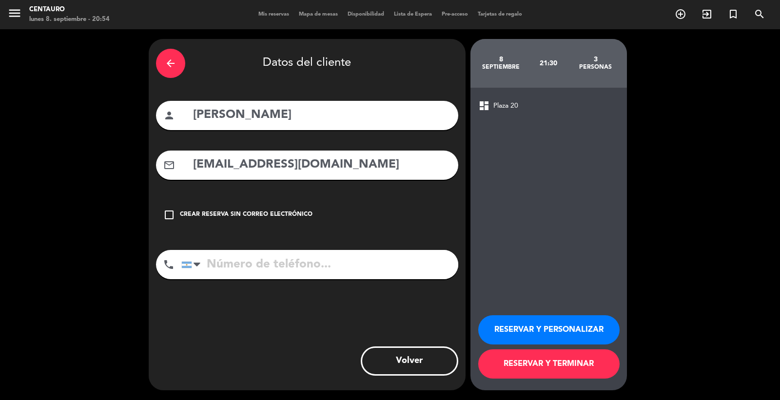
type input "[EMAIL_ADDRESS][DOMAIN_NAME]"
click at [314, 260] on input "tel" at bounding box center [319, 264] width 277 height 29
type input "2644142648"
click at [562, 363] on button "RESERVAR Y TERMINAR" at bounding box center [548, 363] width 141 height 29
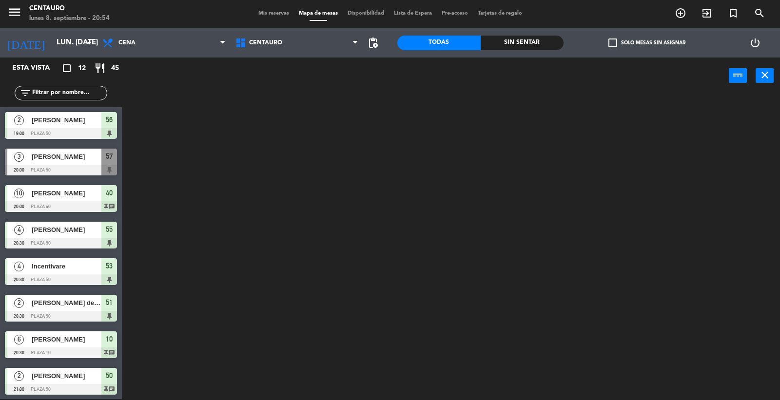
click at [264, 13] on span "Mis reservas" at bounding box center [273, 13] width 40 height 5
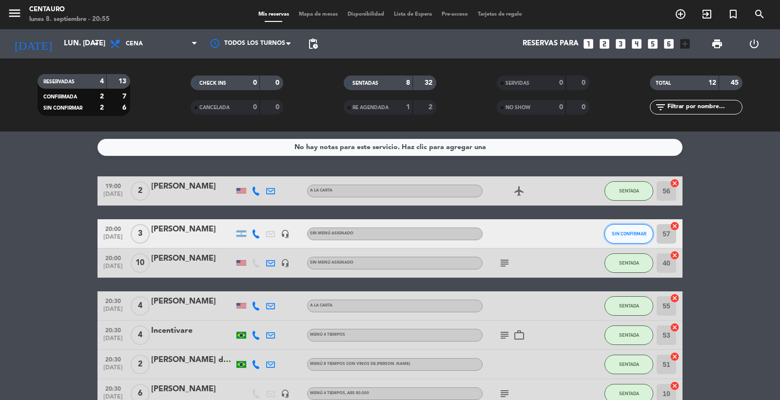
click at [643, 232] on span "SIN CONFIRMAR" at bounding box center [629, 233] width 35 height 5
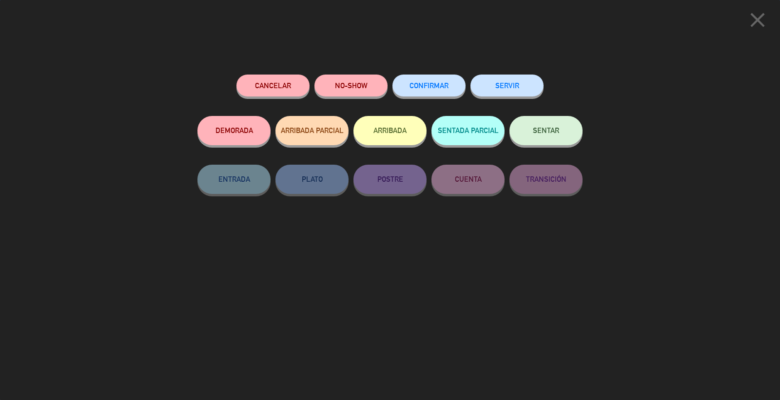
click at [538, 125] on button "SENTAR" at bounding box center [545, 130] width 73 height 29
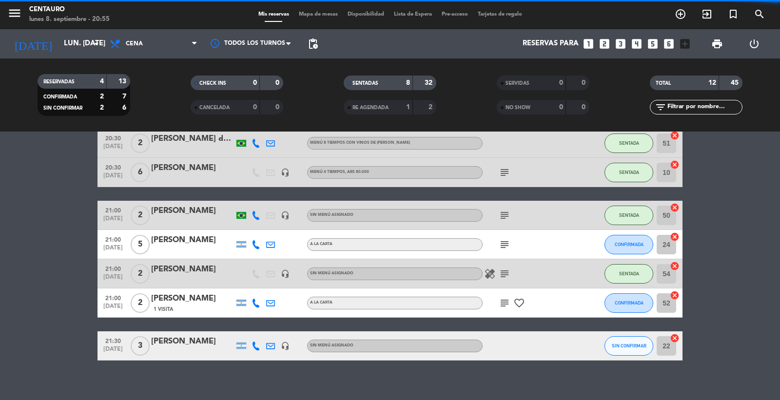
scroll to position [231, 0]
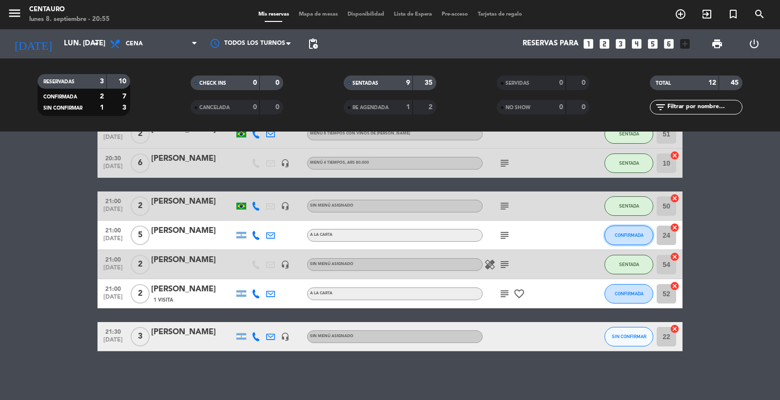
click at [617, 244] on button "CONFIRMADA" at bounding box center [628, 235] width 49 height 19
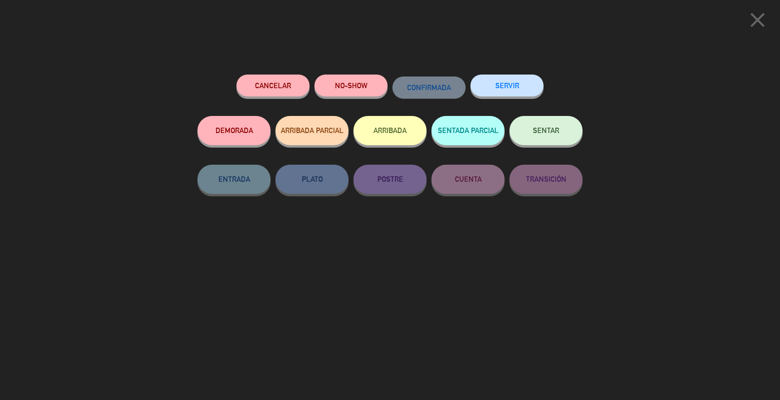
click at [529, 125] on button "SENTAR" at bounding box center [545, 130] width 73 height 29
